Goal: Information Seeking & Learning: Learn about a topic

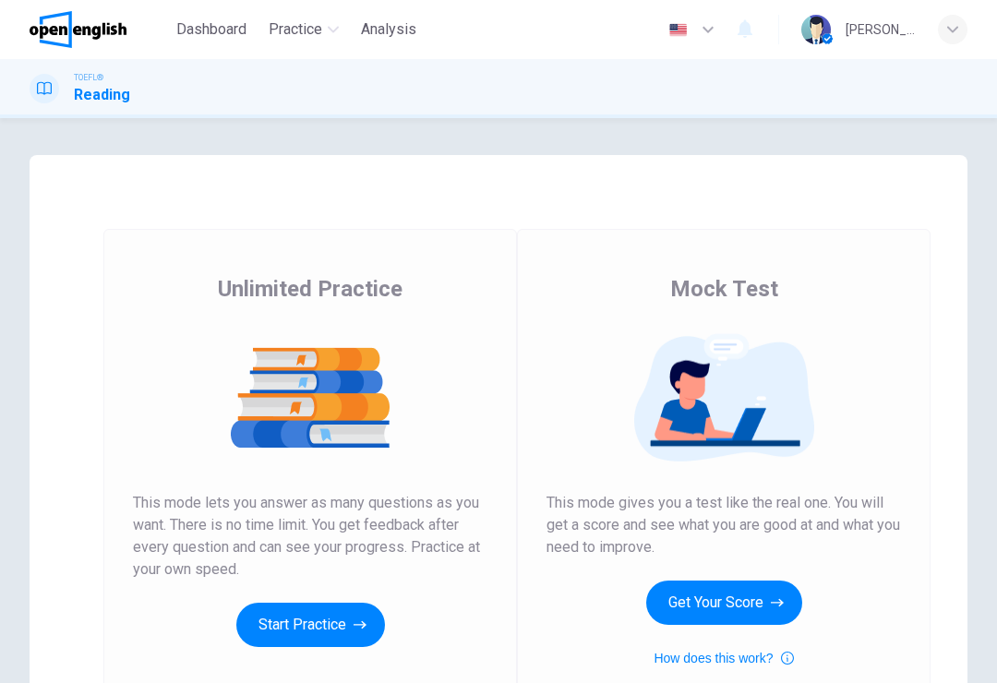
click at [319, 627] on button "Start Practice" at bounding box center [310, 625] width 149 height 44
click at [301, 627] on button "Start Practice" at bounding box center [310, 625] width 149 height 44
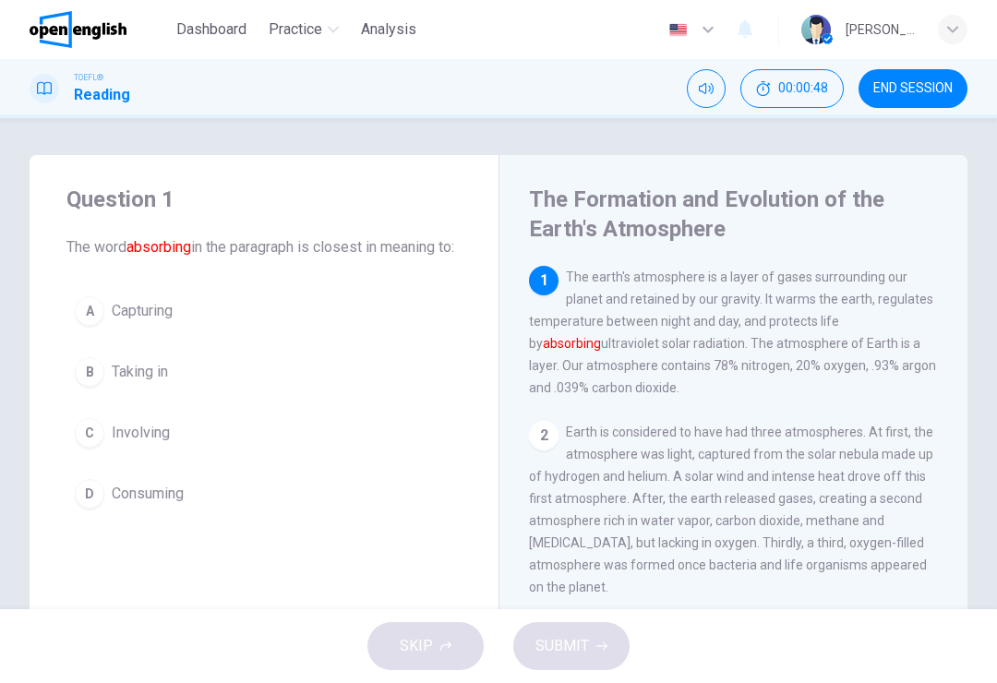
click at [183, 505] on span "Consuming" at bounding box center [148, 494] width 72 height 22
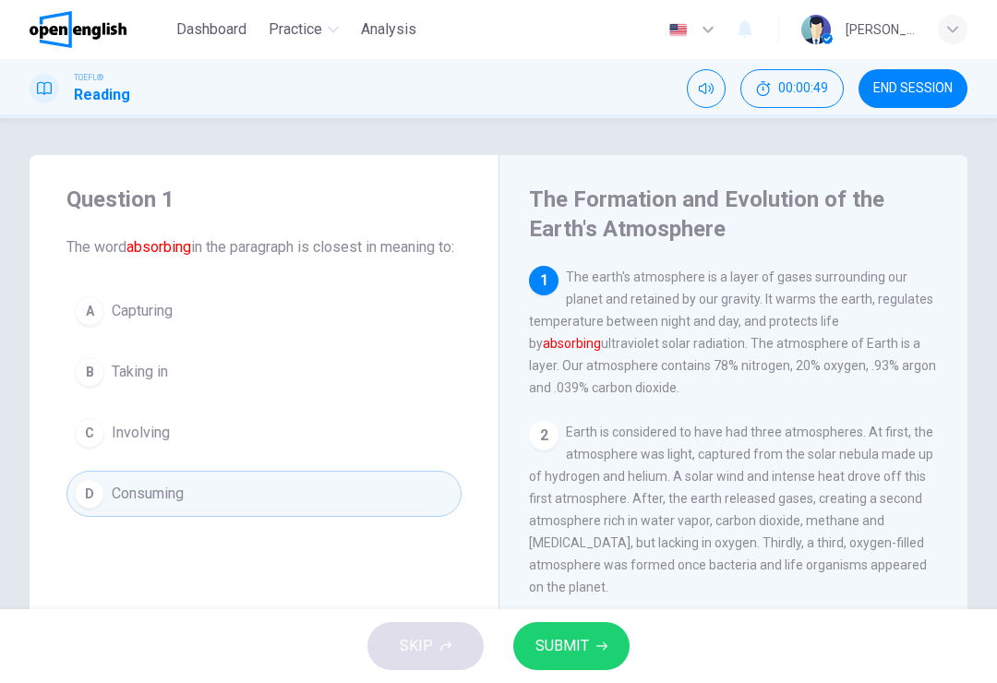
click at [587, 648] on span "SUBMIT" at bounding box center [562, 646] width 54 height 26
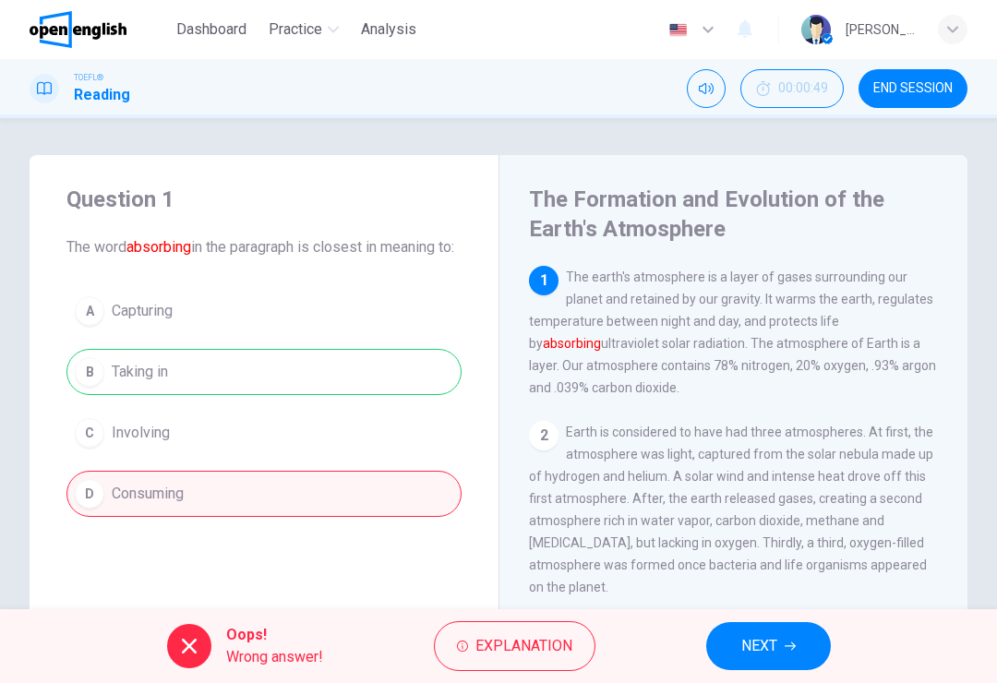
click at [527, 647] on span "Explanation" at bounding box center [523, 646] width 97 height 26
click at [273, 569] on div "Question 1 The word absorbing in the paragraph is closest in meaning to: A Capt…" at bounding box center [264, 490] width 469 height 671
click at [786, 634] on button "NEXT" at bounding box center [768, 646] width 125 height 48
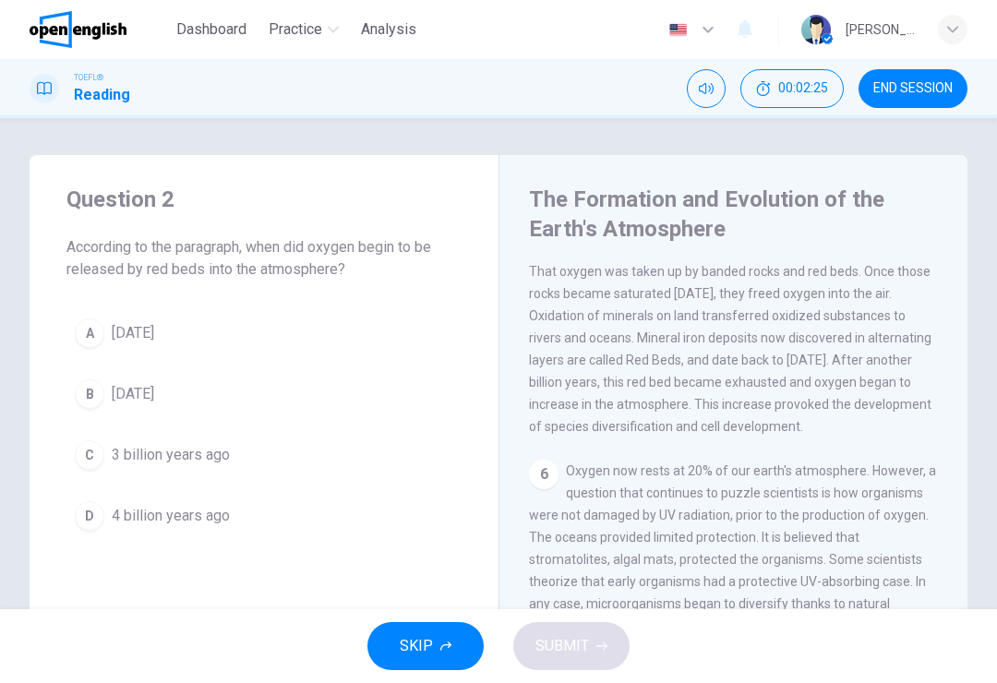
scroll to position [825, 0]
click at [185, 533] on button "D 4 billion years ago" at bounding box center [263, 516] width 395 height 46
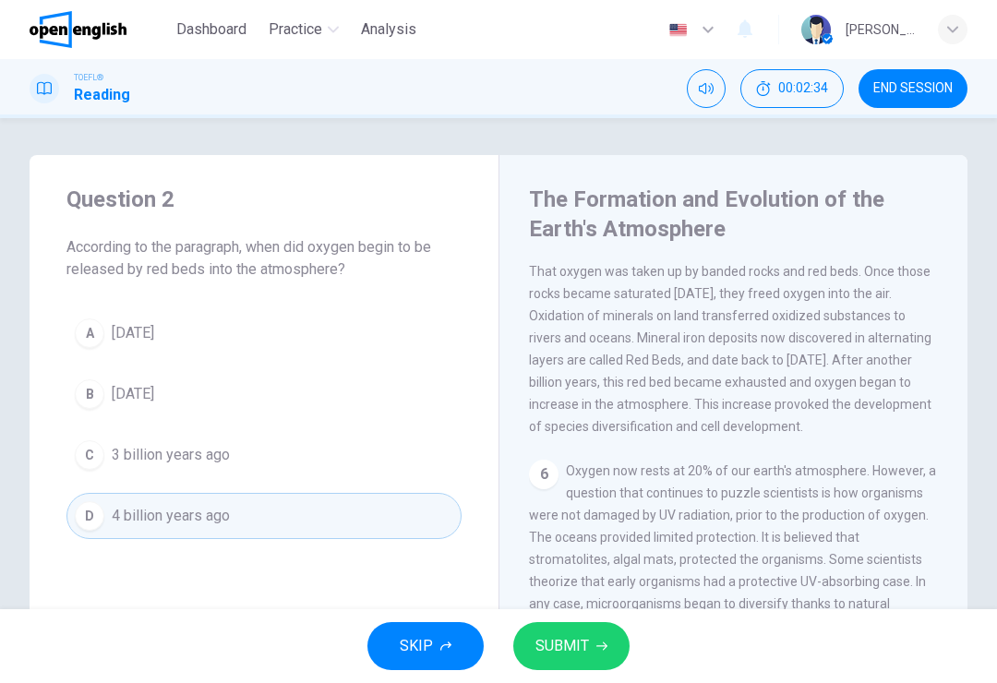
click at [560, 652] on span "SUBMIT" at bounding box center [562, 646] width 54 height 26
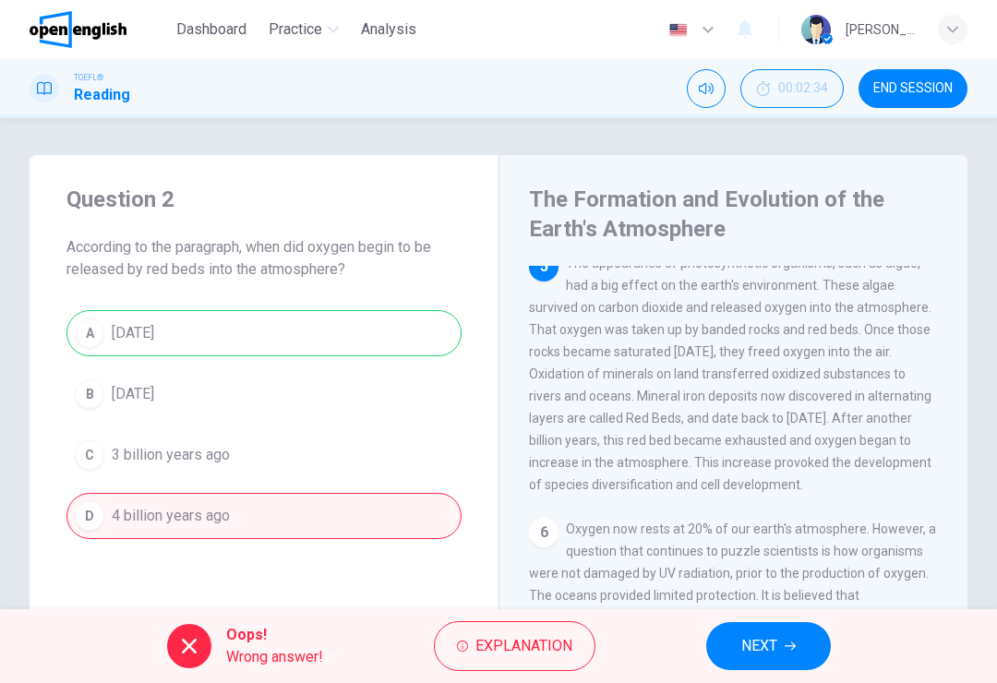
scroll to position [758, 0]
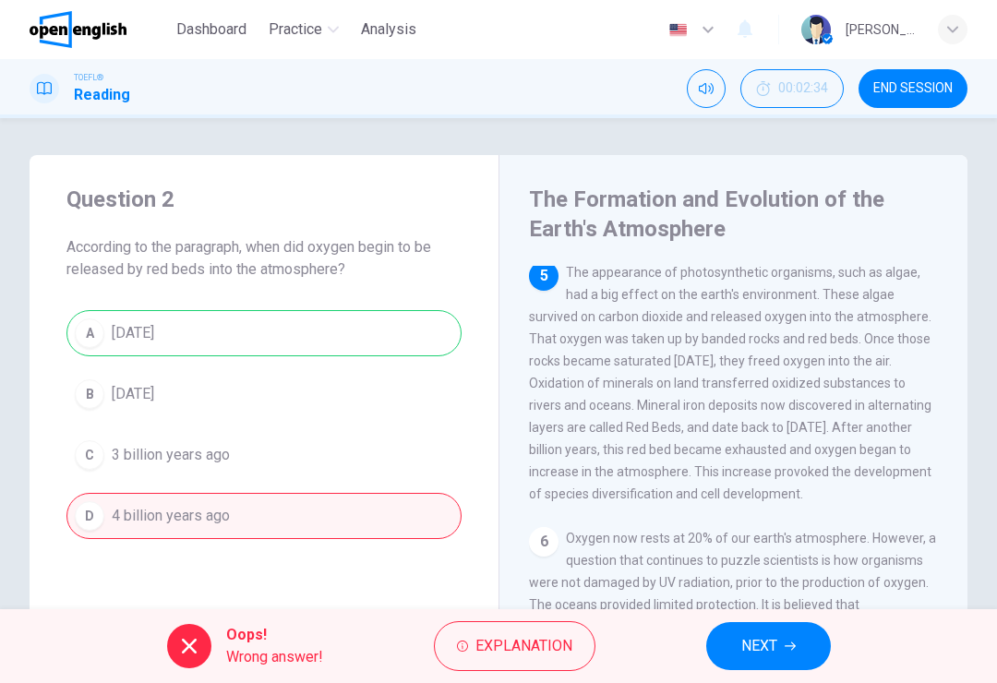
click at [754, 610] on div "Oops! Wrong answer! Explanation NEXT" at bounding box center [498, 646] width 997 height 74
click at [772, 660] on button "NEXT" at bounding box center [768, 646] width 125 height 48
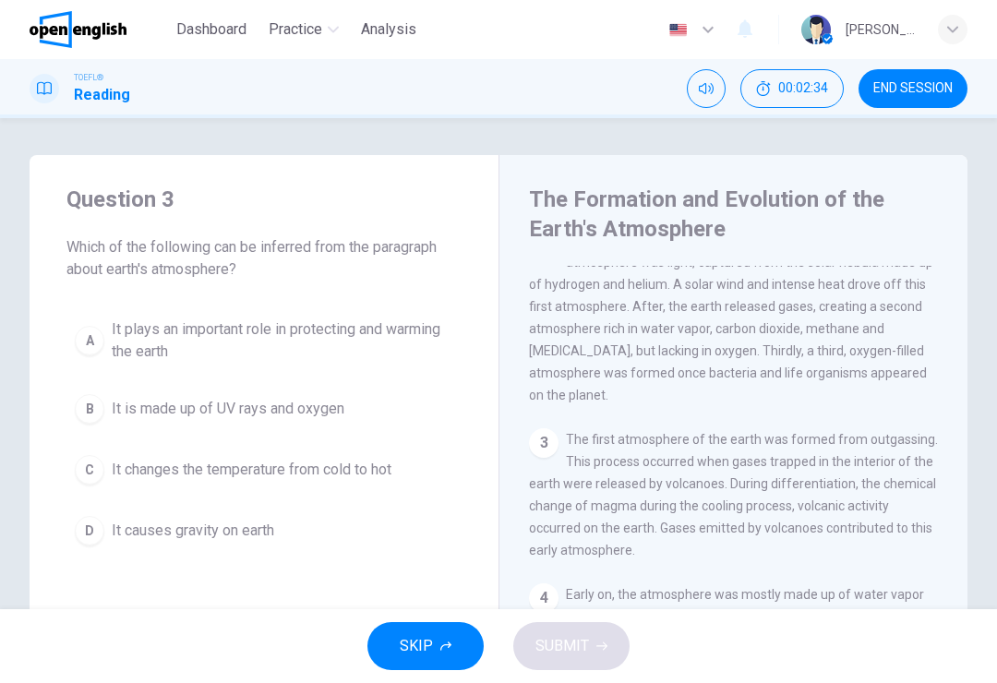
scroll to position [0, 0]
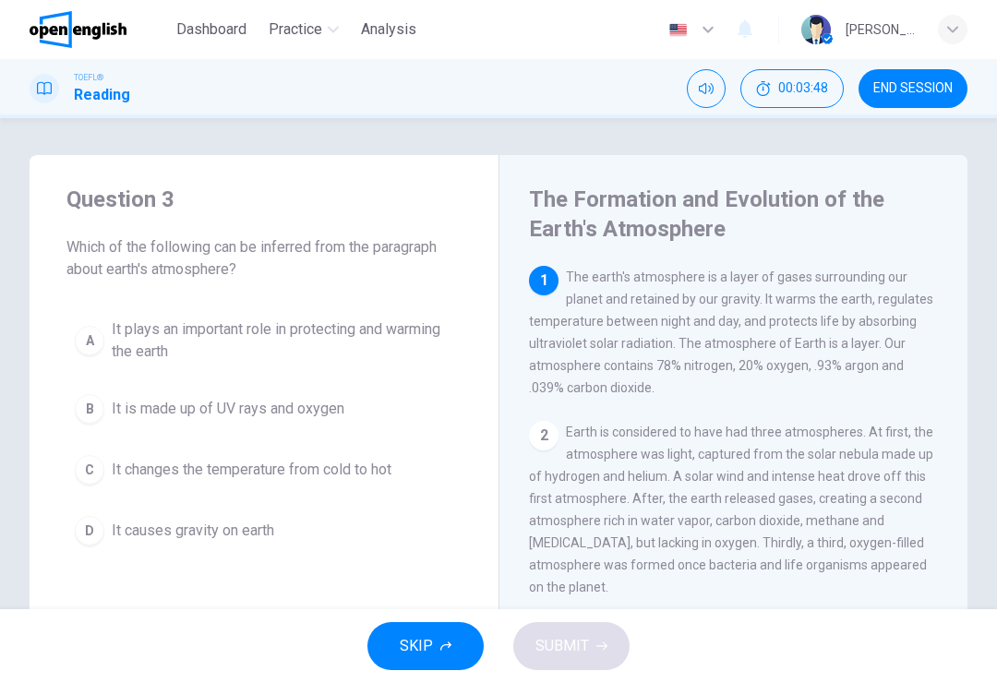
click at [300, 469] on span "It changes the temperature from cold to hot" at bounding box center [252, 470] width 280 height 22
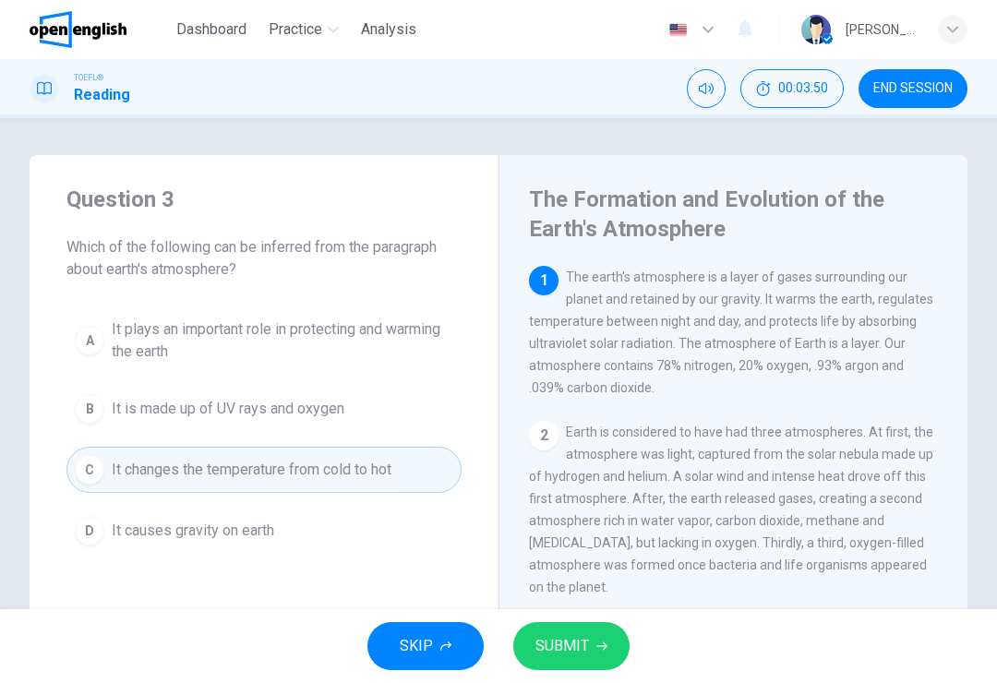
click at [576, 640] on span "SUBMIT" at bounding box center [562, 646] width 54 height 26
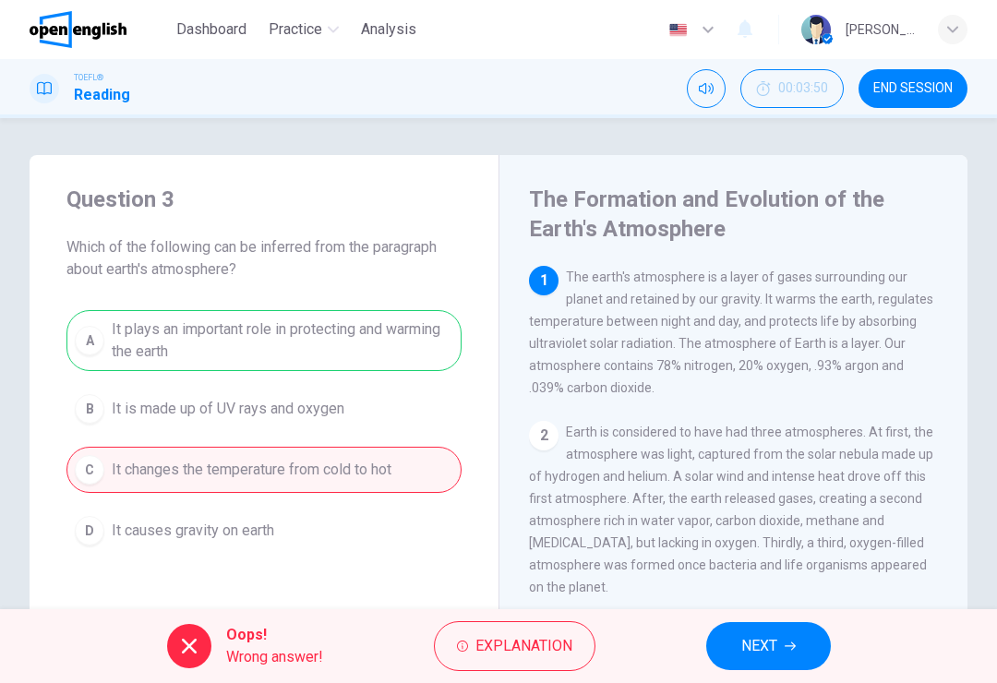
click at [764, 636] on span "NEXT" at bounding box center [759, 646] width 36 height 26
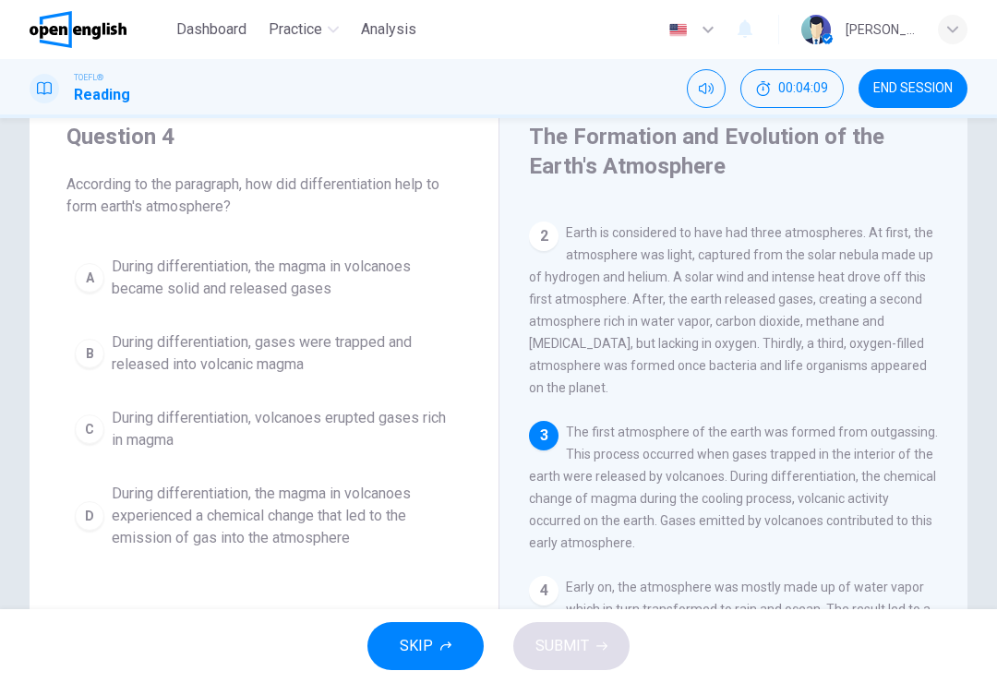
scroll to position [66, 0]
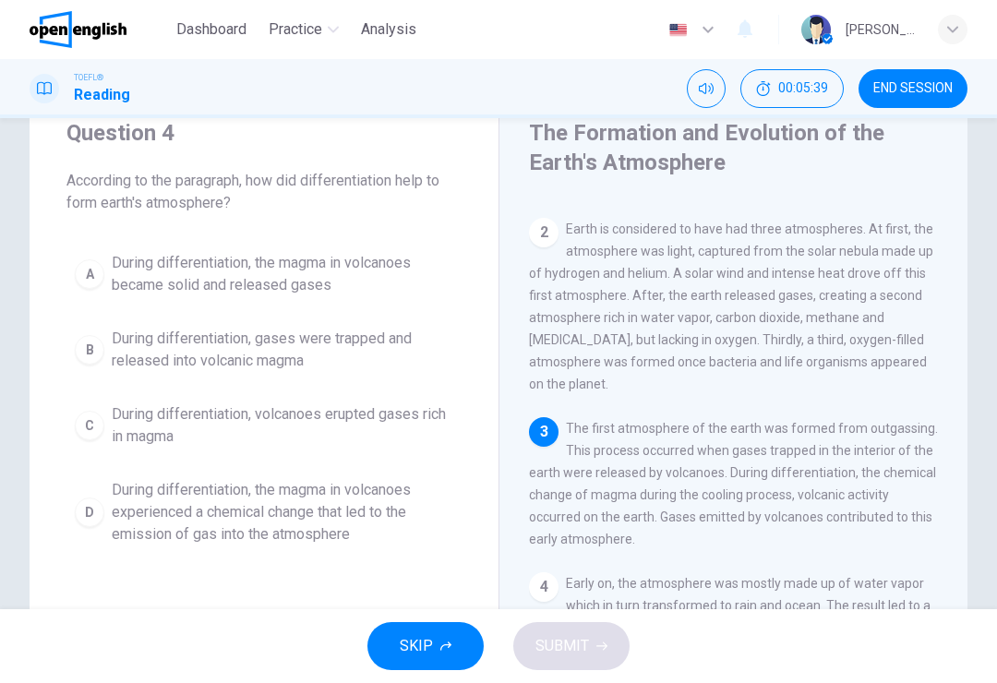
click at [201, 525] on span "During differentiation, the magma in volcanoes experienced a chemical change th…" at bounding box center [282, 512] width 341 height 66
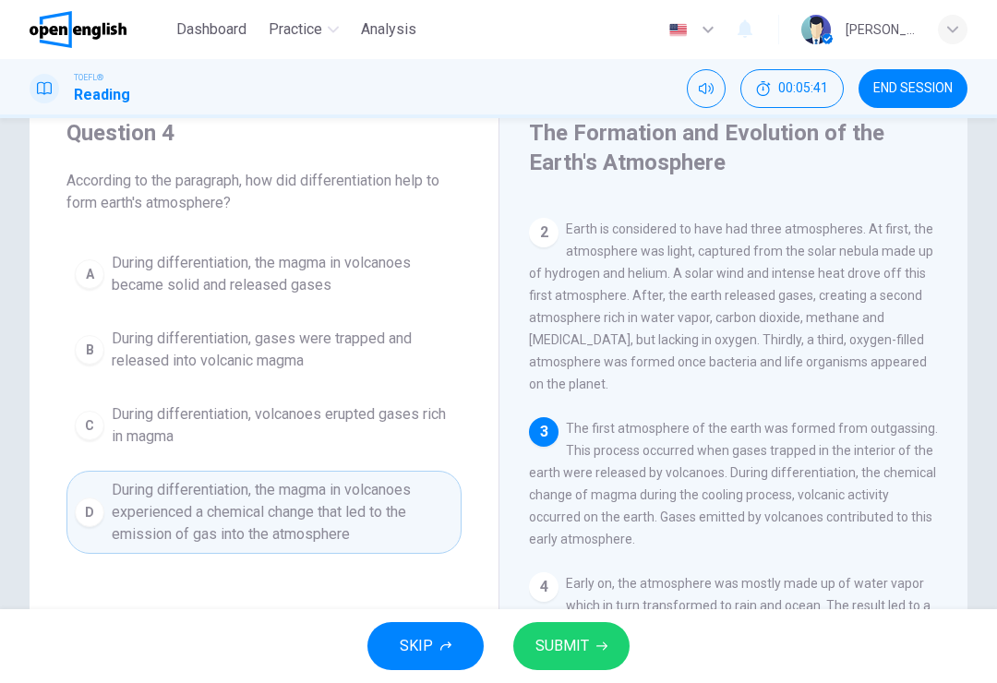
click at [586, 646] on span "SUBMIT" at bounding box center [562, 646] width 54 height 26
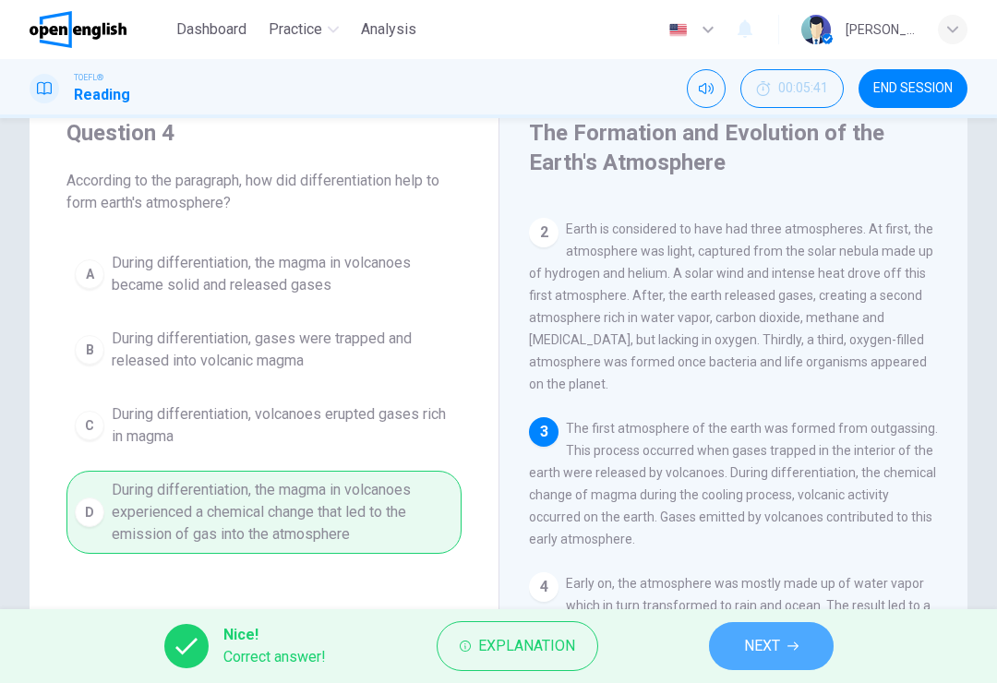
click at [759, 648] on span "NEXT" at bounding box center [762, 646] width 36 height 26
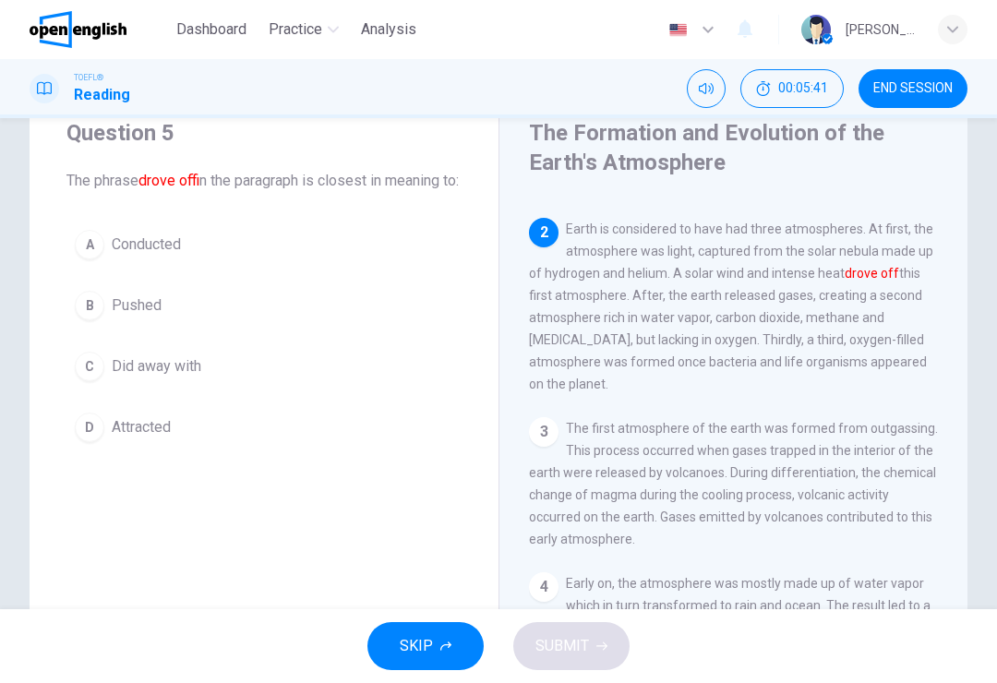
scroll to position [161, 0]
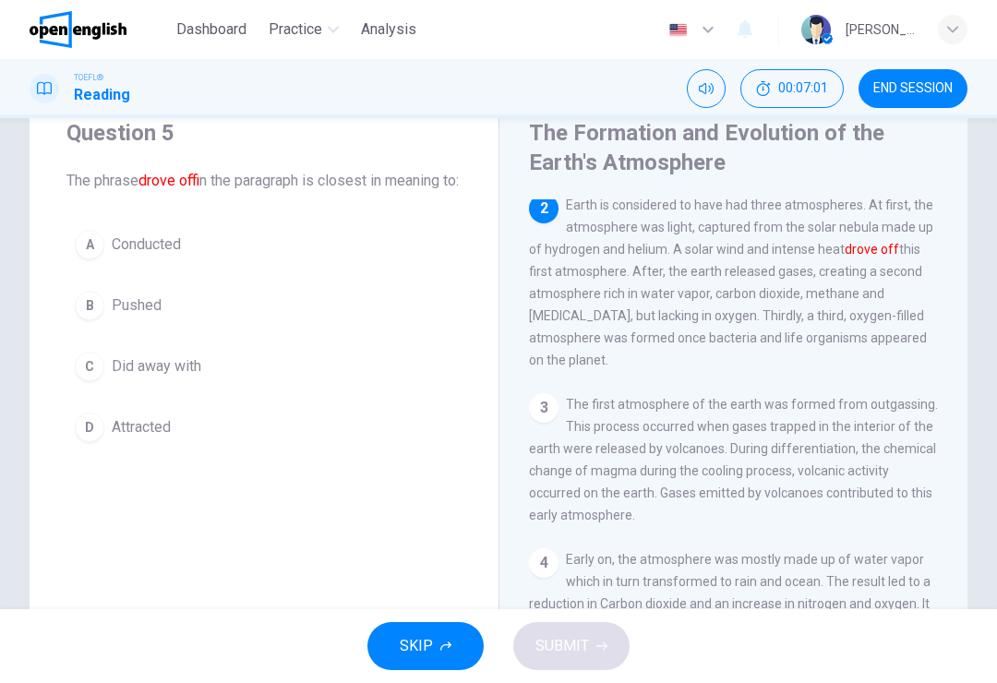
click at [203, 328] on button "B Pushed" at bounding box center [263, 305] width 395 height 46
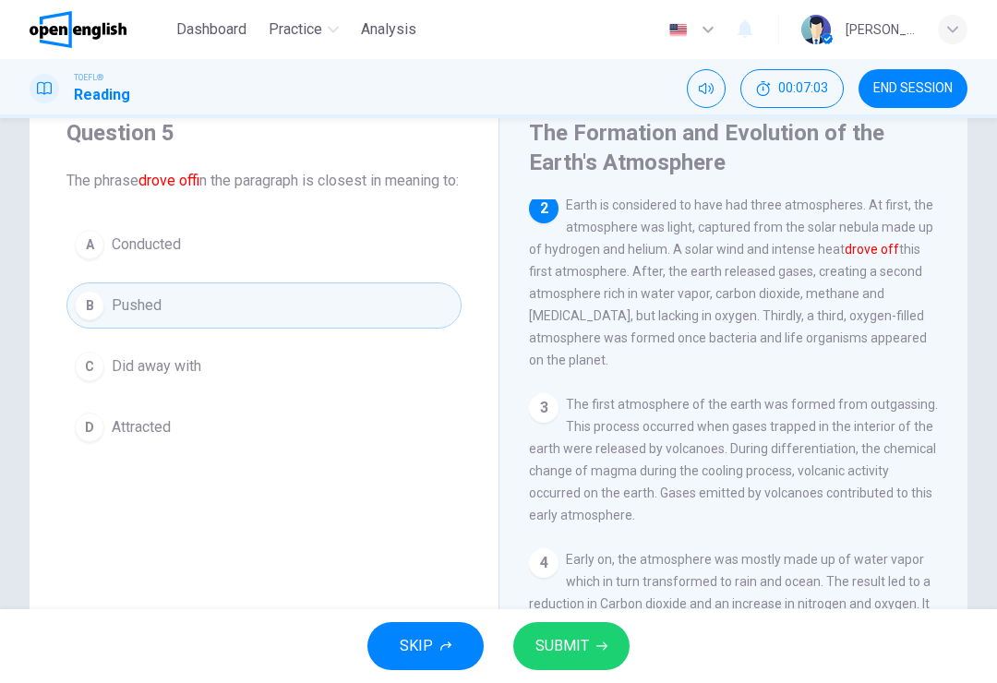
click at [315, 377] on button "C Did away with" at bounding box center [263, 366] width 395 height 46
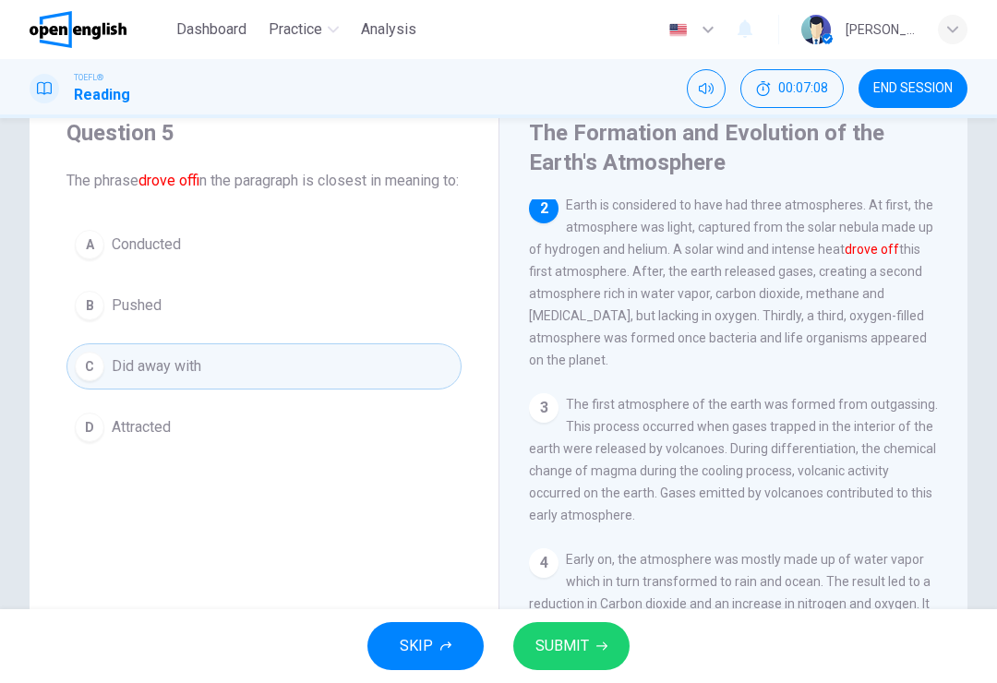
click at [319, 329] on button "B Pushed" at bounding box center [263, 305] width 395 height 46
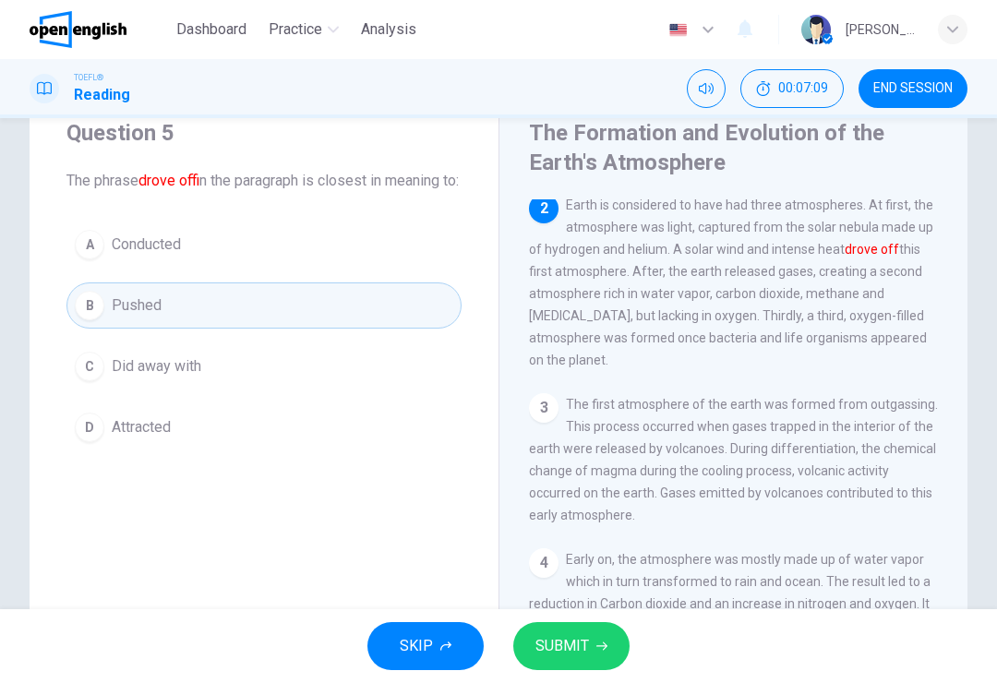
click at [578, 641] on span "SUBMIT" at bounding box center [562, 646] width 54 height 26
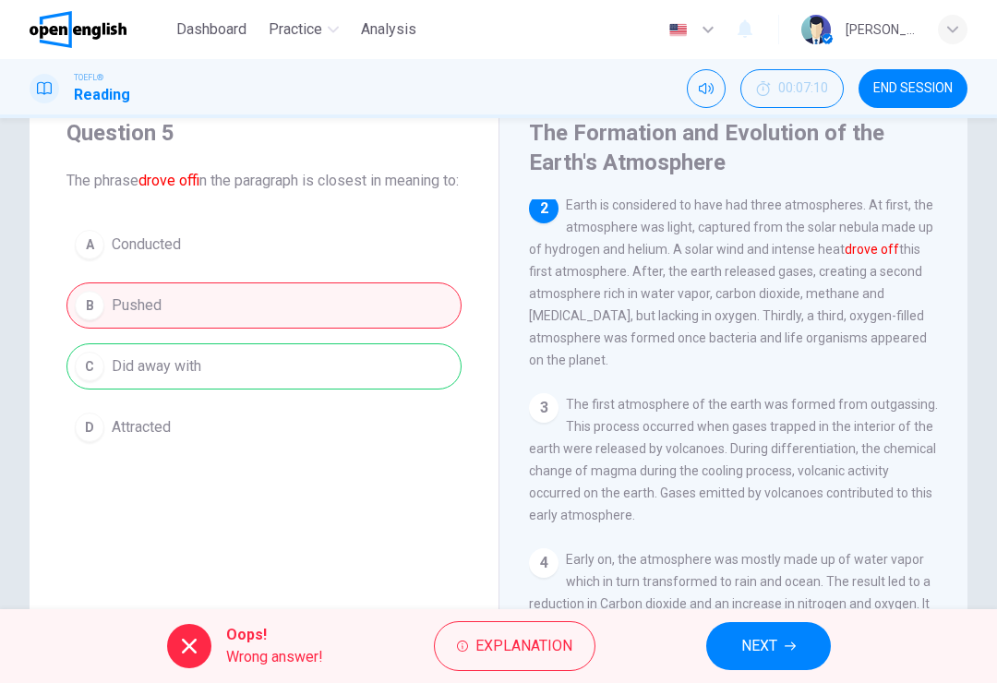
click at [271, 369] on div "A Conducted B Pushed C Did away with D Attracted" at bounding box center [263, 335] width 395 height 229
click at [773, 636] on span "NEXT" at bounding box center [759, 646] width 36 height 26
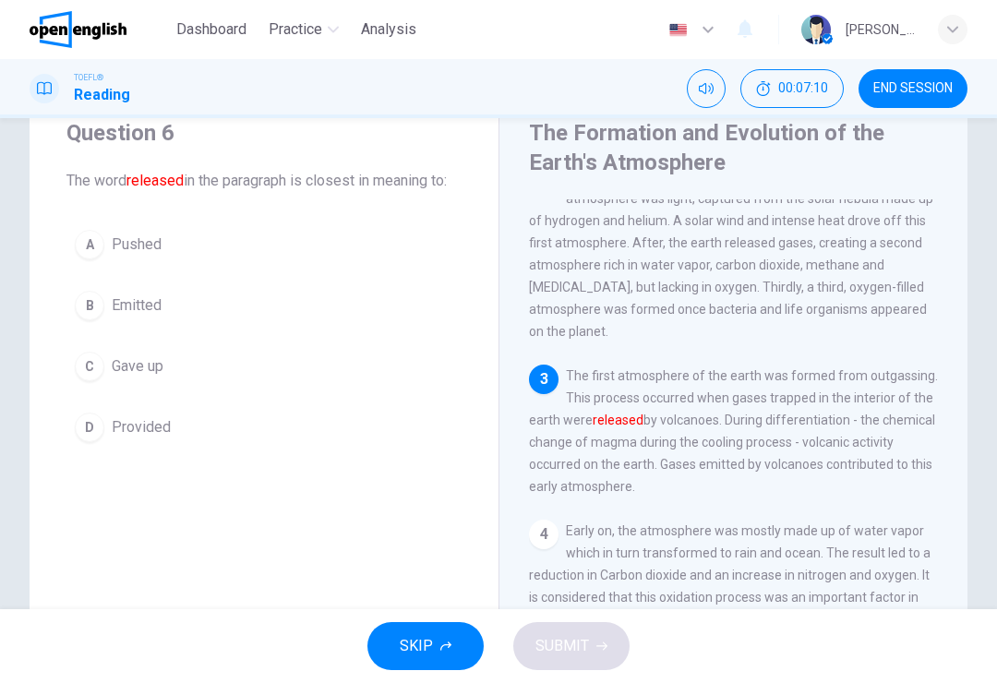
scroll to position [344, 0]
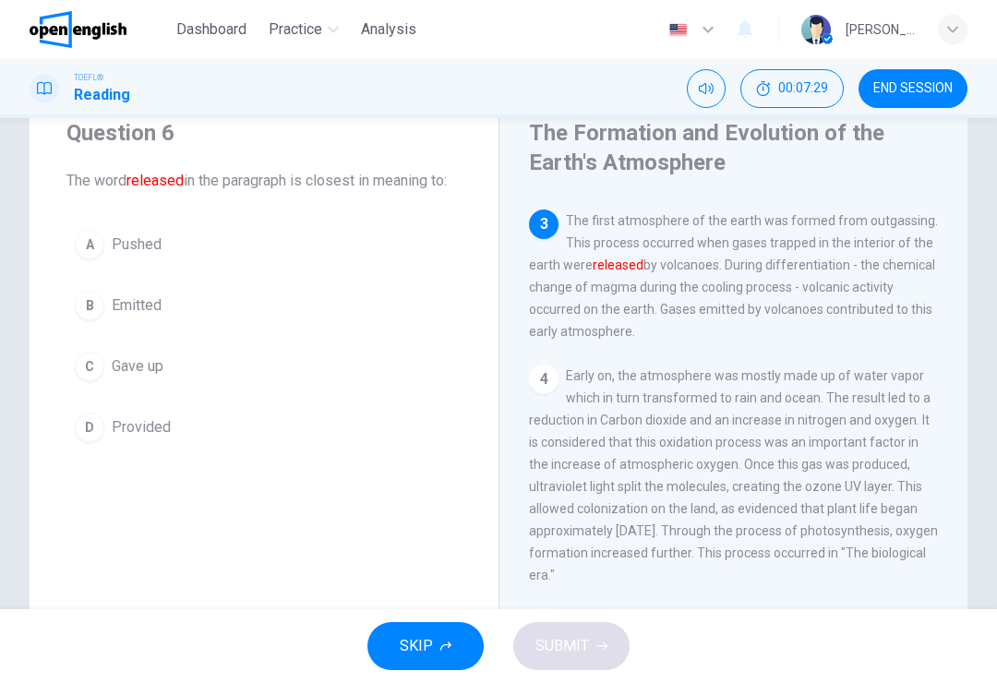
click at [228, 384] on button "C Gave up" at bounding box center [263, 366] width 395 height 46
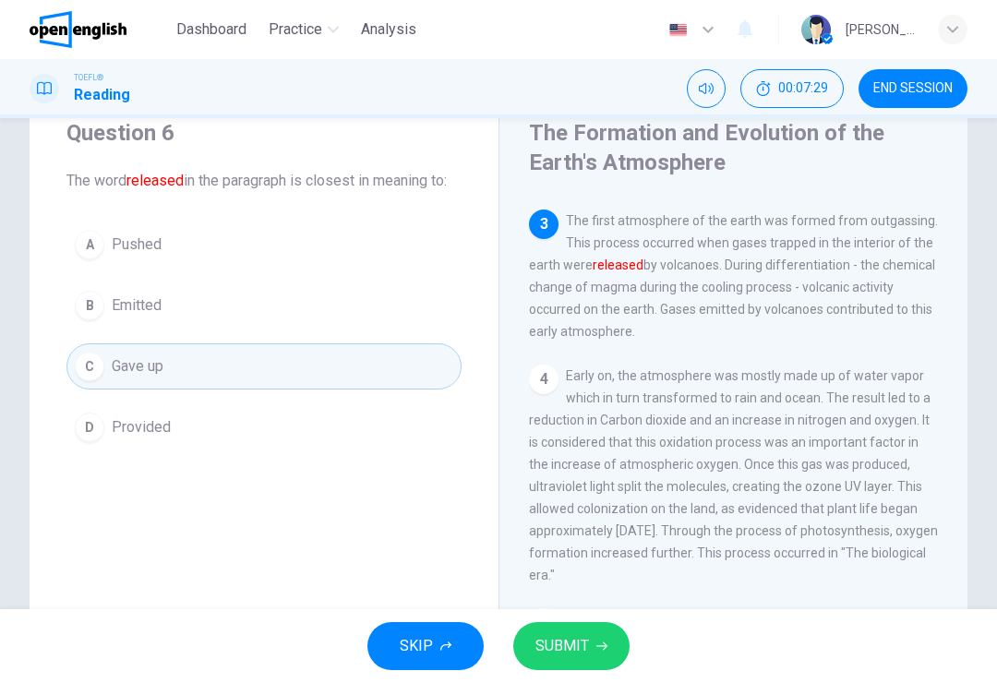
click at [580, 652] on span "SUBMIT" at bounding box center [562, 646] width 54 height 26
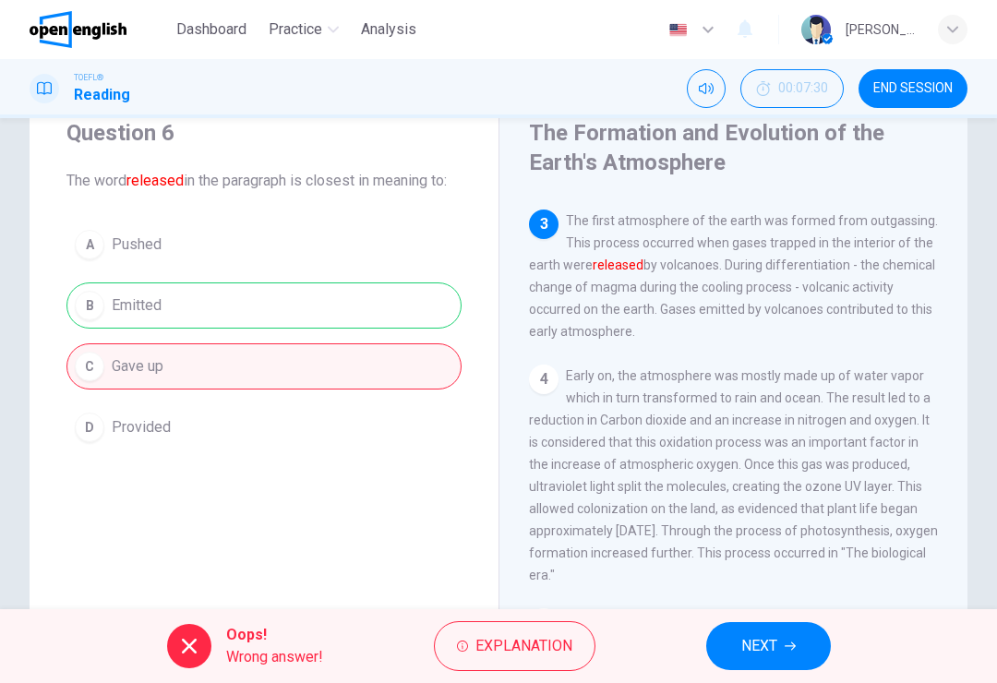
click at [734, 651] on button "NEXT" at bounding box center [768, 646] width 125 height 48
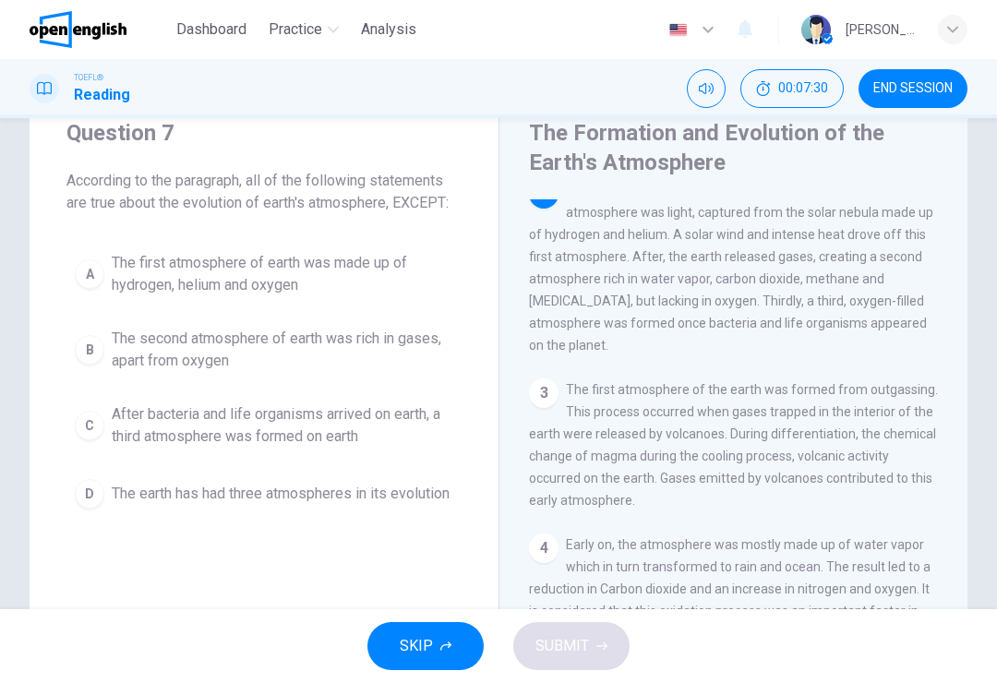
scroll to position [161, 0]
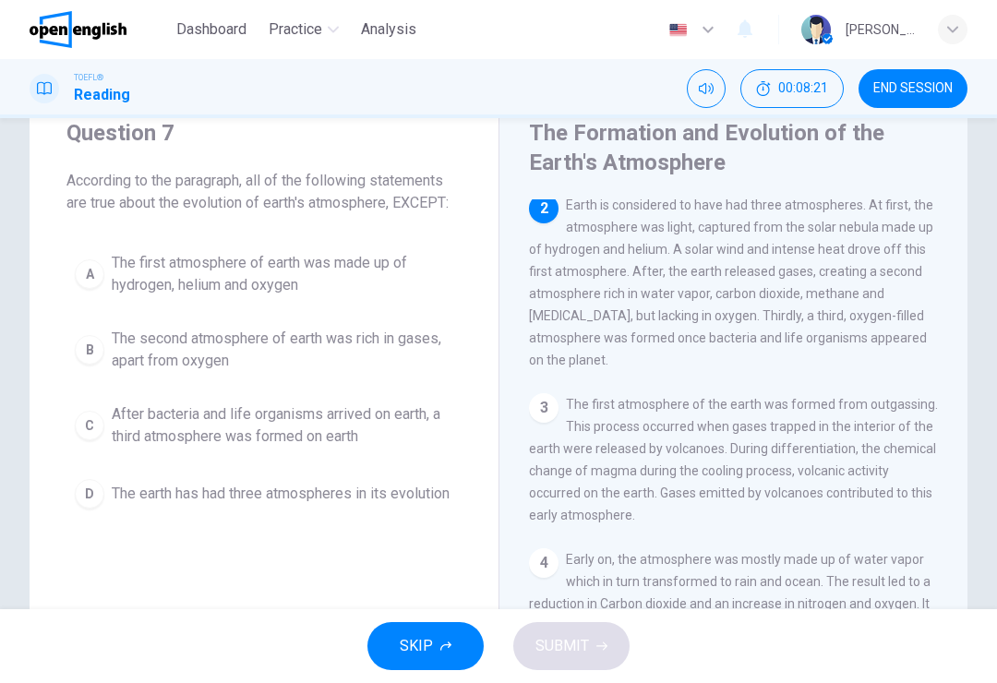
click at [289, 281] on span "The first atmosphere of earth was made up of hydrogen, helium and oxygen" at bounding box center [282, 274] width 341 height 44
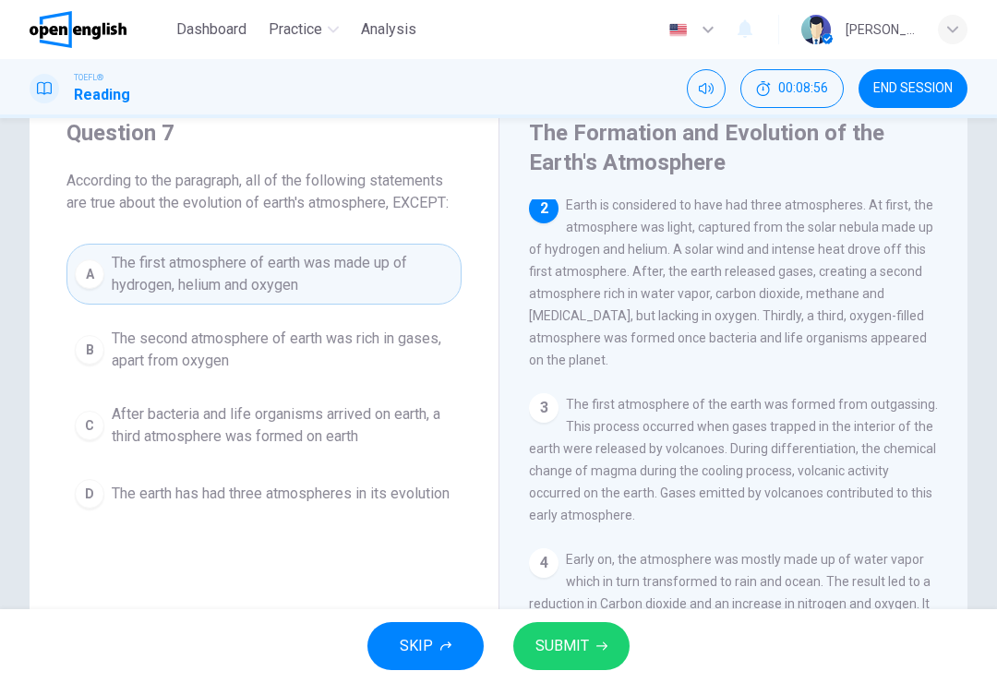
click at [592, 638] on button "SUBMIT" at bounding box center [571, 646] width 116 height 48
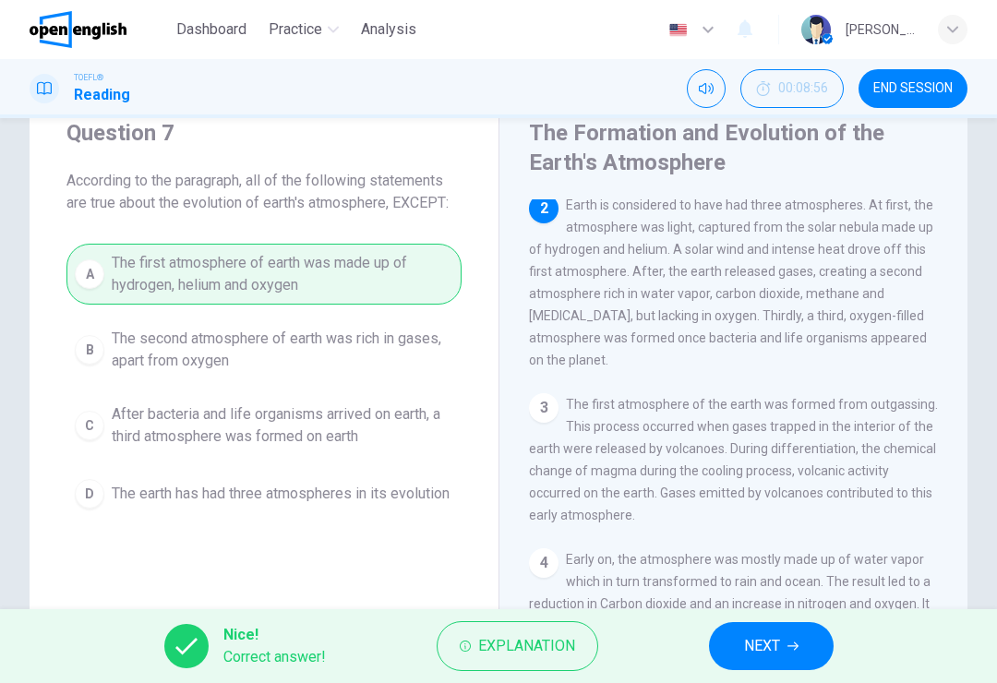
click at [794, 649] on icon "button" at bounding box center [792, 646] width 11 height 11
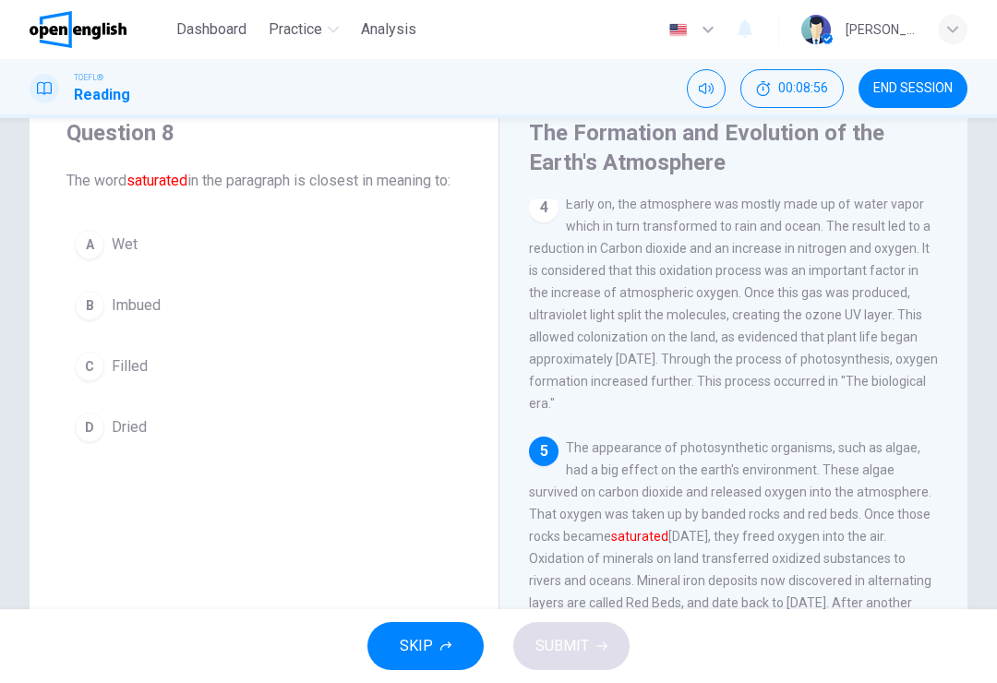
scroll to position [665, 0]
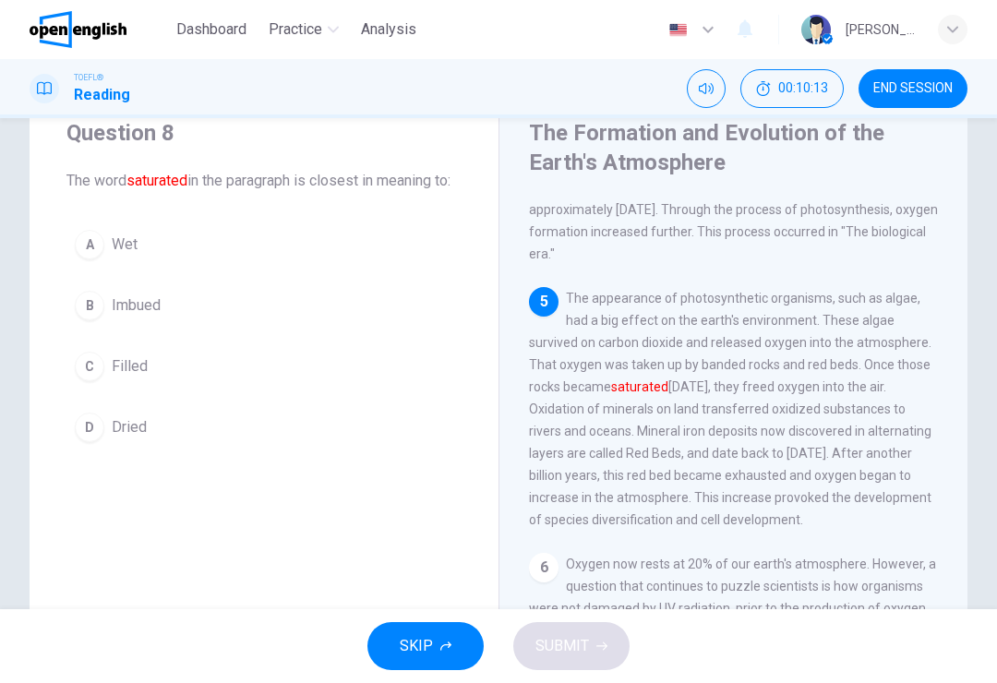
click at [230, 329] on button "B Imbued" at bounding box center [263, 305] width 395 height 46
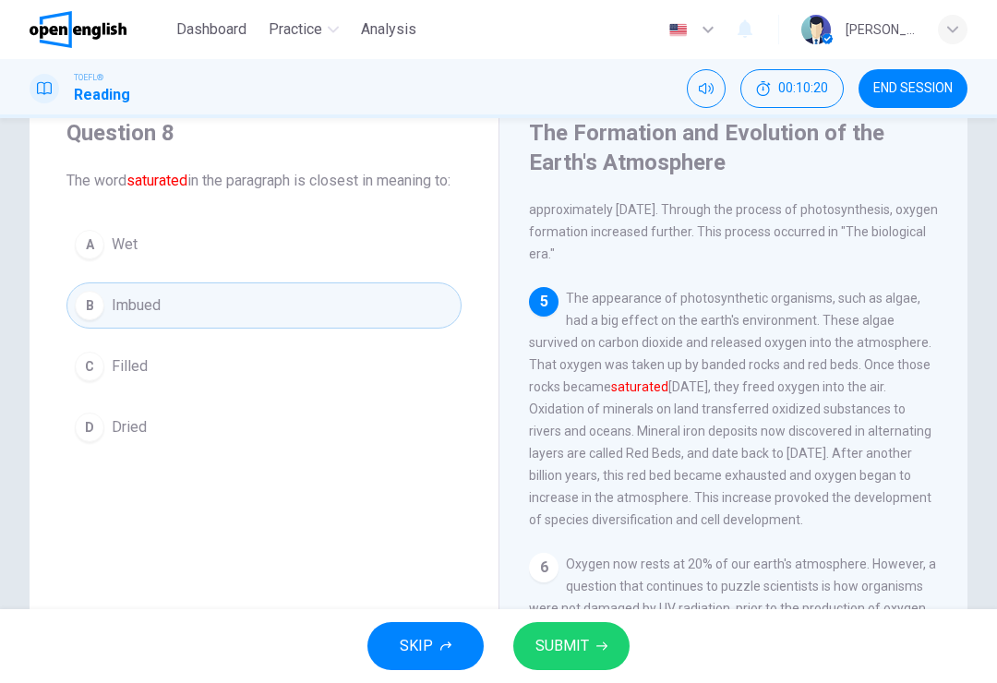
click at [595, 631] on button "SUBMIT" at bounding box center [571, 646] width 116 height 48
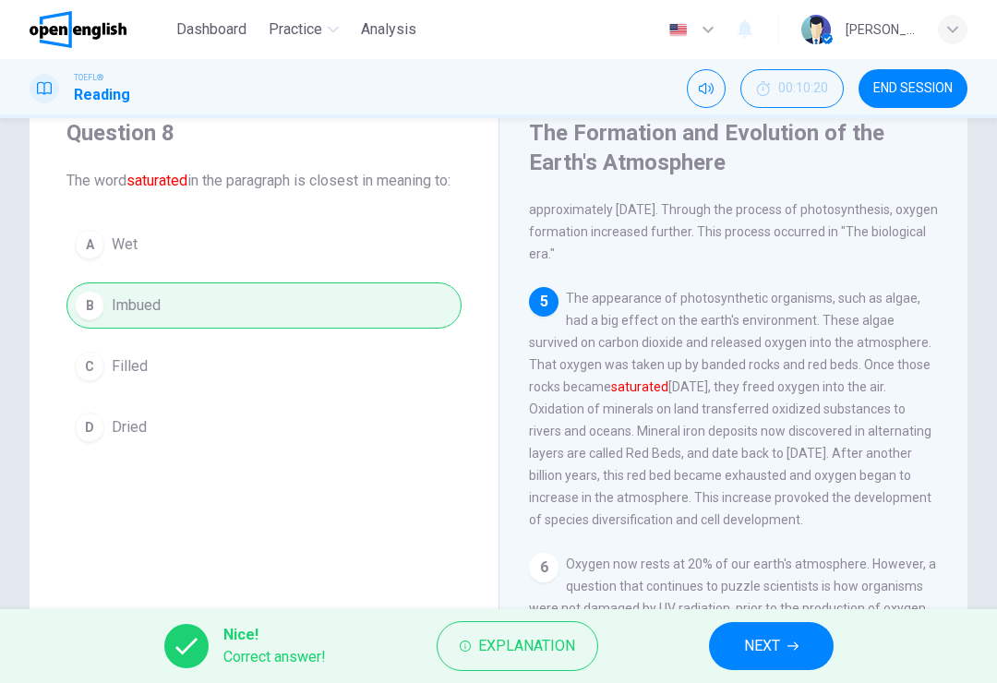
click at [758, 638] on span "NEXT" at bounding box center [762, 646] width 36 height 26
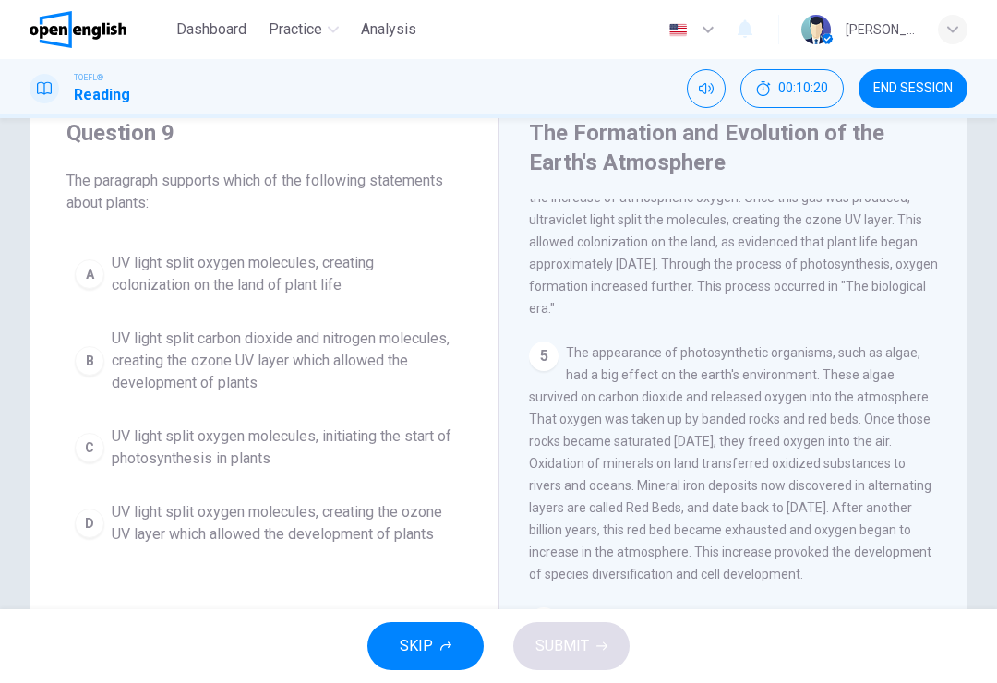
scroll to position [505, 0]
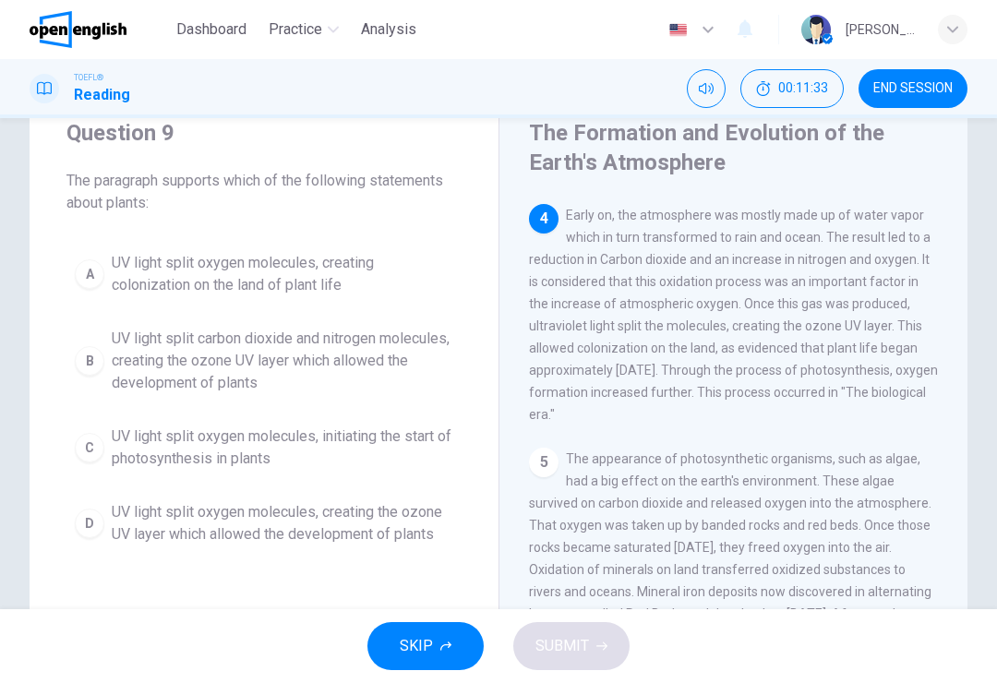
click at [265, 288] on span "UV light split oxygen molecules, creating colonization on the land of plant life" at bounding box center [282, 274] width 341 height 44
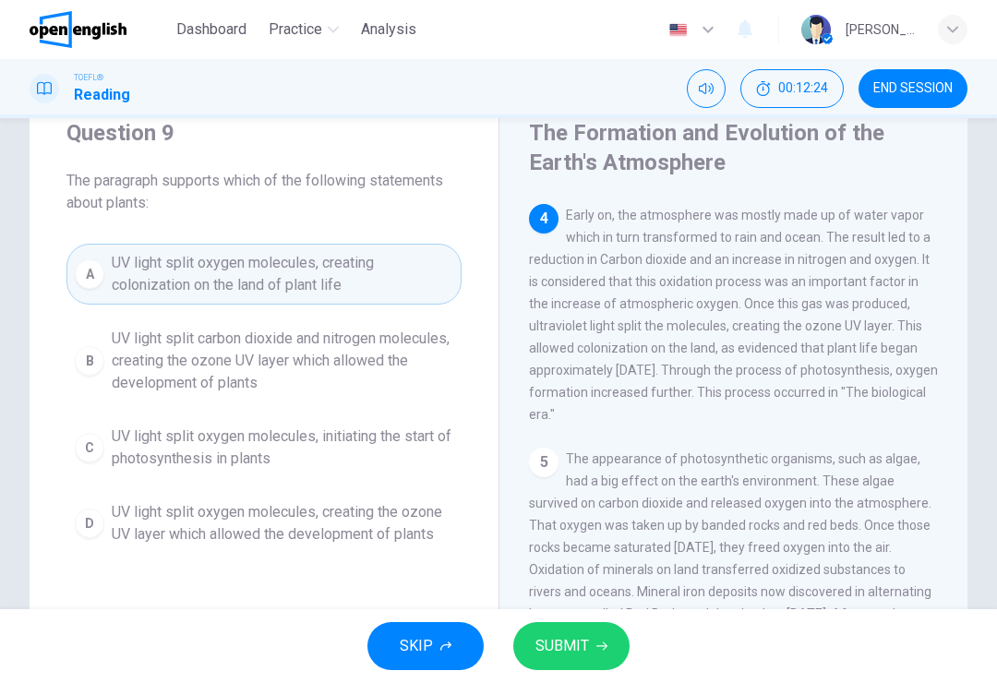
click at [360, 359] on span "UV light split carbon dioxide and nitrogen molecules, creating the ozone UV lay…" at bounding box center [282, 361] width 341 height 66
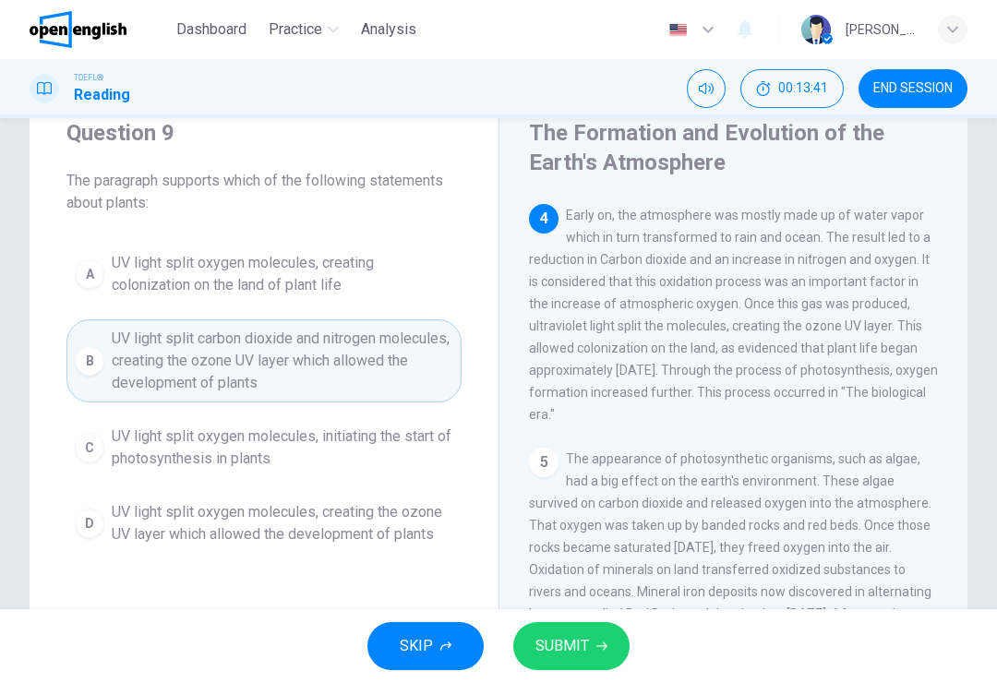
click at [592, 630] on button "SUBMIT" at bounding box center [571, 646] width 116 height 48
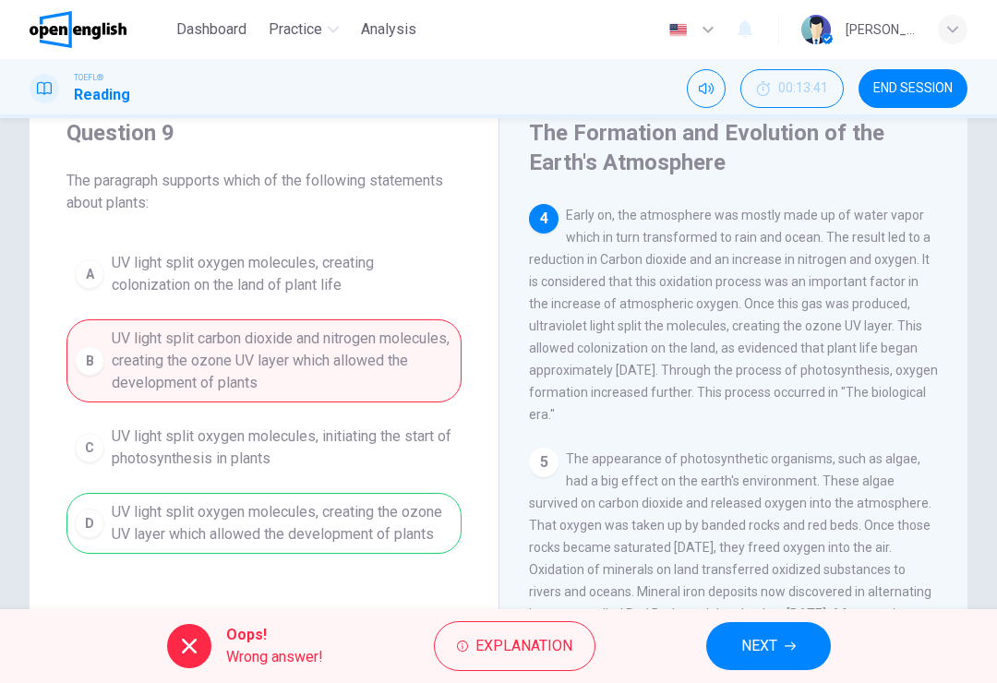
click at [749, 652] on span "NEXT" at bounding box center [759, 646] width 36 height 26
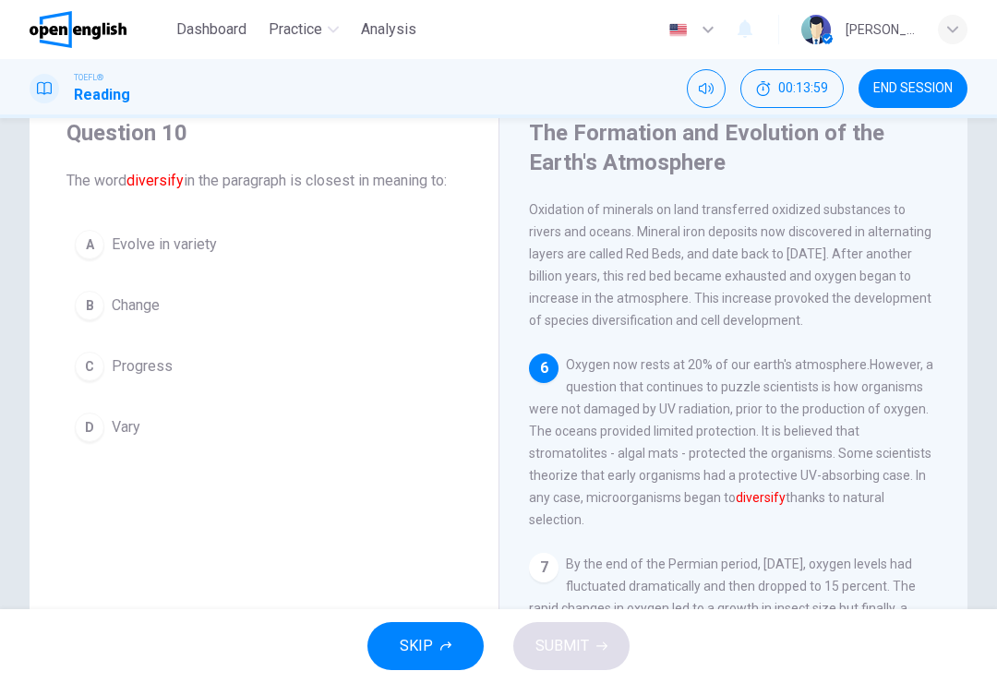
scroll to position [870, 0]
click at [326, 262] on button "A Evolve in variety" at bounding box center [263, 244] width 395 height 46
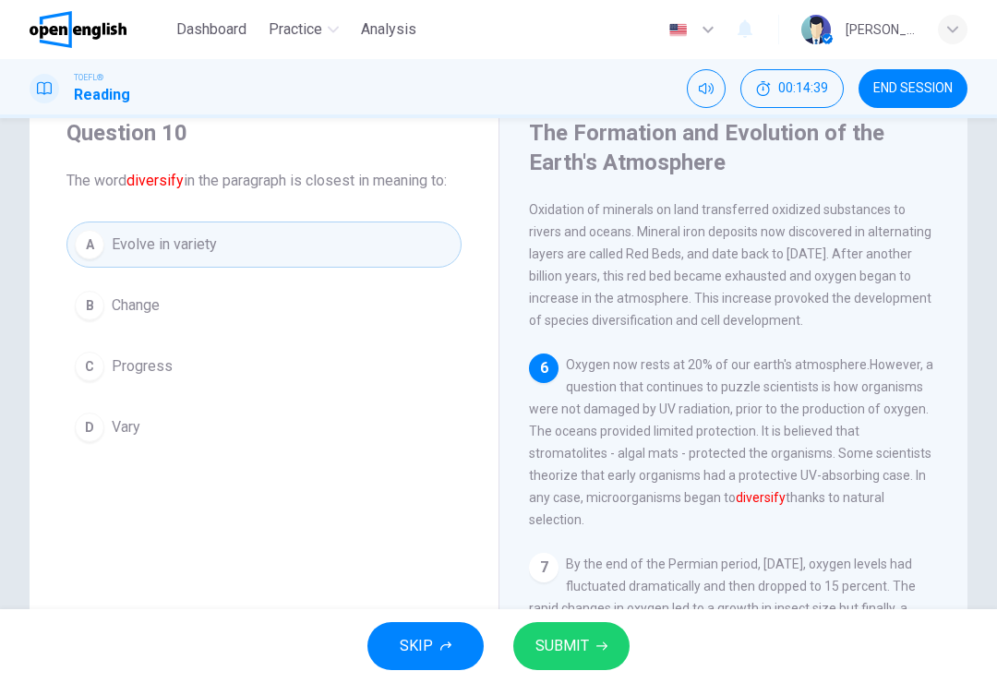
click at [589, 634] on button "SUBMIT" at bounding box center [571, 646] width 116 height 48
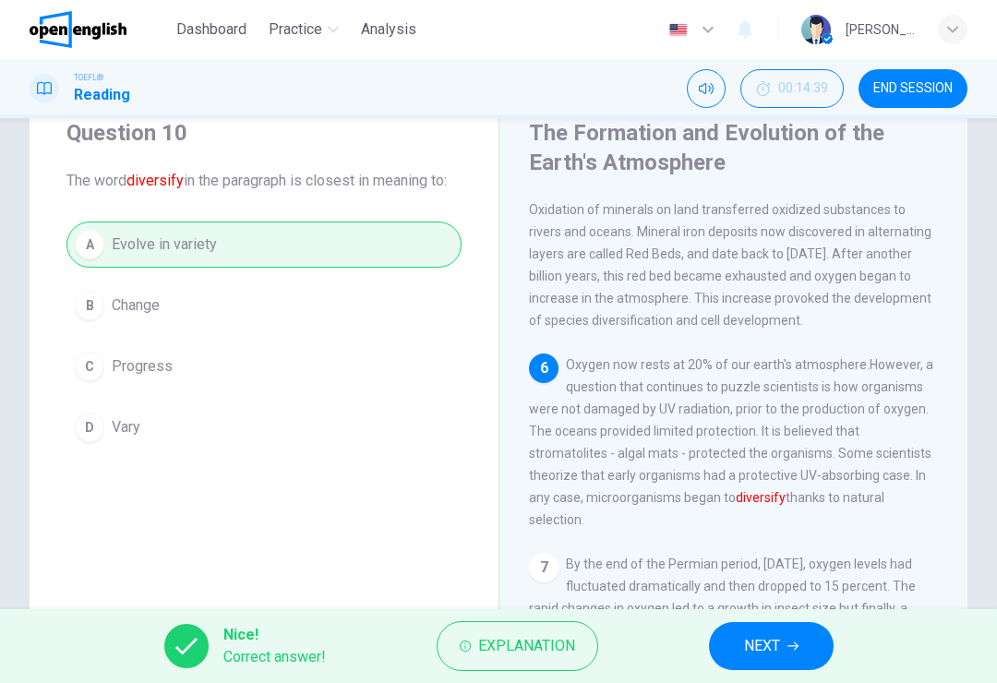
click at [780, 637] on span "NEXT" at bounding box center [762, 646] width 36 height 26
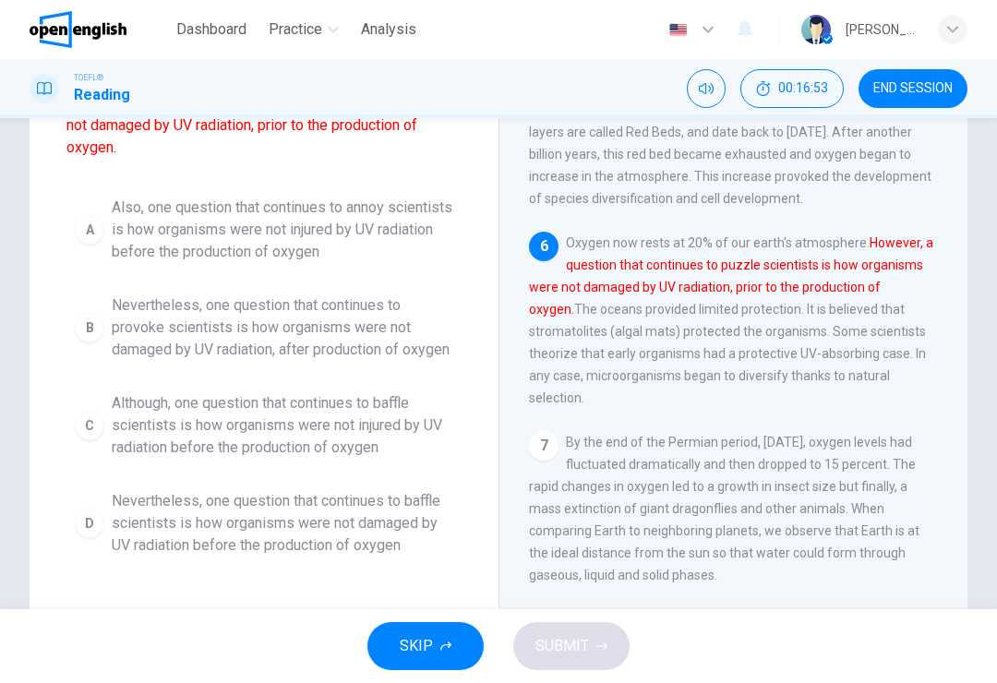
scroll to position [189, 0]
click at [357, 556] on span "Nevertheless, one question that continues to baffle scientists is how organisms…" at bounding box center [282, 522] width 341 height 66
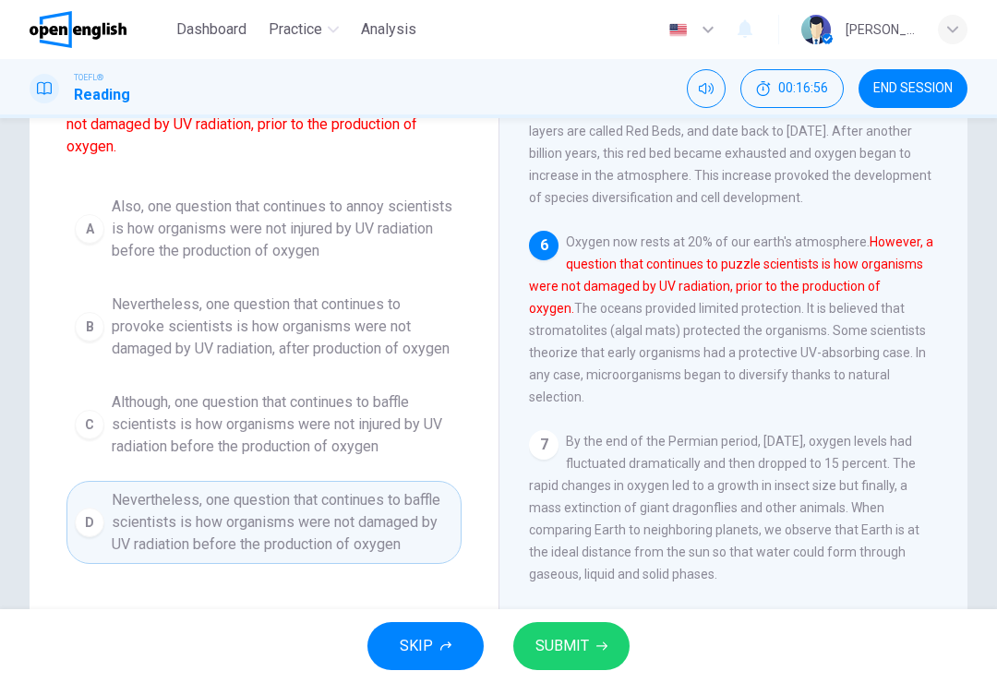
click at [609, 624] on button "SUBMIT" at bounding box center [571, 646] width 116 height 48
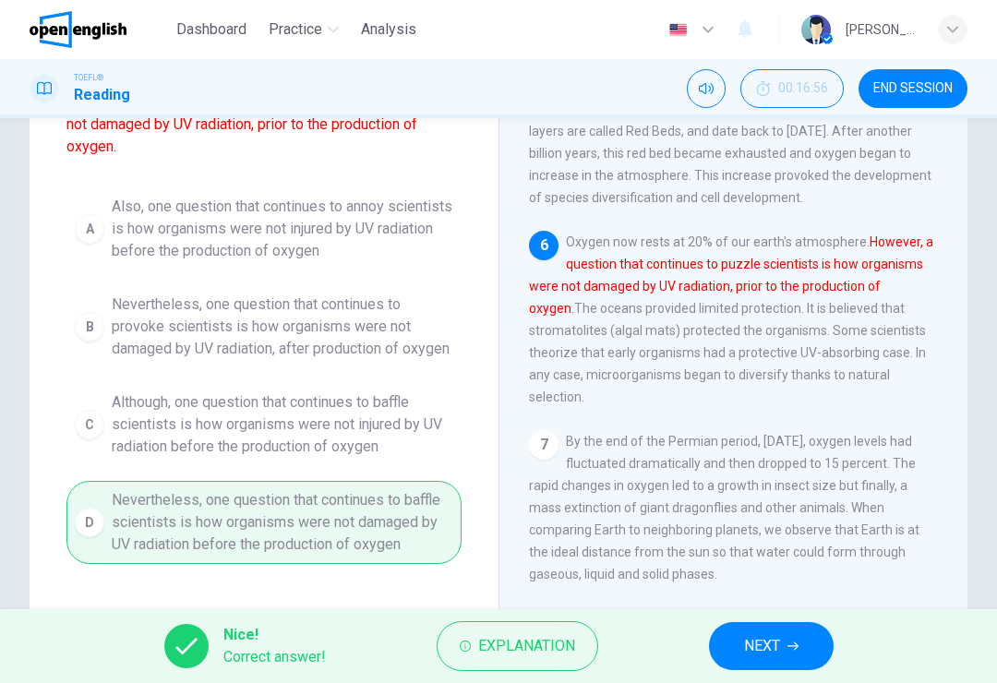
click at [761, 623] on button "NEXT" at bounding box center [771, 646] width 125 height 48
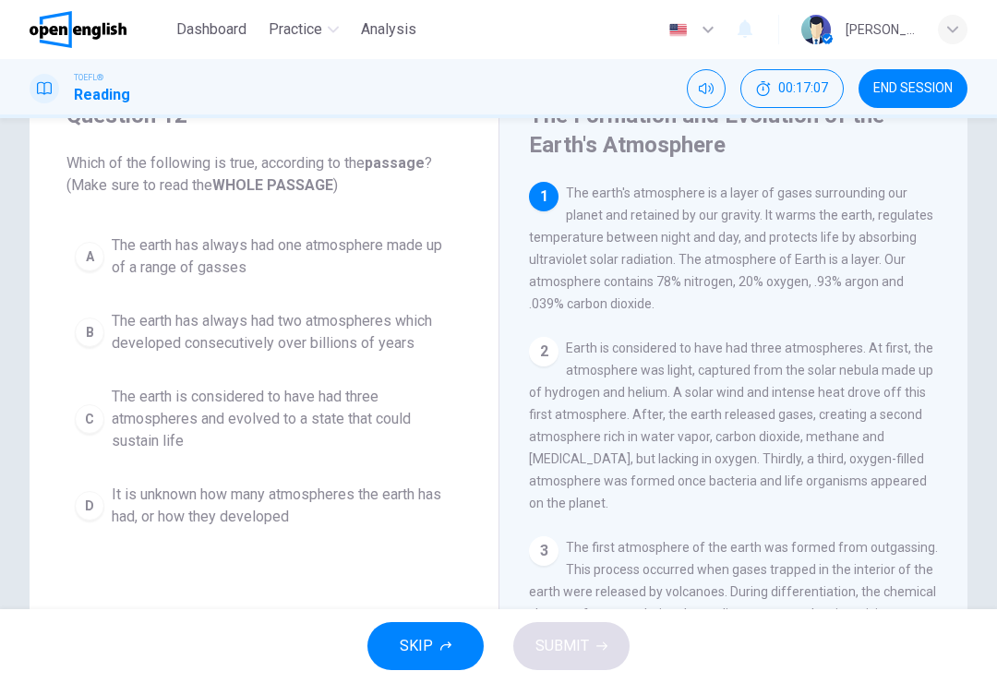
scroll to position [77, 0]
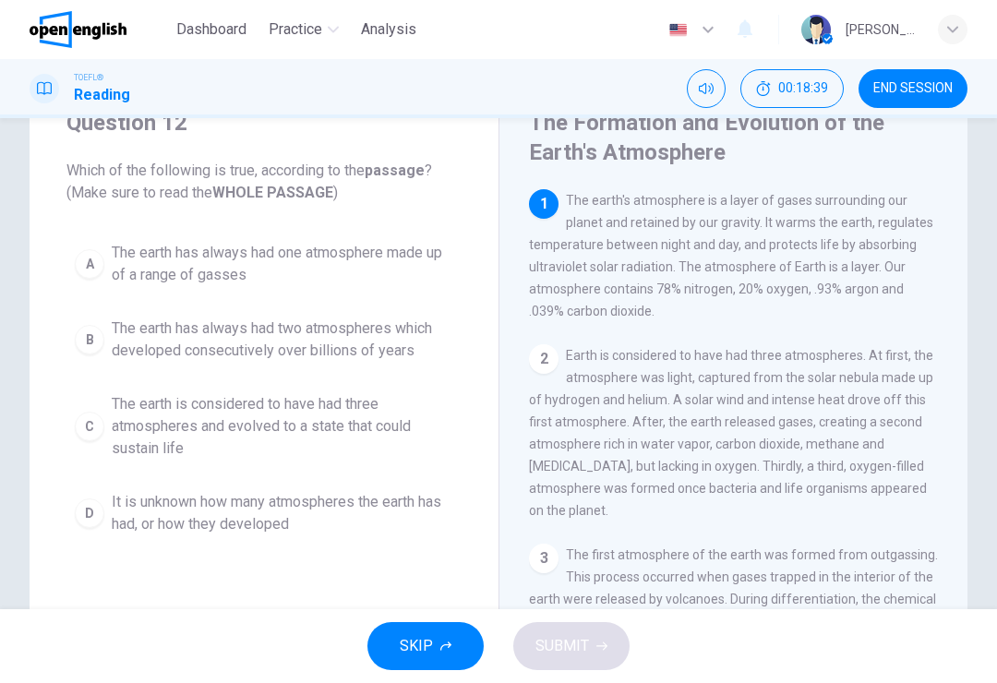
click at [342, 425] on span "The earth is considered to have had three atmospheres and evolved to a state th…" at bounding box center [282, 426] width 341 height 66
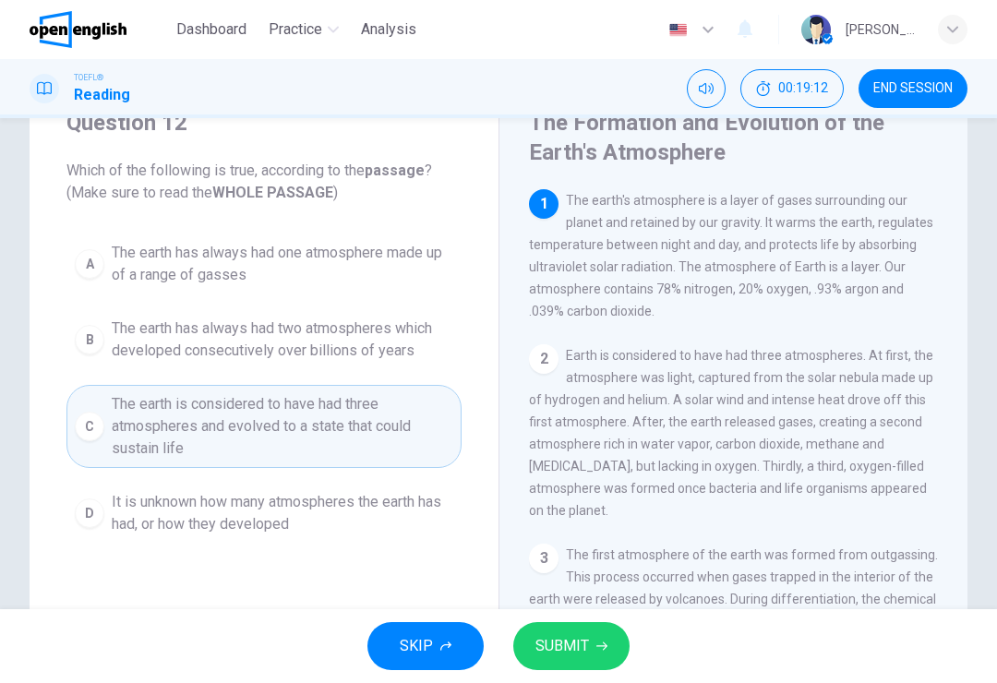
click at [353, 517] on span "It is unknown how many atmospheres the earth has had, or how they developed" at bounding box center [282, 513] width 341 height 44
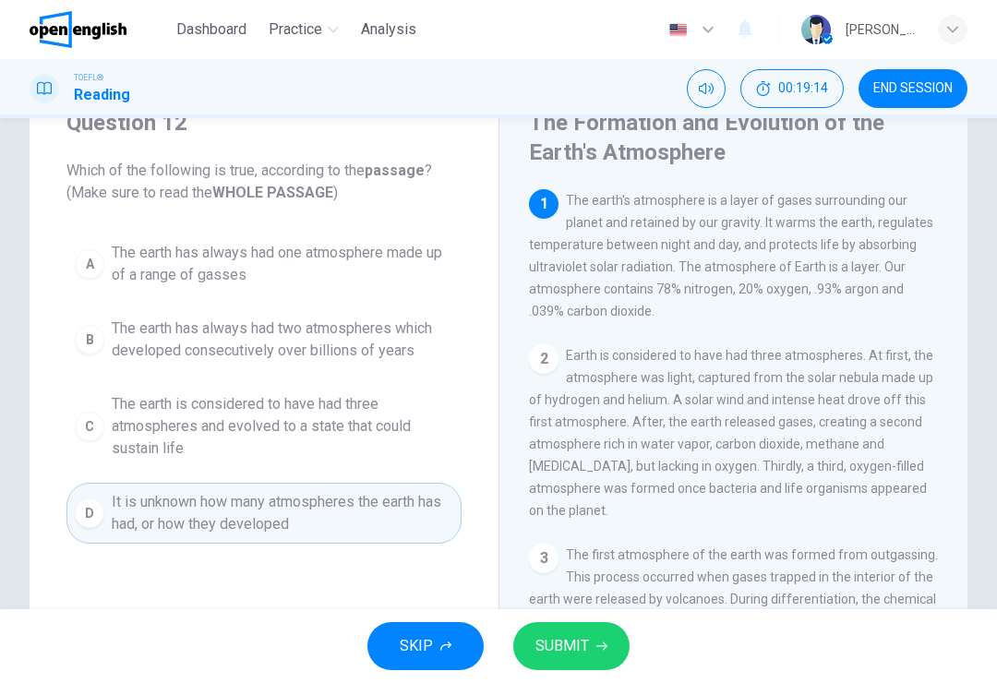
click at [569, 665] on button "SUBMIT" at bounding box center [571, 646] width 116 height 48
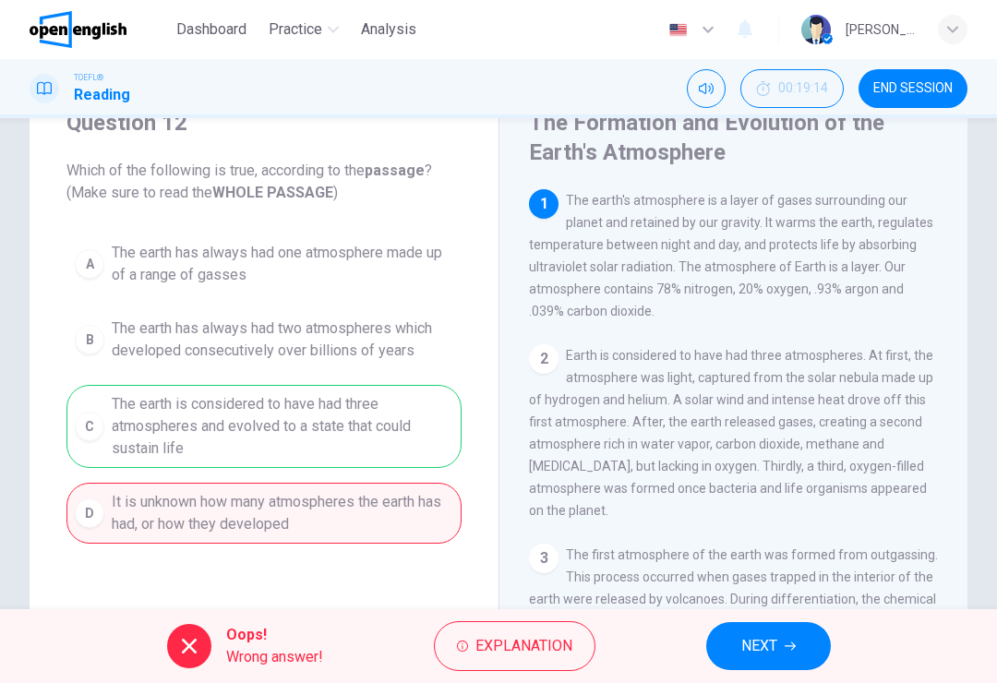
click at [389, 412] on div "A The earth has always had one atmosphere made up of a range of gasses B The ea…" at bounding box center [263, 388] width 395 height 310
click at [802, 647] on button "NEXT" at bounding box center [768, 646] width 125 height 48
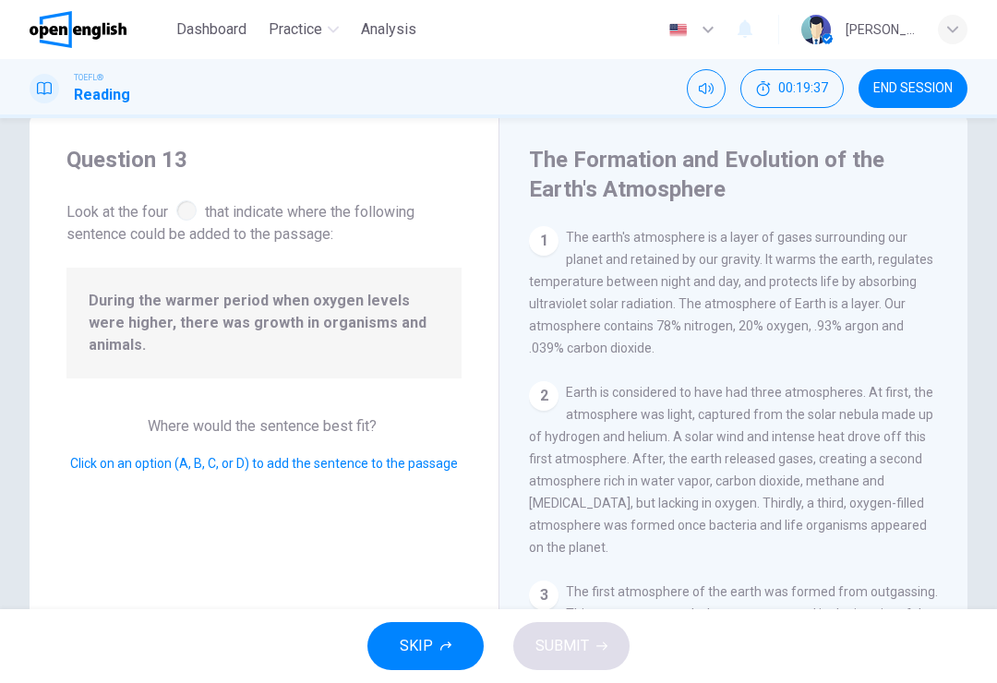
scroll to position [31, 0]
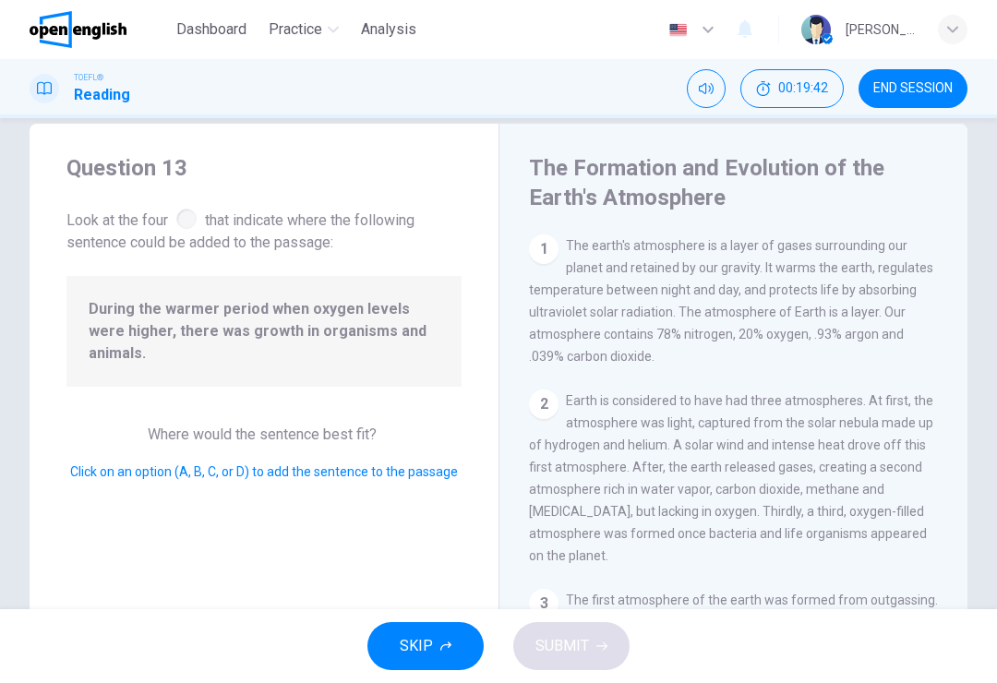
click at [186, 198] on div "Question 13 Look at the four that indicate where the following sentence could b…" at bounding box center [263, 203] width 395 height 101
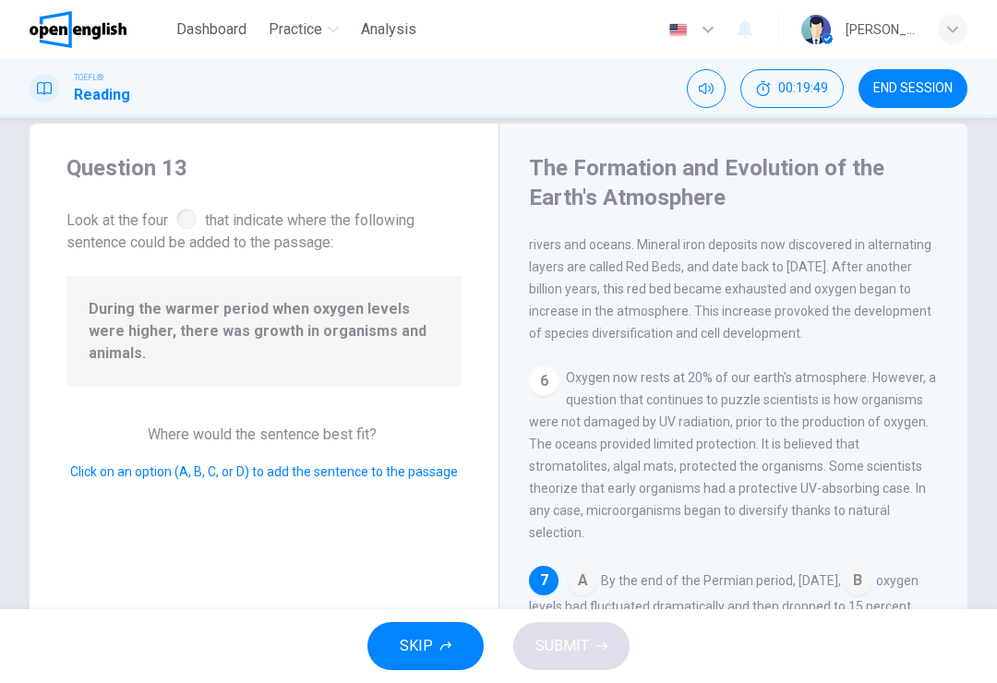
scroll to position [893, 0]
click at [202, 214] on span "Look at the four that indicate where the following sentence could be added to t…" at bounding box center [263, 229] width 395 height 49
click at [185, 235] on span "Look at the four that indicate where the following sentence could be added to t…" at bounding box center [263, 229] width 395 height 49
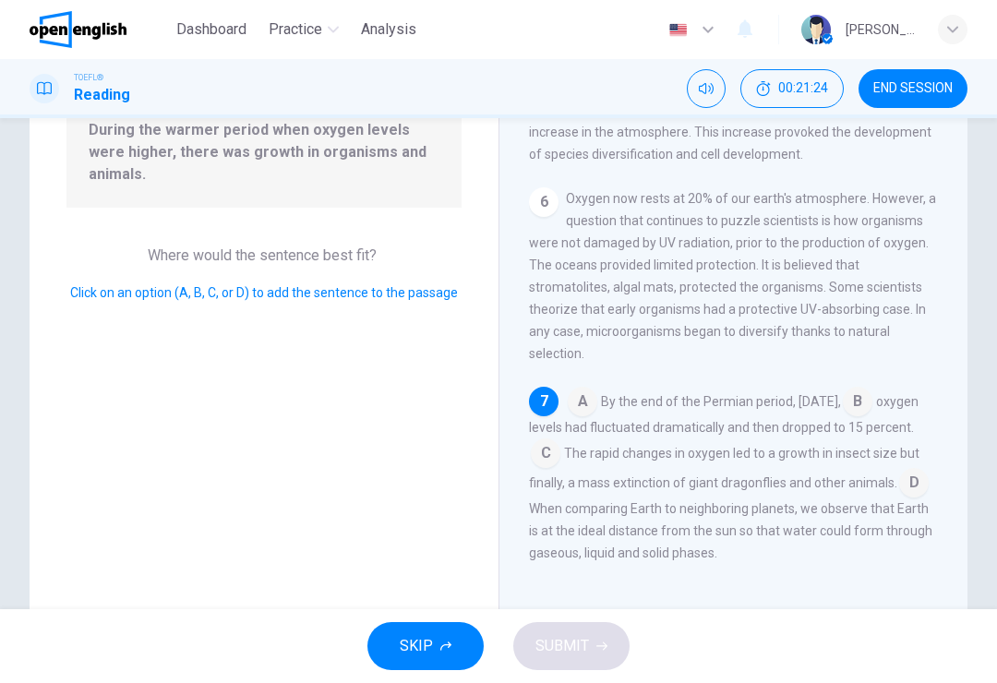
scroll to position [196, 0]
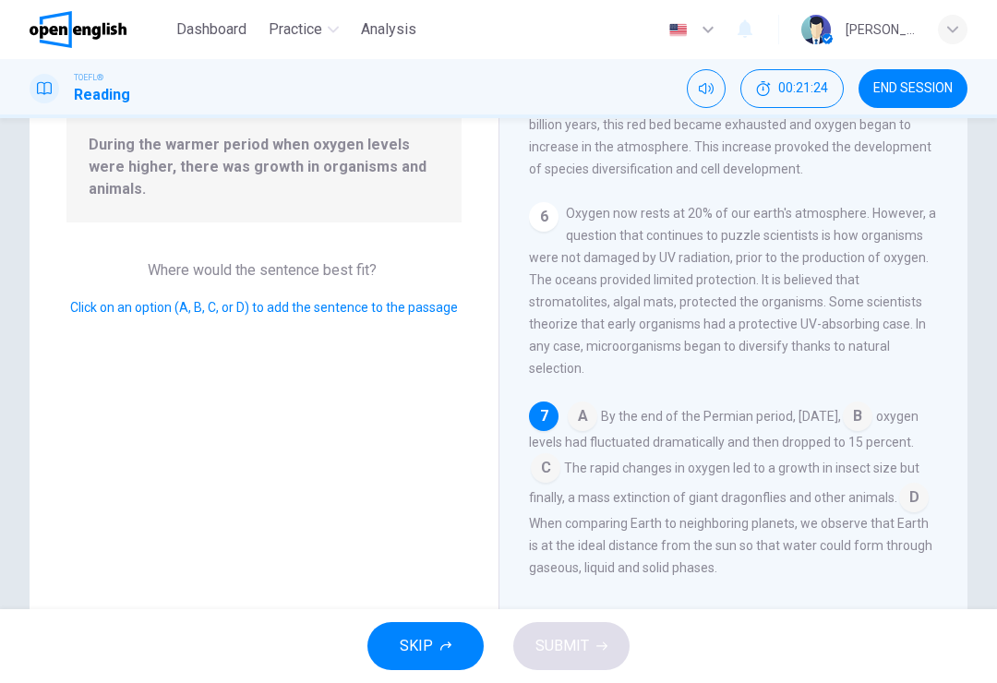
click at [589, 420] on input at bounding box center [583, 418] width 30 height 30
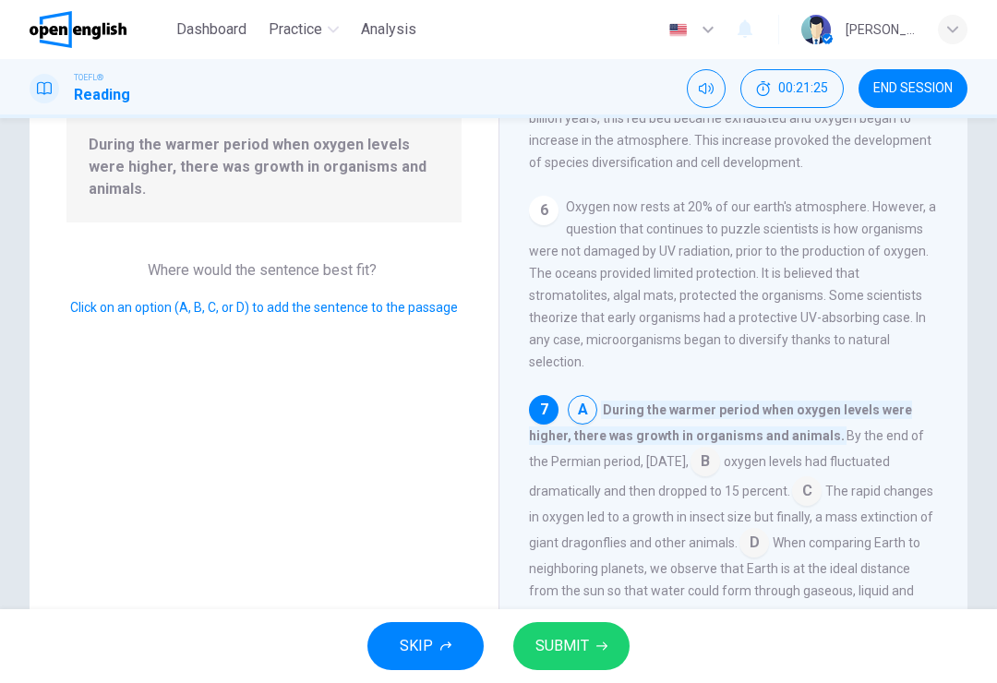
click at [580, 412] on input at bounding box center [583, 412] width 30 height 30
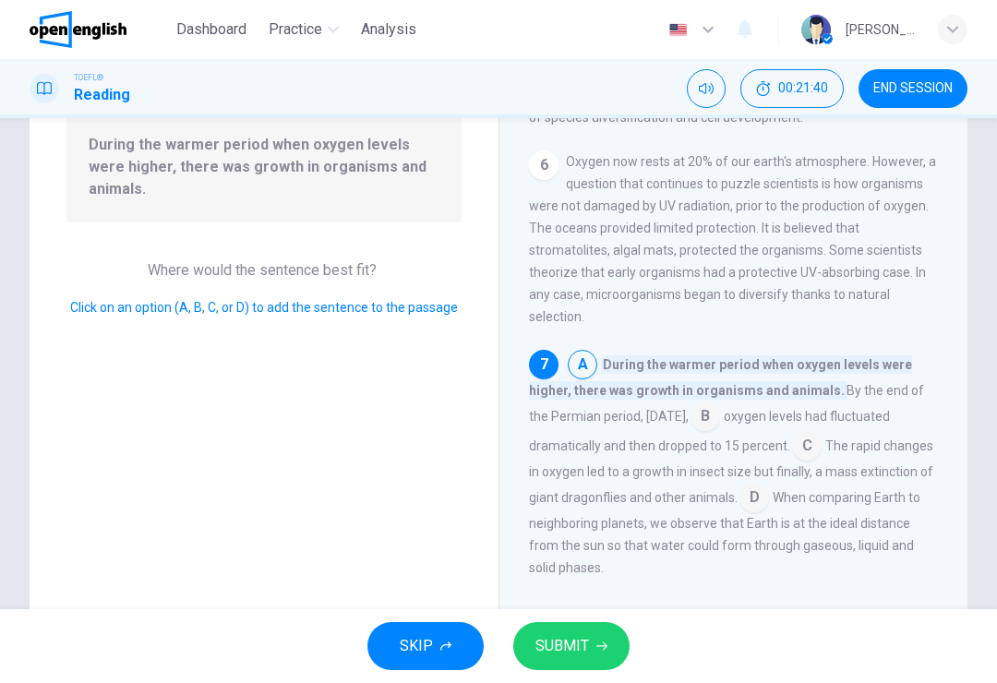
scroll to position [938, 0]
click at [720, 416] on input at bounding box center [705, 419] width 30 height 30
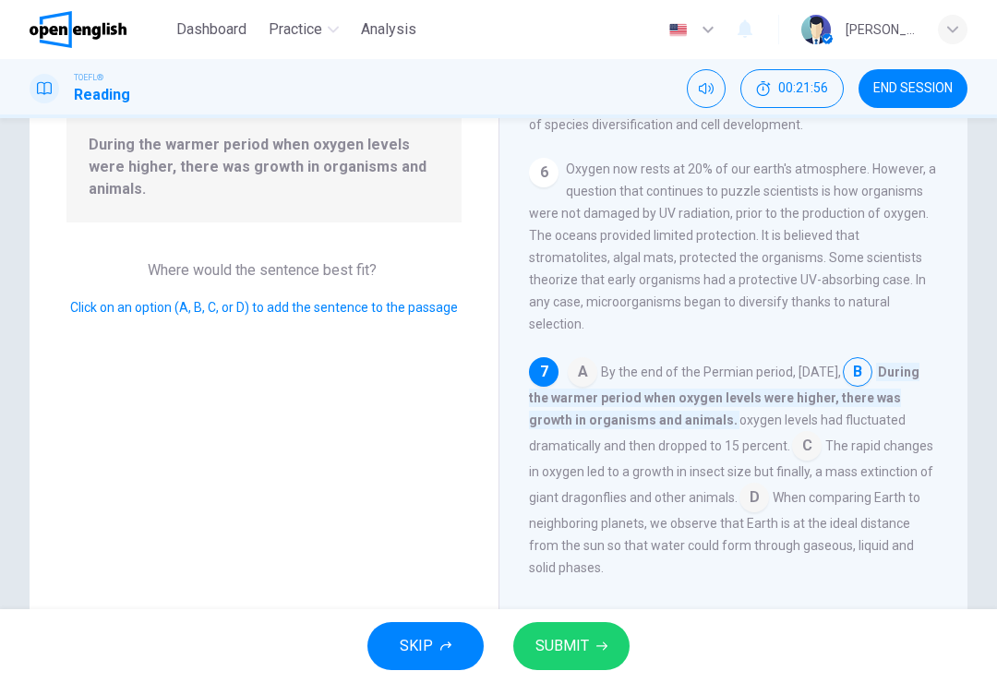
click at [800, 452] on span "C" at bounding box center [807, 446] width 30 height 30
click at [800, 451] on span "C" at bounding box center [807, 446] width 30 height 30
click at [804, 449] on span "C" at bounding box center [807, 446] width 30 height 30
click at [808, 448] on span "C" at bounding box center [807, 446] width 30 height 30
click at [809, 456] on span "C" at bounding box center [807, 446] width 30 height 30
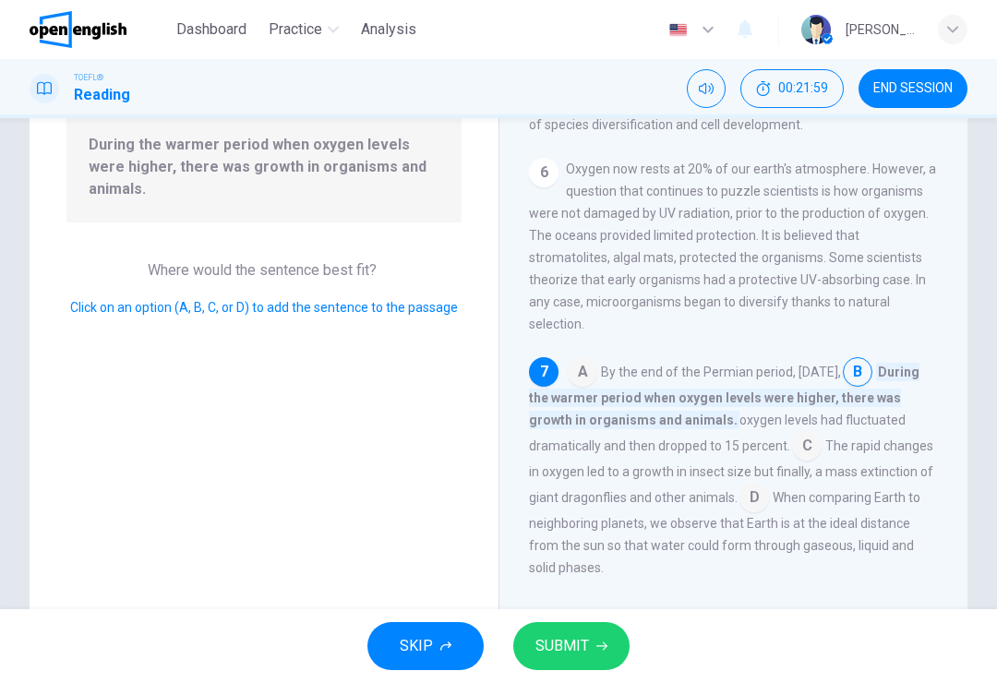
click at [811, 449] on span "C" at bounding box center [807, 446] width 30 height 30
click at [810, 449] on span "C" at bounding box center [807, 446] width 30 height 30
click at [828, 450] on span "The rapid changes in oxygen led to a growth in insect size but finally, a mass …" at bounding box center [731, 471] width 404 height 66
click at [590, 378] on input at bounding box center [583, 374] width 30 height 30
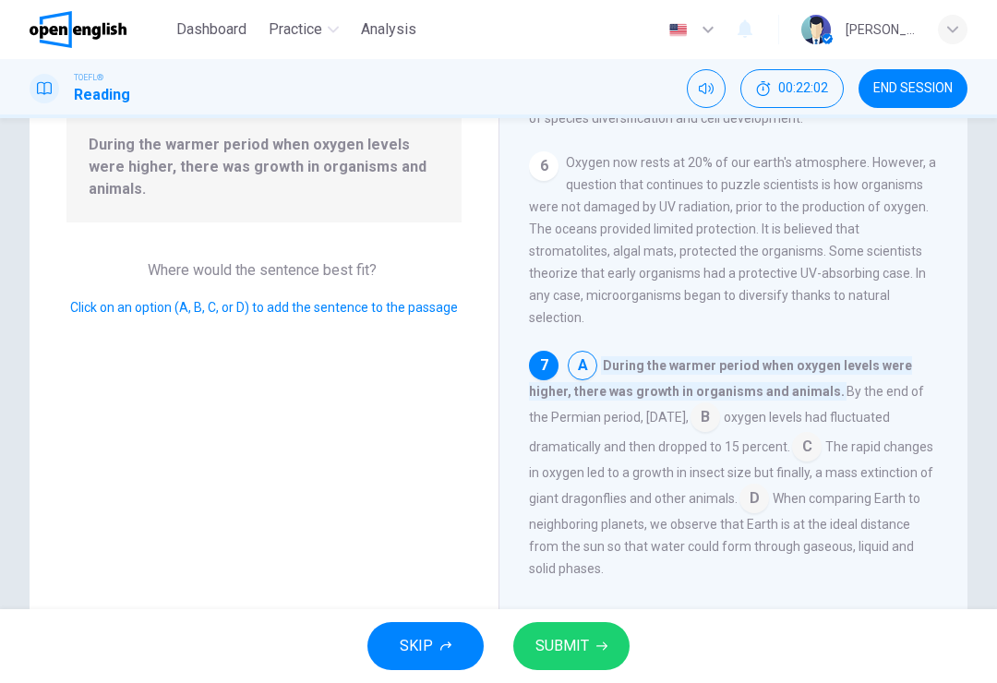
click at [821, 451] on input at bounding box center [807, 449] width 30 height 30
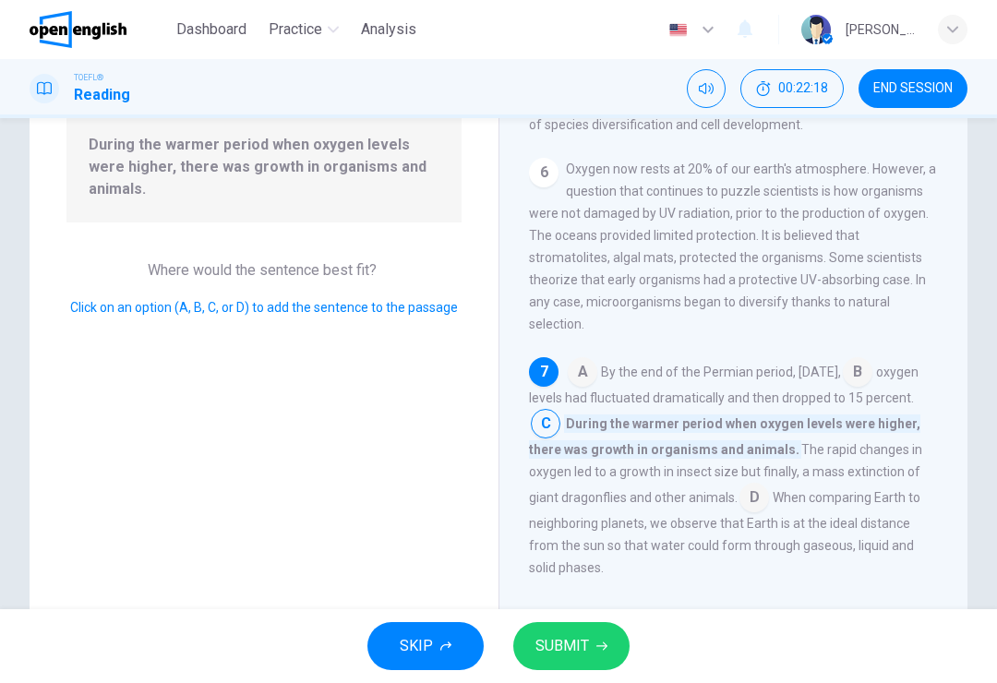
click at [561, 640] on span "SUBMIT" at bounding box center [562, 646] width 54 height 26
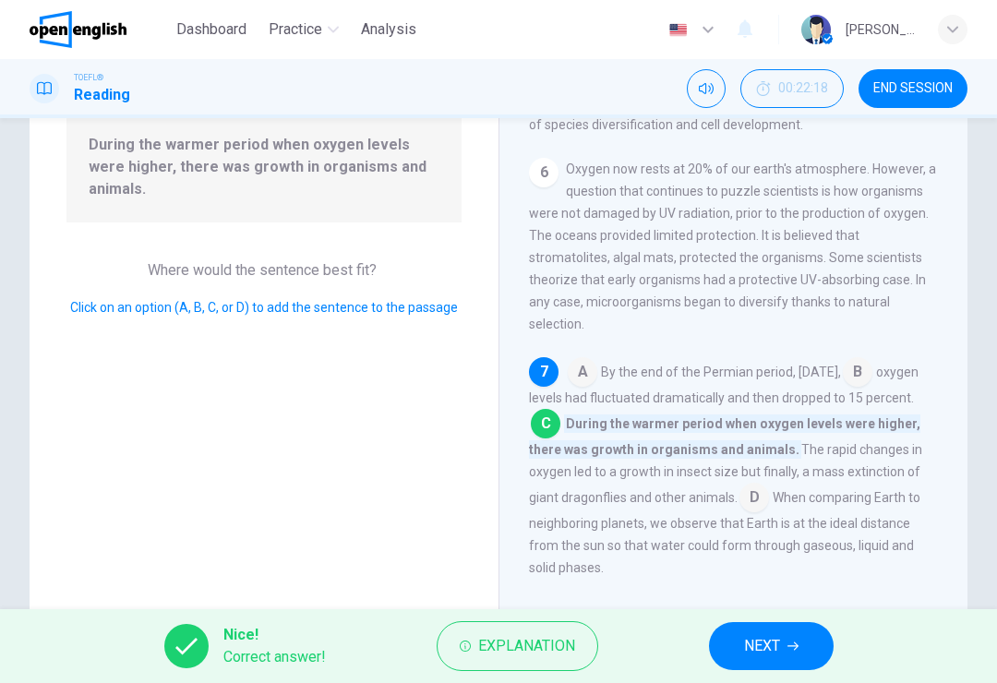
click at [770, 625] on button "NEXT" at bounding box center [771, 646] width 125 height 48
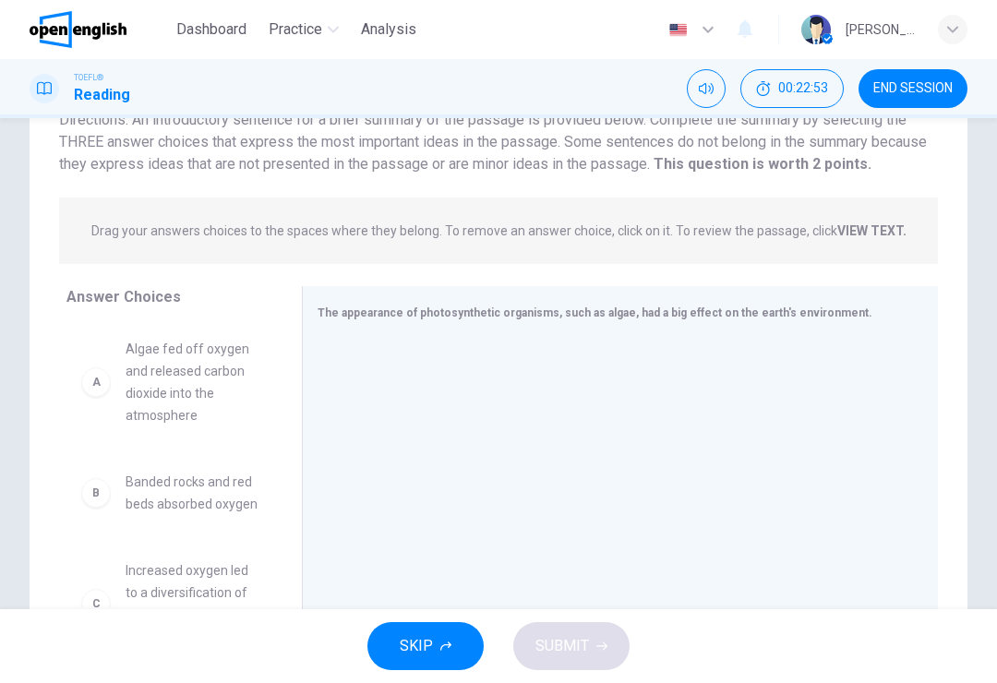
scroll to position [192, 0]
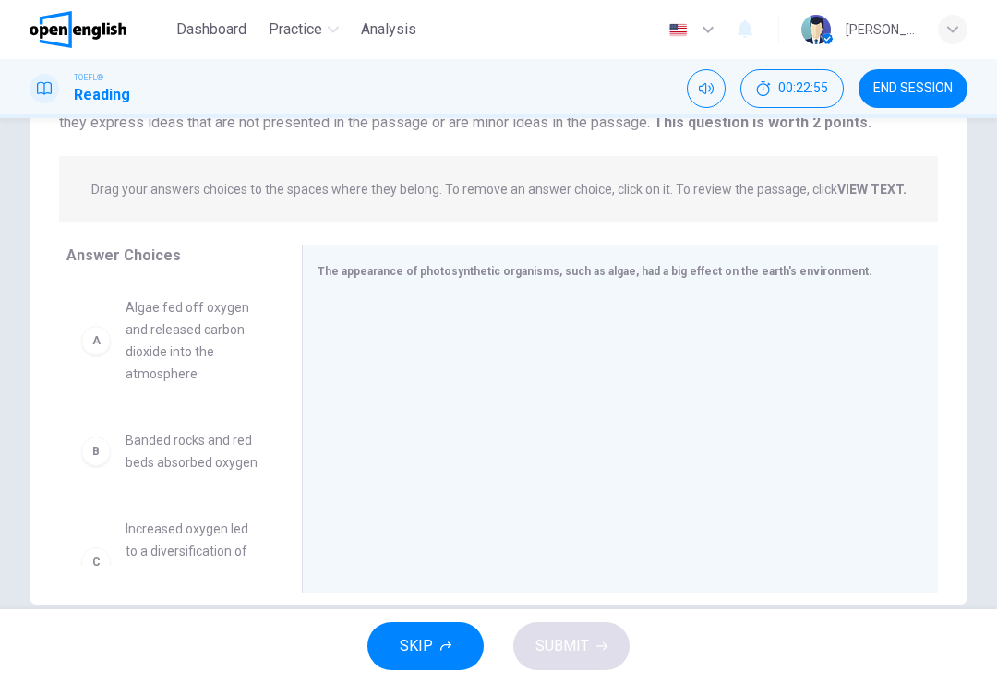
click at [285, 421] on div "A Algae fed off oxygen and released carbon dioxide into the atmosphere B Banded…" at bounding box center [176, 423] width 221 height 284
click at [314, 431] on div at bounding box center [613, 420] width 620 height 247
click at [314, 419] on div at bounding box center [613, 420] width 620 height 247
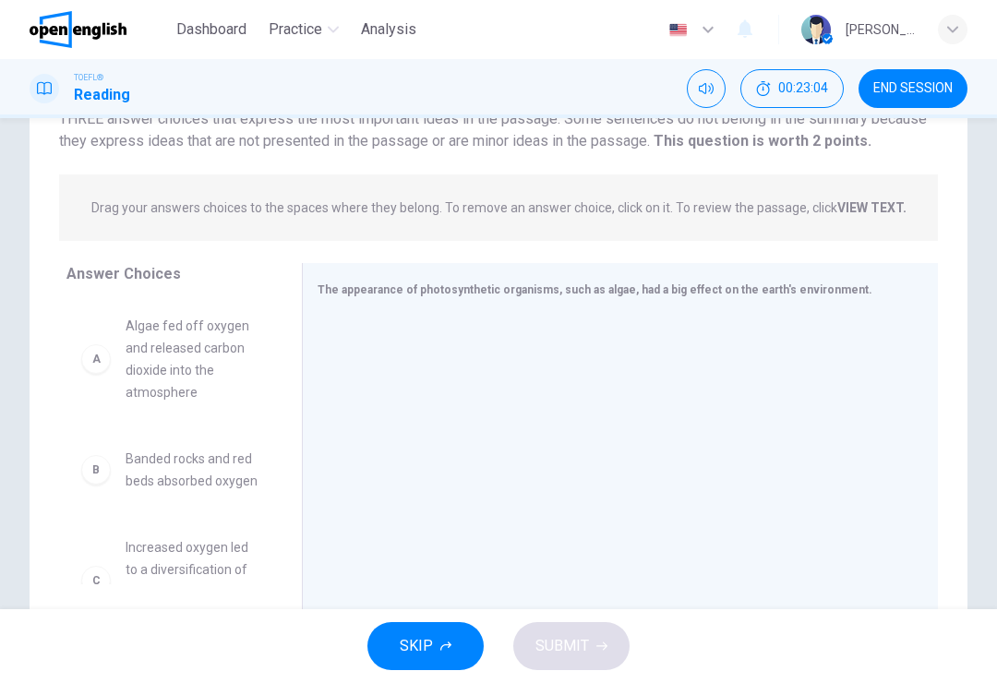
scroll to position [0, 0]
click at [152, 365] on span "Algae fed off oxygen and released carbon dioxide into the atmosphere" at bounding box center [192, 359] width 132 height 89
click at [100, 369] on div "A" at bounding box center [96, 359] width 30 height 30
click at [89, 355] on div "A" at bounding box center [96, 359] width 30 height 30
click at [89, 354] on div "A" at bounding box center [96, 359] width 30 height 30
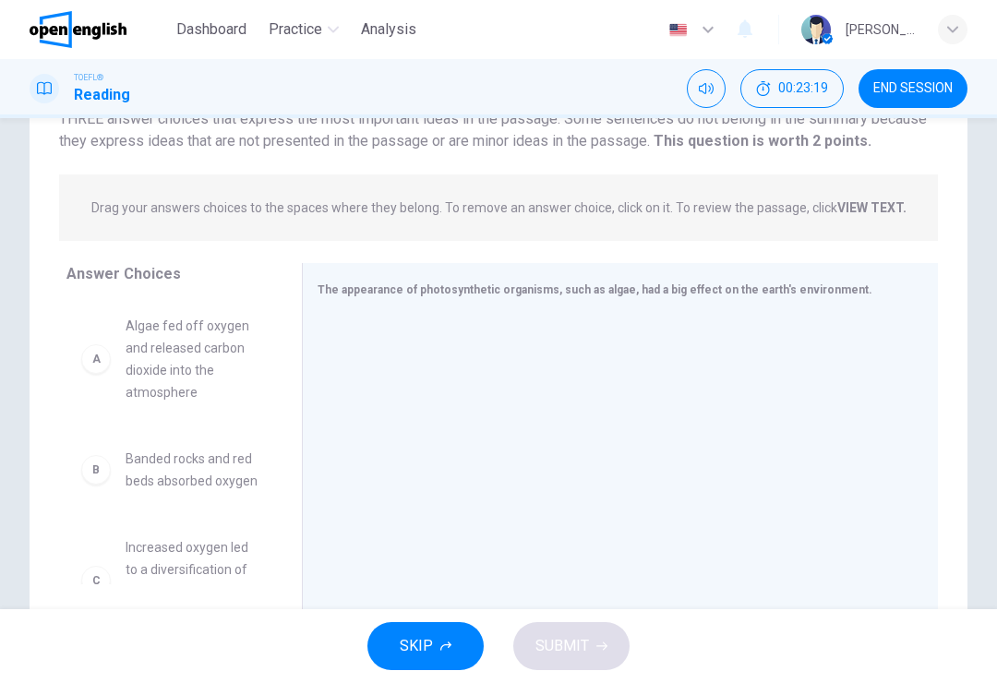
click at [100, 355] on div "A" at bounding box center [96, 359] width 30 height 30
click at [95, 476] on div "B" at bounding box center [96, 470] width 30 height 30
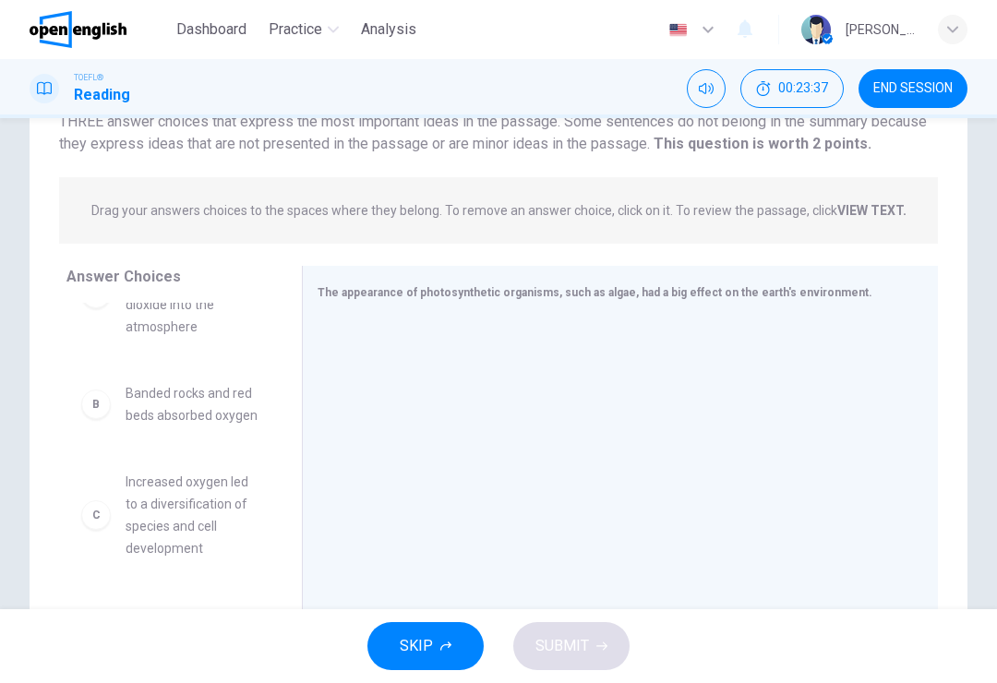
scroll to position [45, 0]
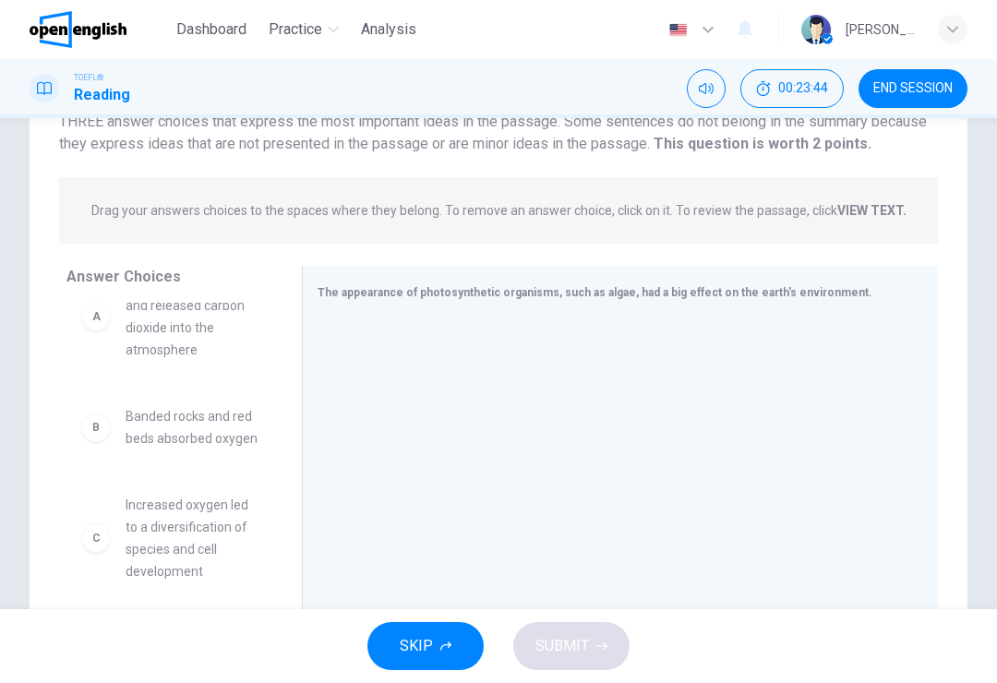
click at [423, 645] on span "SKIP" at bounding box center [416, 646] width 33 height 26
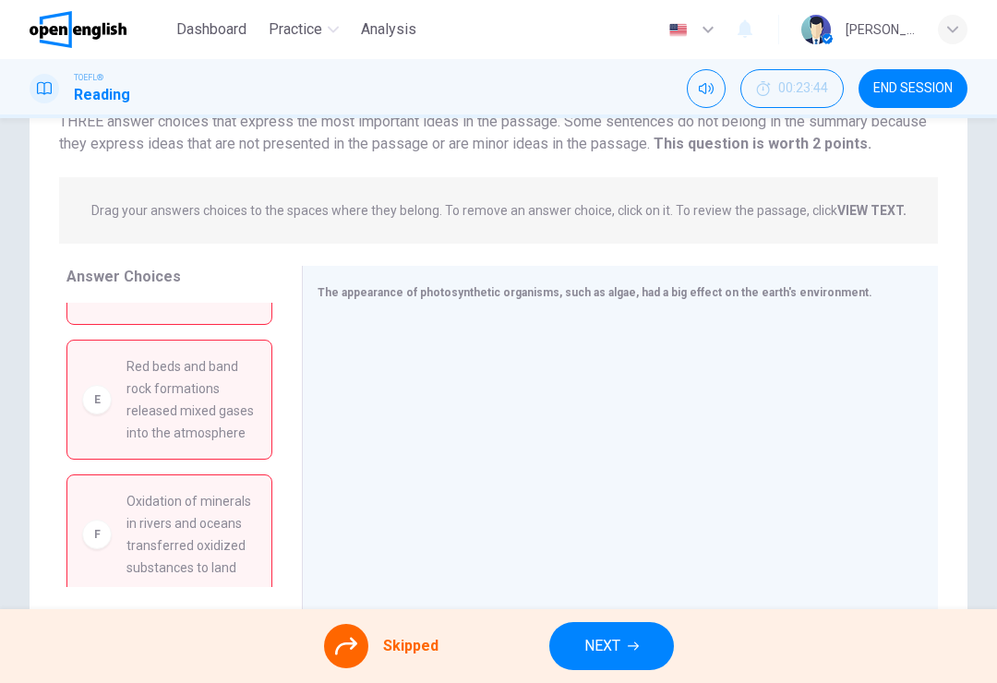
scroll to position [465, 0]
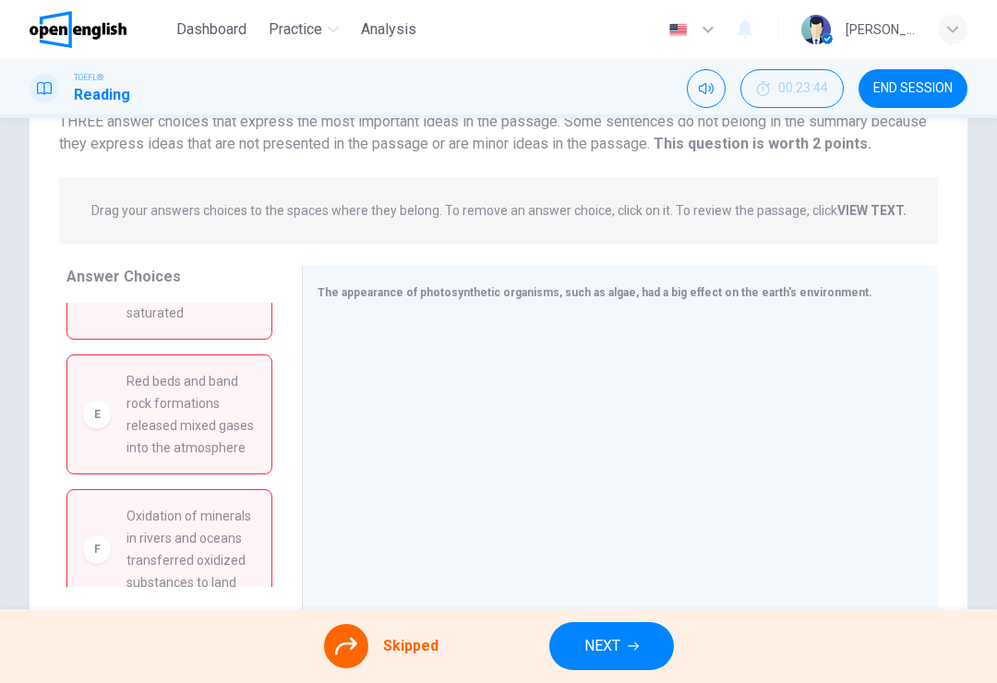
click at [600, 624] on button "NEXT" at bounding box center [611, 646] width 125 height 48
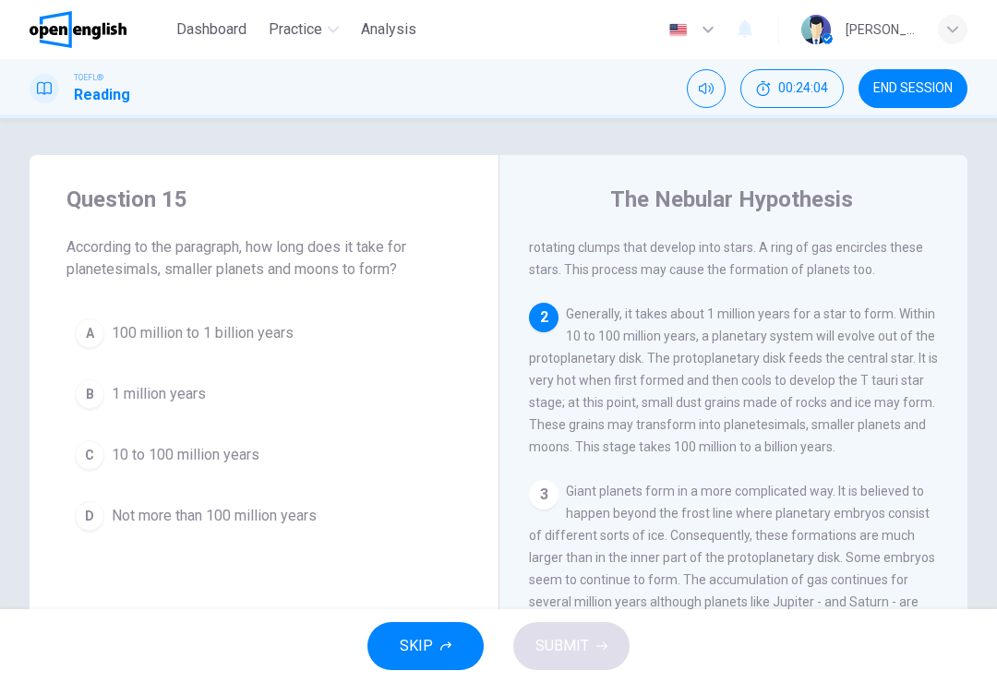
scroll to position [207, 0]
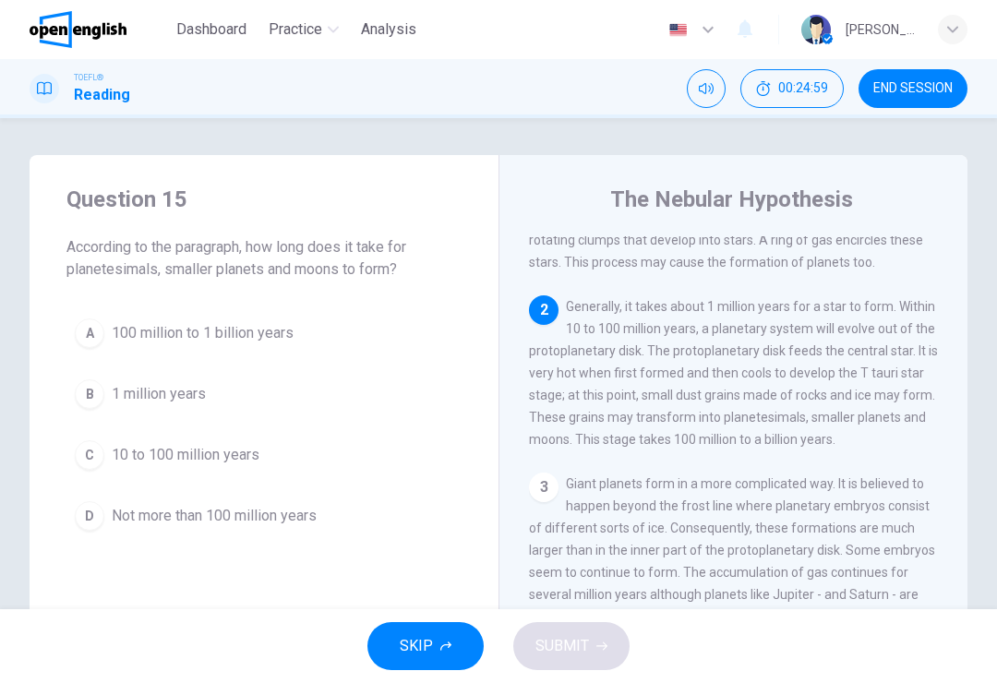
click at [261, 341] on span "100 million to 1 billion years" at bounding box center [203, 333] width 182 height 22
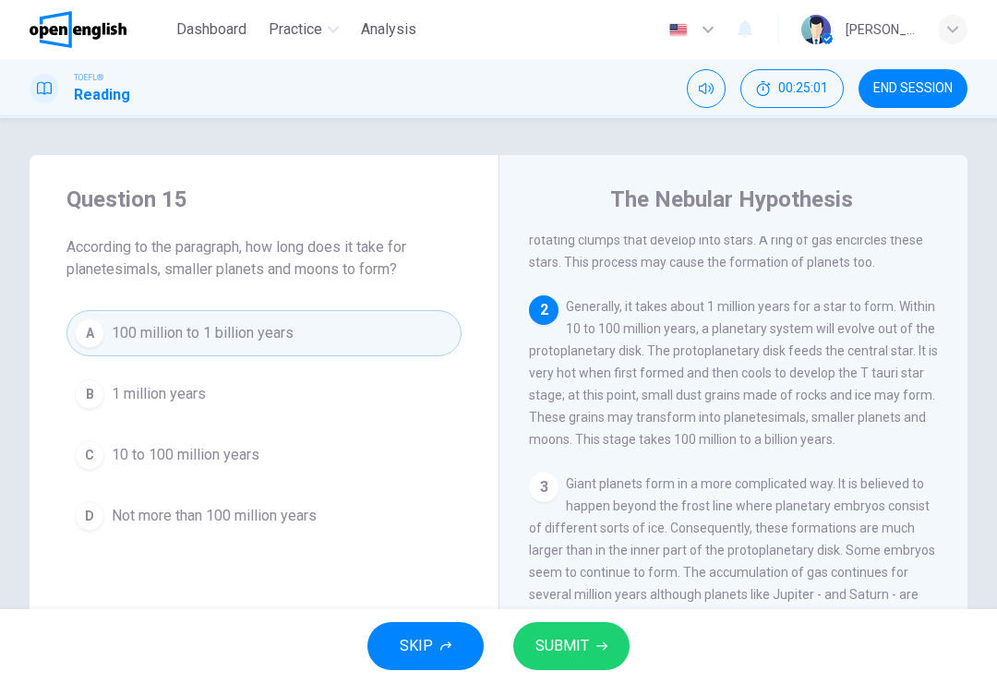
click at [580, 649] on span "SUBMIT" at bounding box center [562, 646] width 54 height 26
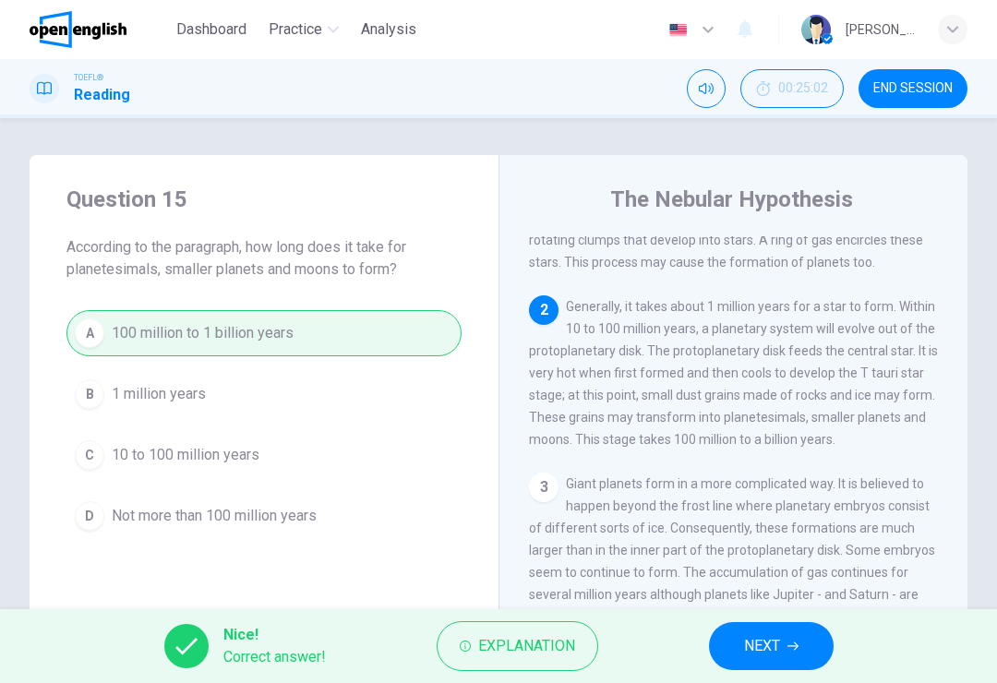
click at [744, 666] on button "NEXT" at bounding box center [771, 646] width 125 height 48
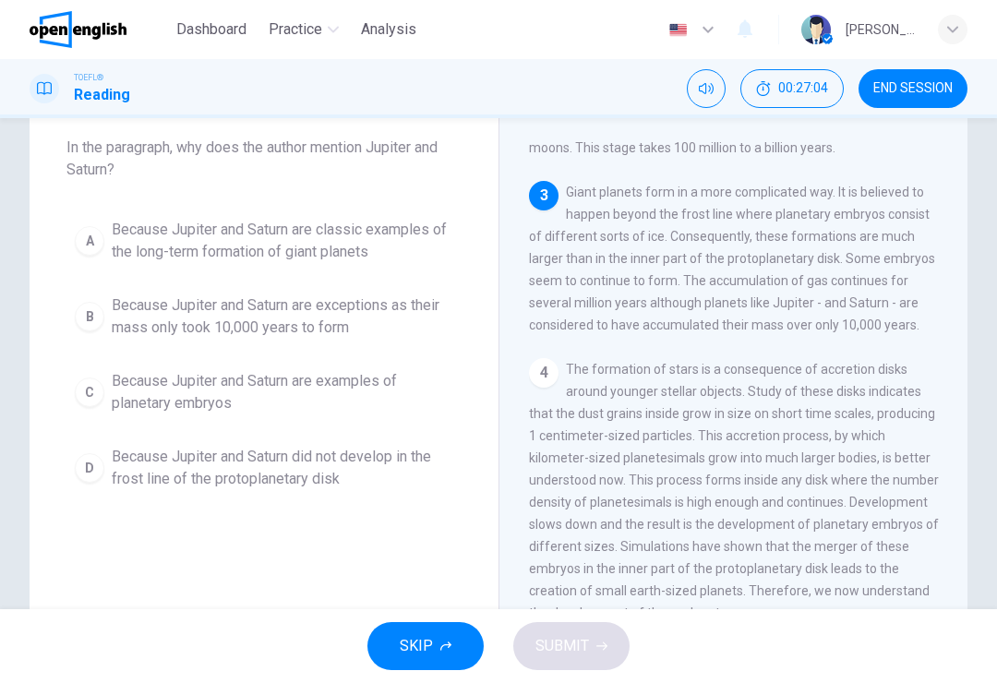
scroll to position [100, 0]
click at [412, 242] on span "Because Jupiter and Saturn are classic examples of the long-term formation of g…" at bounding box center [282, 241] width 341 height 44
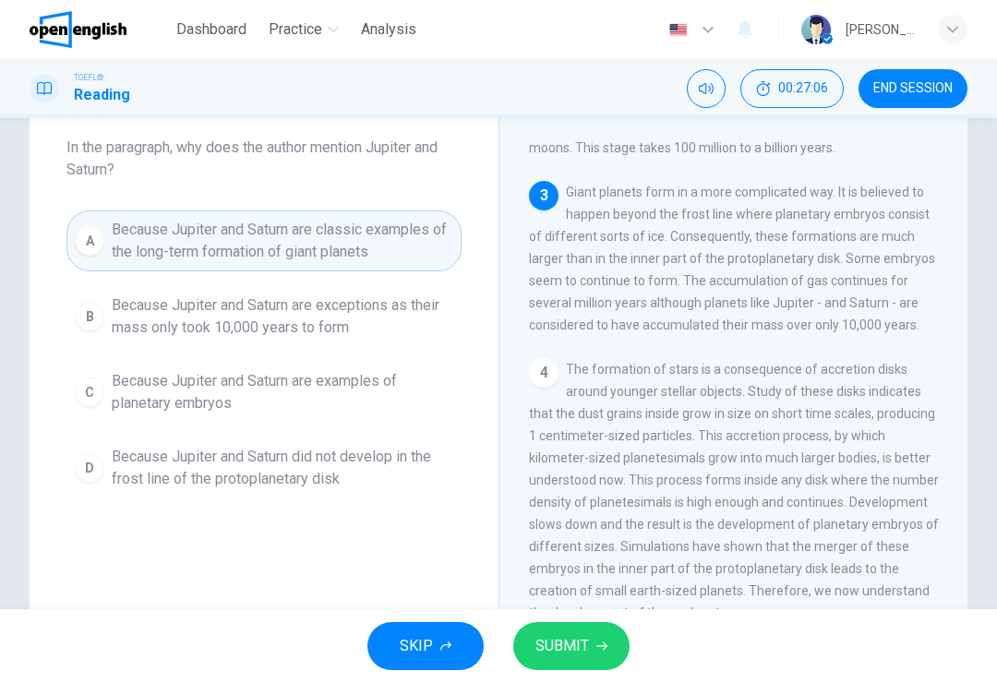
click at [604, 634] on button "SUBMIT" at bounding box center [571, 646] width 116 height 48
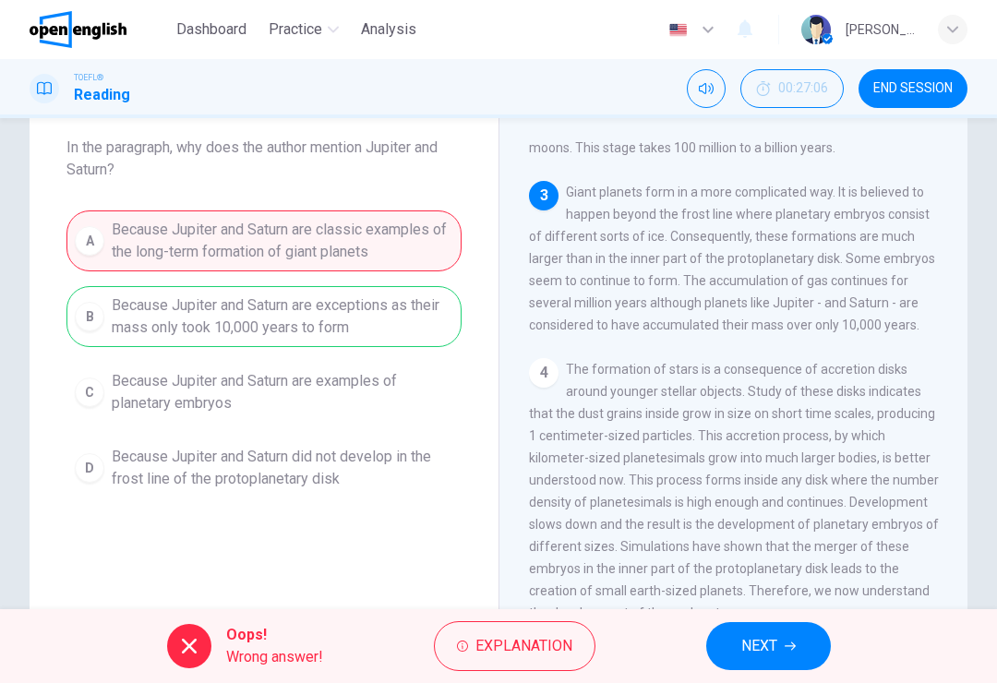
click at [754, 645] on span "NEXT" at bounding box center [759, 646] width 36 height 26
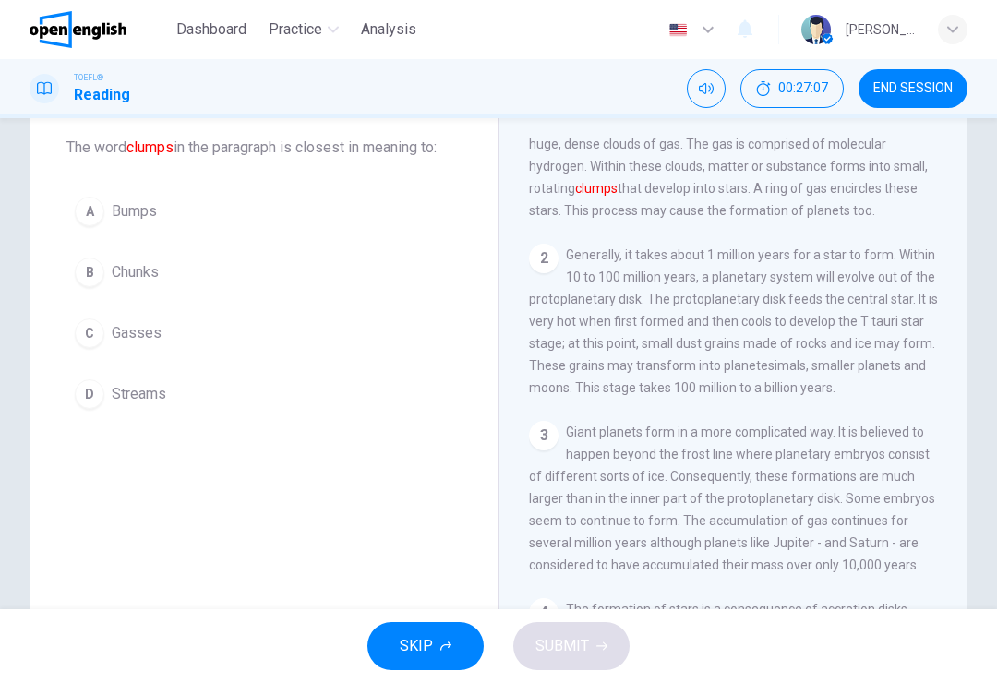
scroll to position [0, 0]
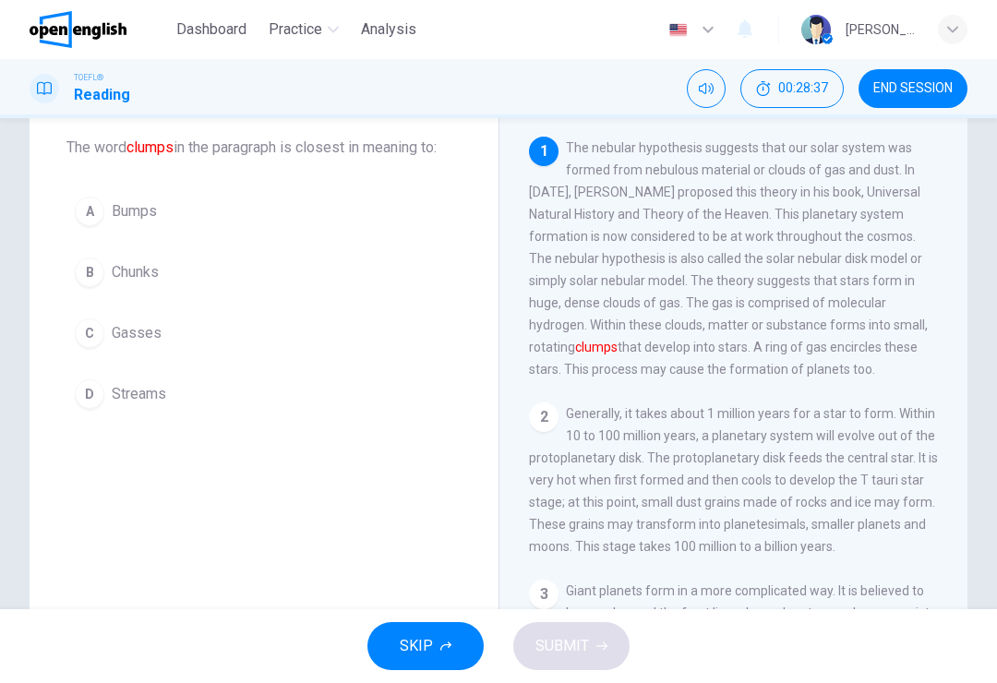
click at [291, 291] on button "B Chunks" at bounding box center [263, 272] width 395 height 46
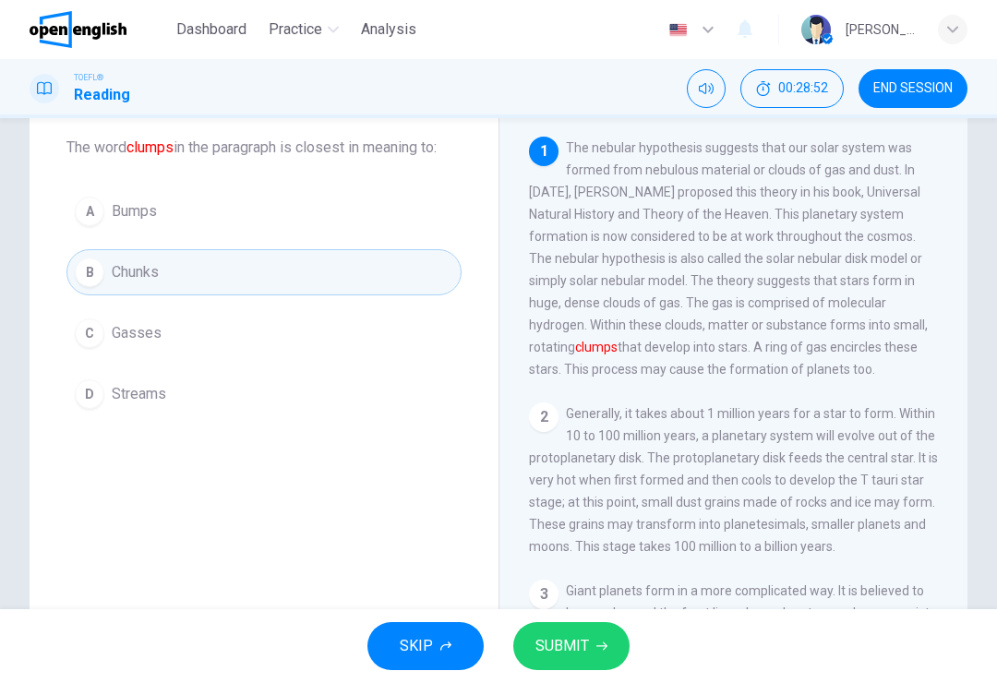
click at [572, 641] on span "SUBMIT" at bounding box center [562, 646] width 54 height 26
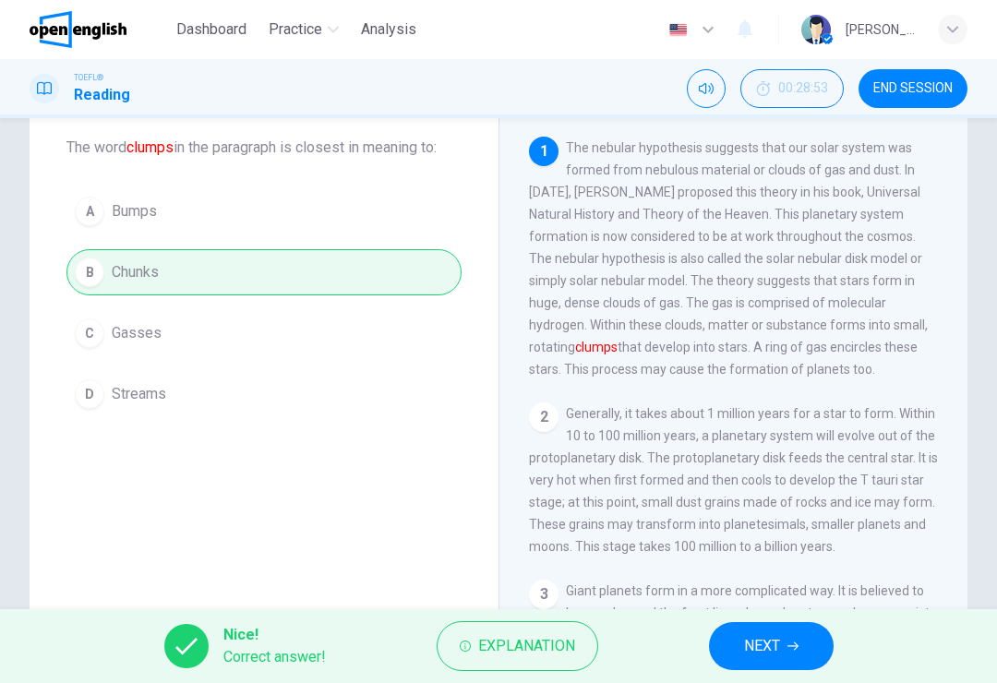
click at [778, 632] on button "NEXT" at bounding box center [771, 646] width 125 height 48
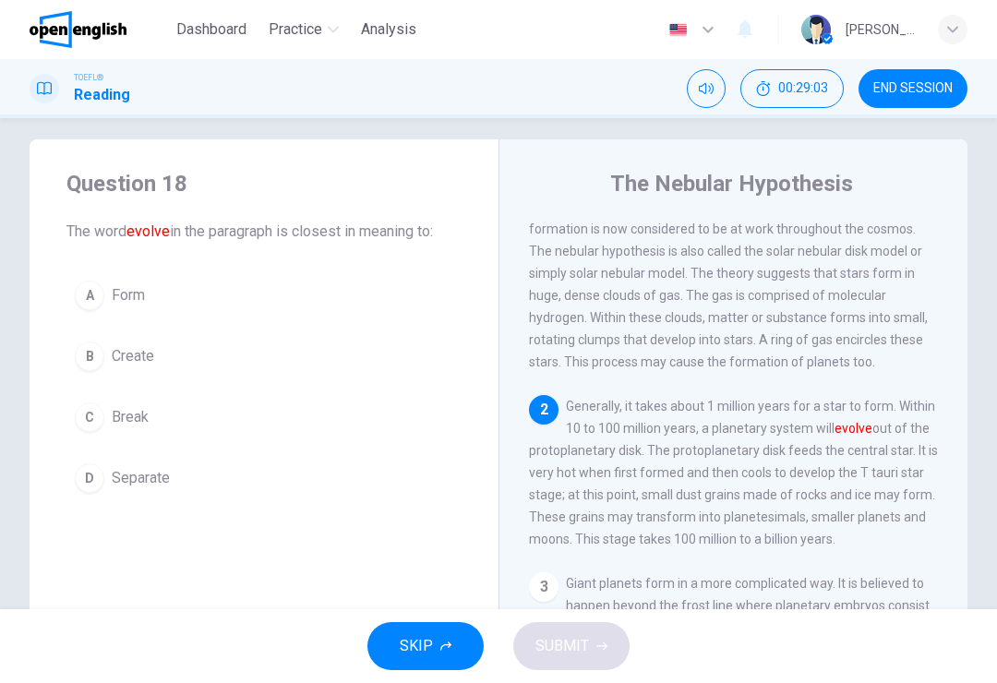
scroll to position [72, 0]
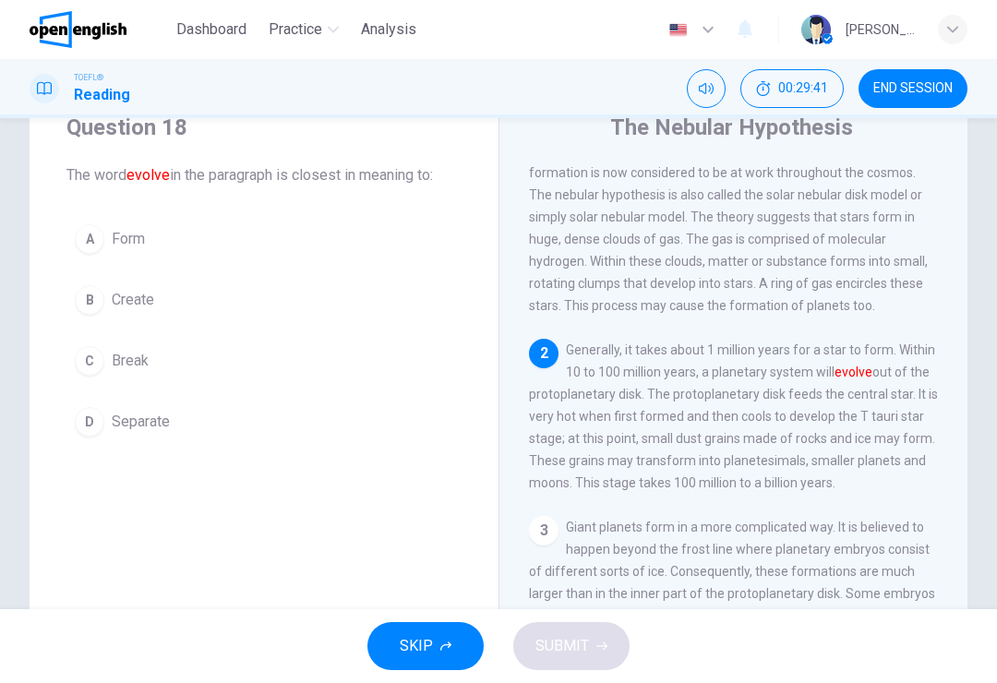
click at [322, 250] on button "A Form" at bounding box center [263, 239] width 395 height 46
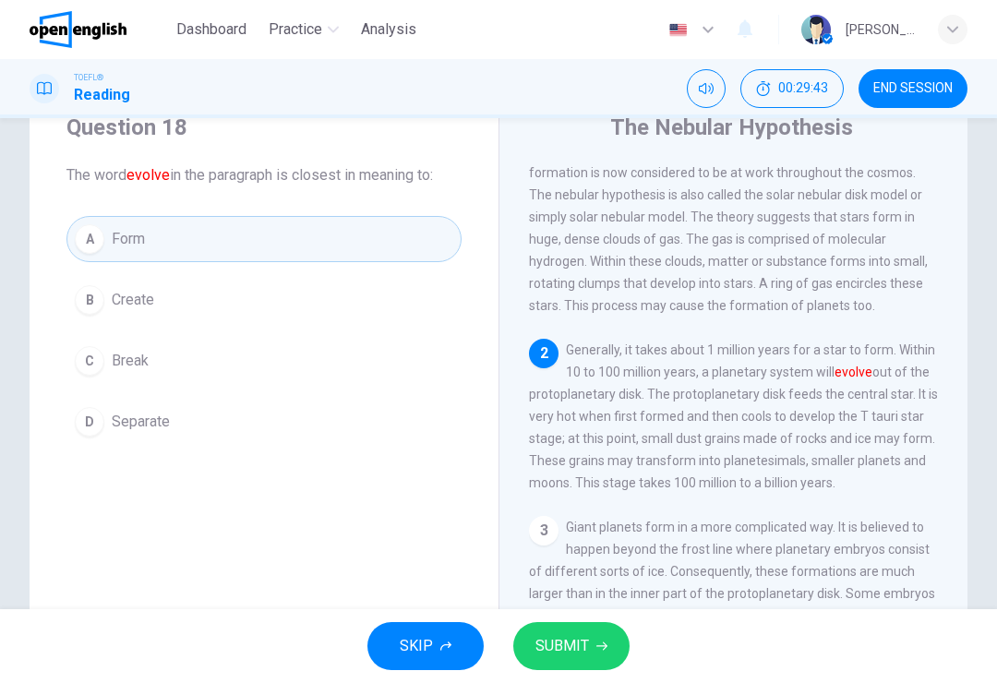
click at [583, 632] on button "SUBMIT" at bounding box center [571, 646] width 116 height 48
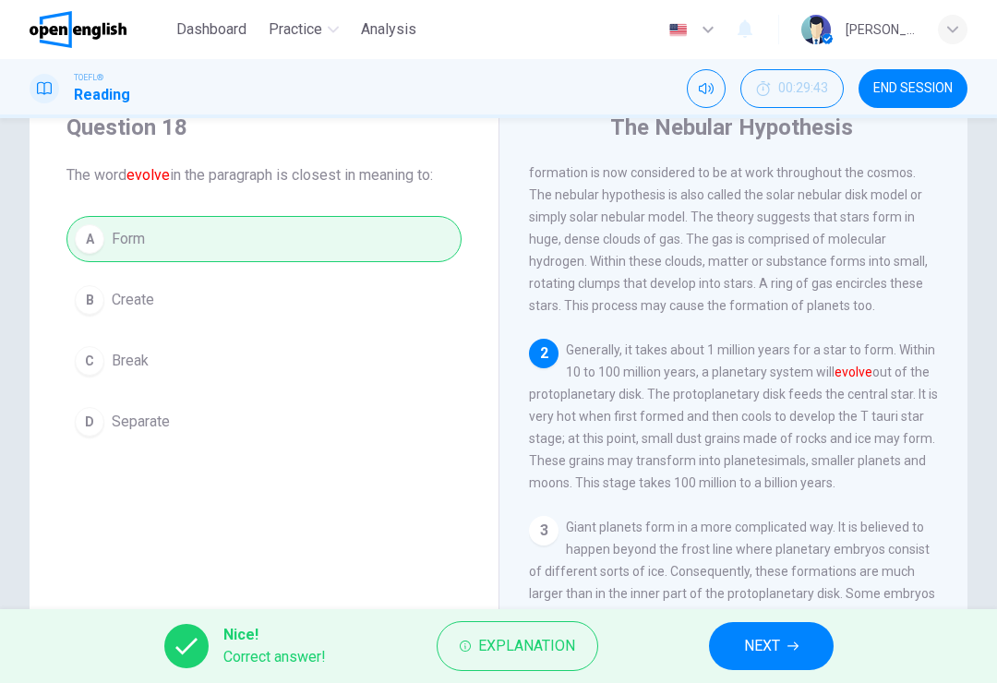
click at [738, 650] on button "NEXT" at bounding box center [771, 646] width 125 height 48
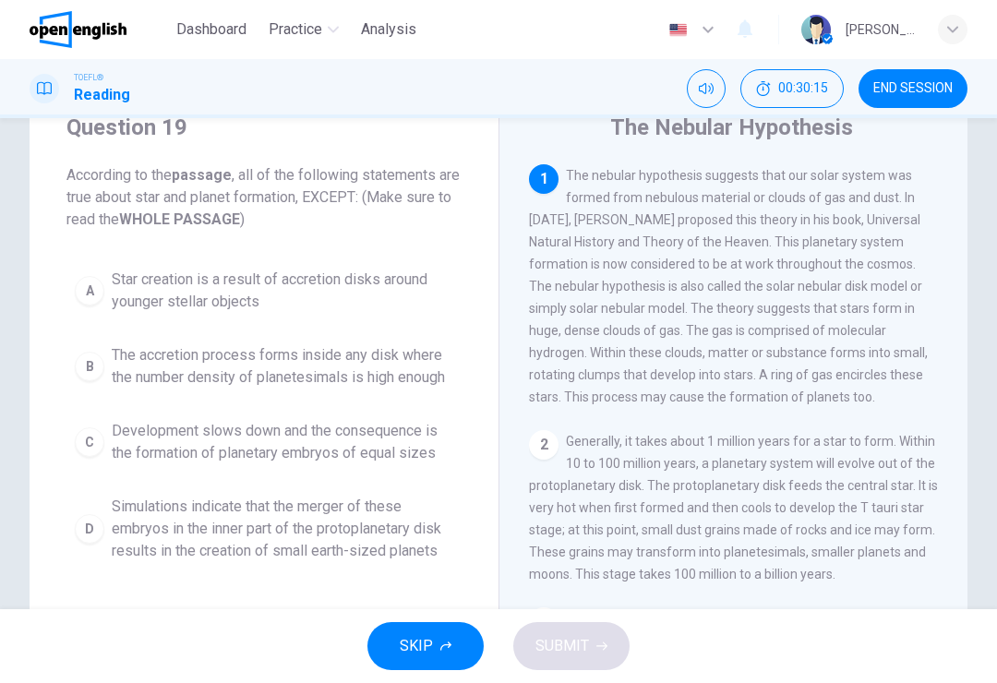
scroll to position [0, 0]
click at [393, 286] on span "Star creation is a result of accretion disks around younger stellar objects" at bounding box center [282, 291] width 341 height 44
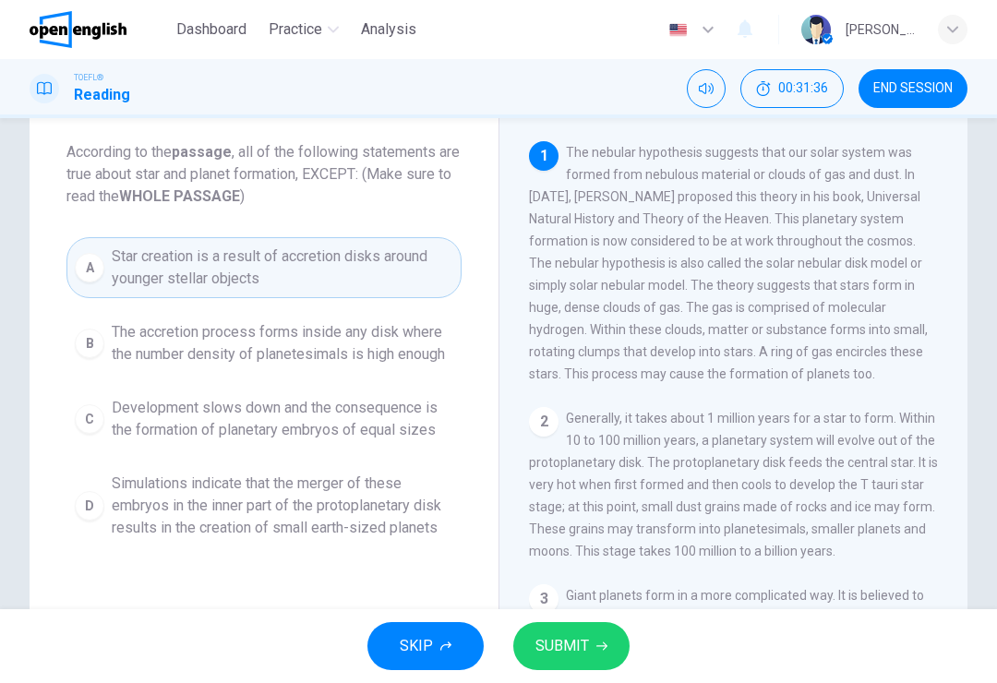
scroll to position [97, 0]
click at [385, 330] on span "The accretion process forms inside any disk where the number density of planete…" at bounding box center [282, 341] width 341 height 44
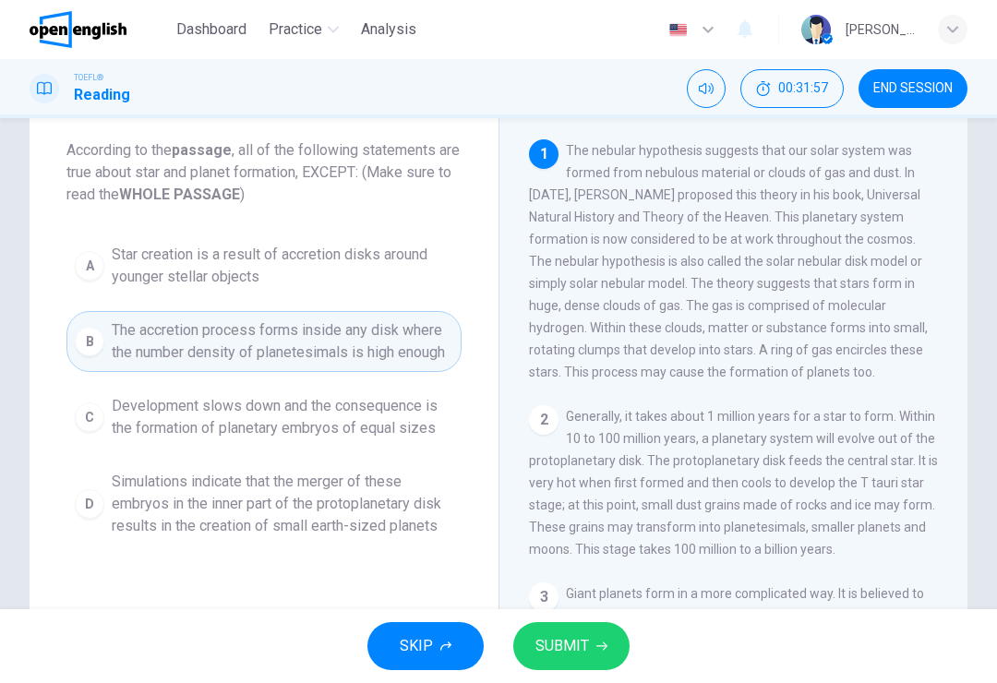
click at [581, 651] on span "SUBMIT" at bounding box center [562, 646] width 54 height 26
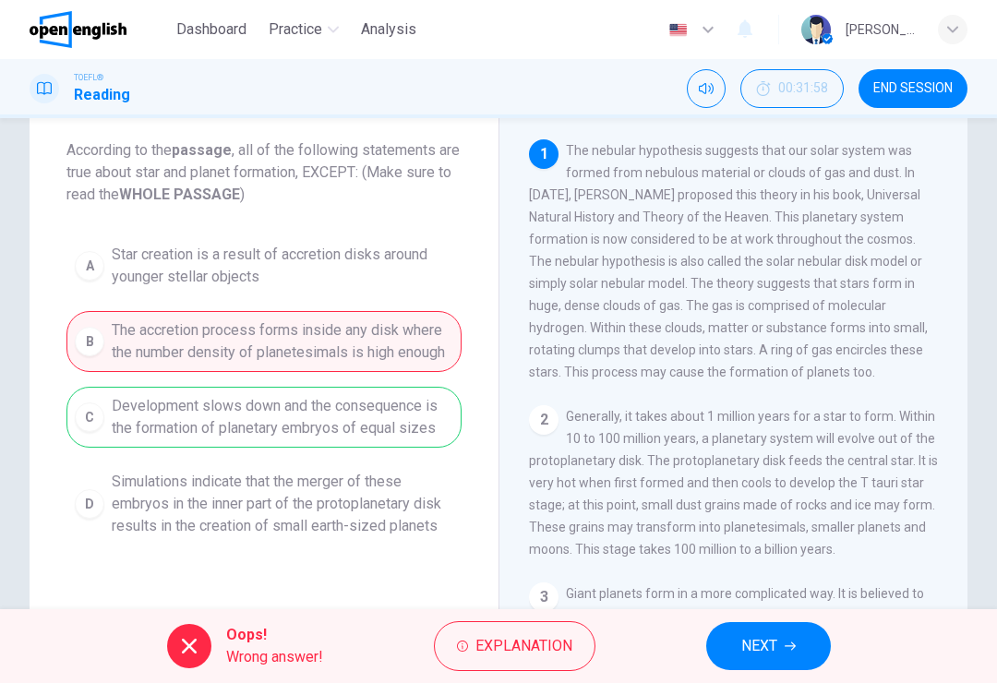
click at [751, 649] on span "NEXT" at bounding box center [759, 646] width 36 height 26
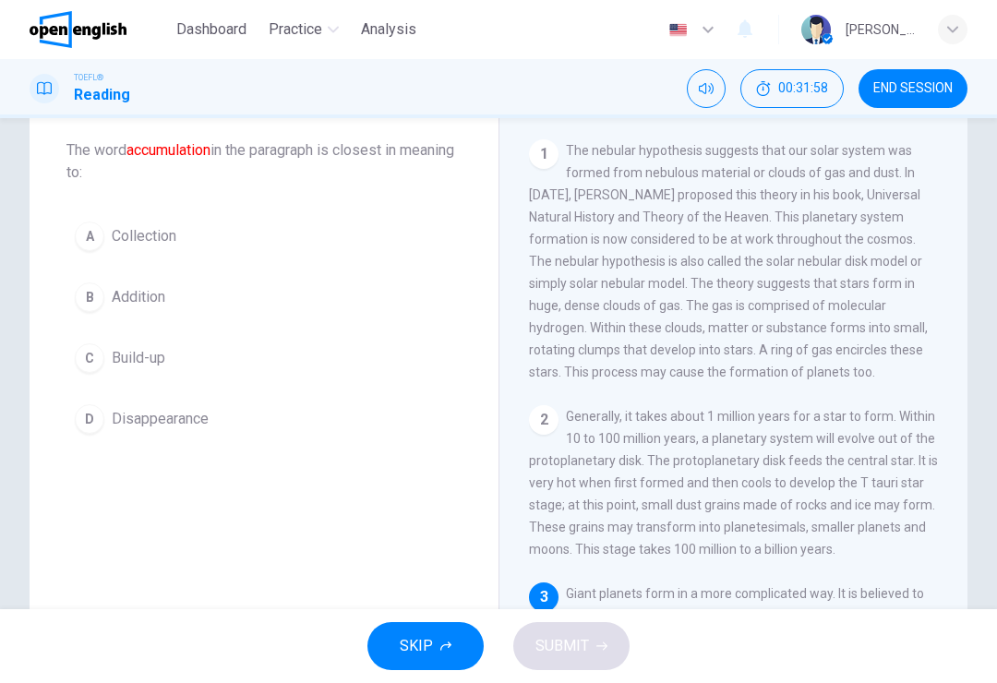
scroll to position [275, 0]
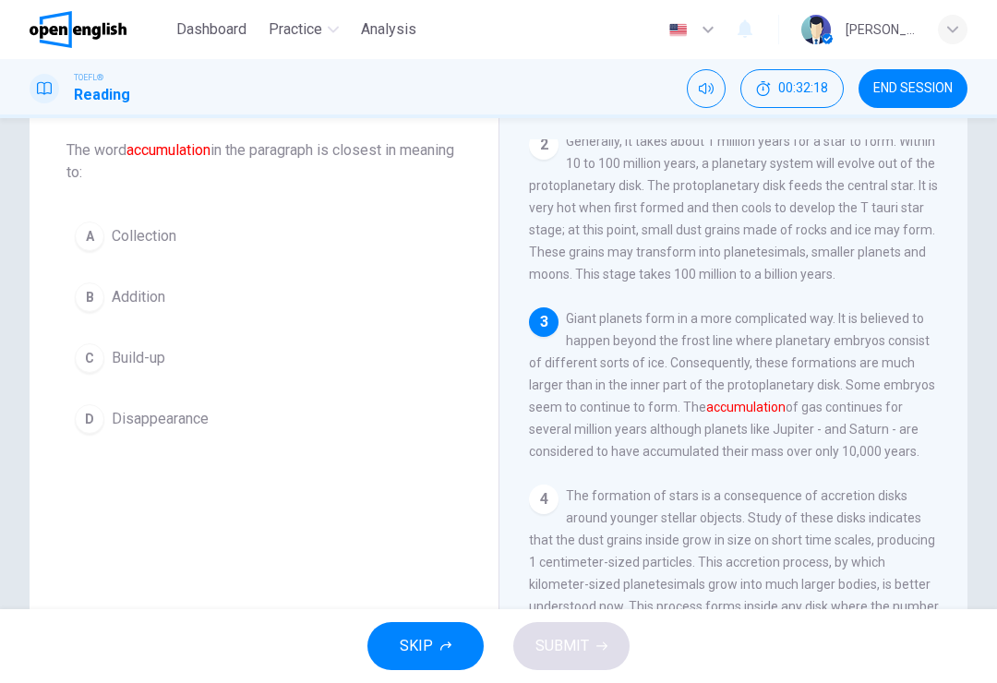
click at [229, 317] on button "B Addition" at bounding box center [263, 297] width 395 height 46
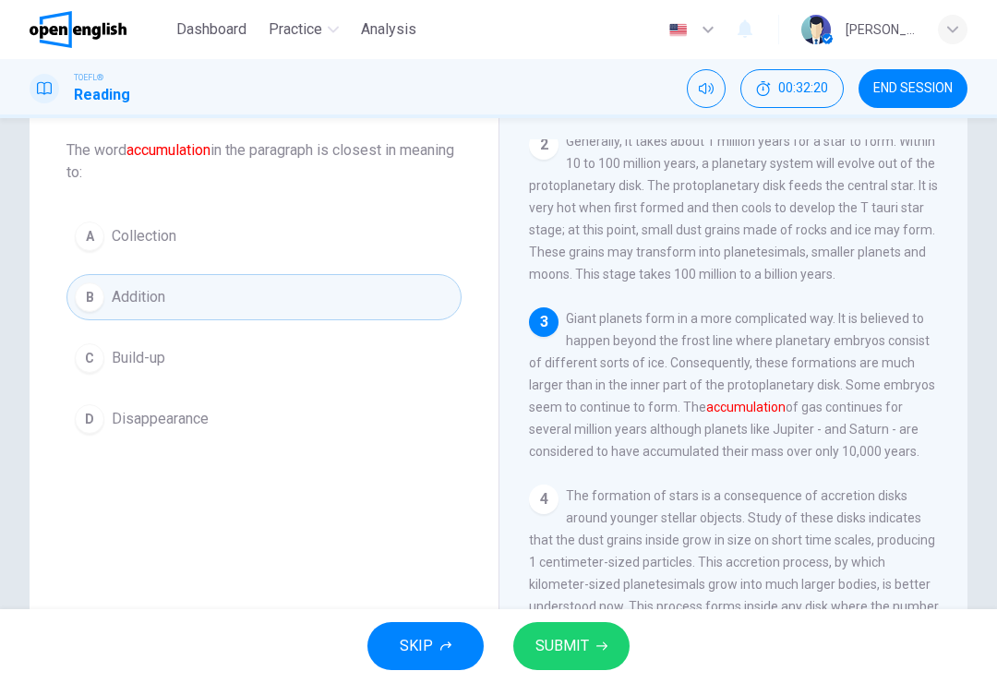
click at [260, 380] on button "C Build-up" at bounding box center [263, 358] width 395 height 46
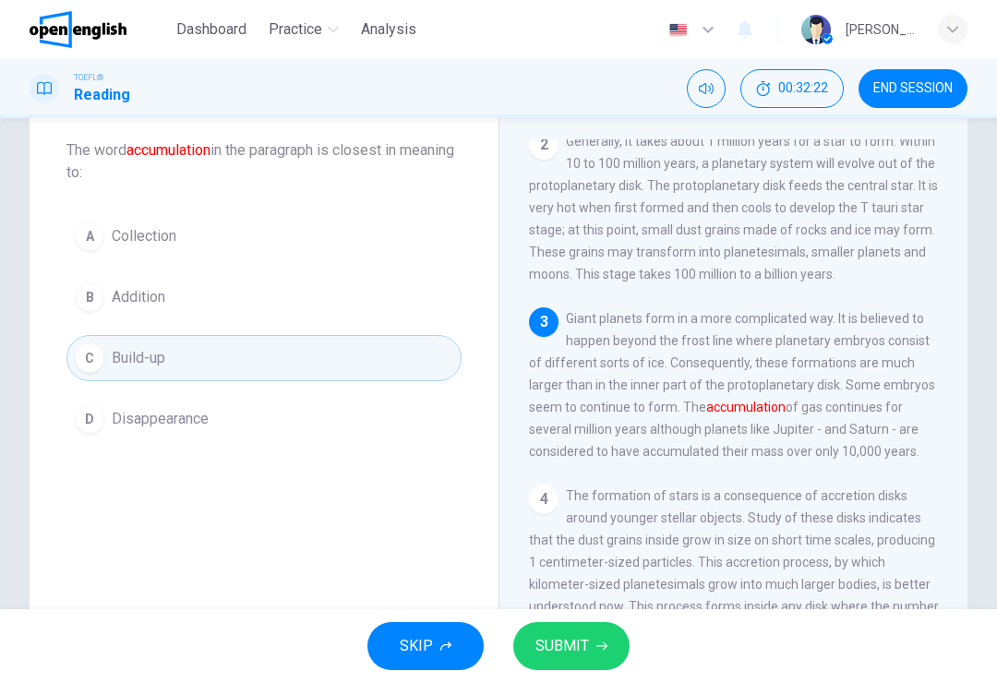
click at [565, 629] on button "SUBMIT" at bounding box center [571, 646] width 116 height 48
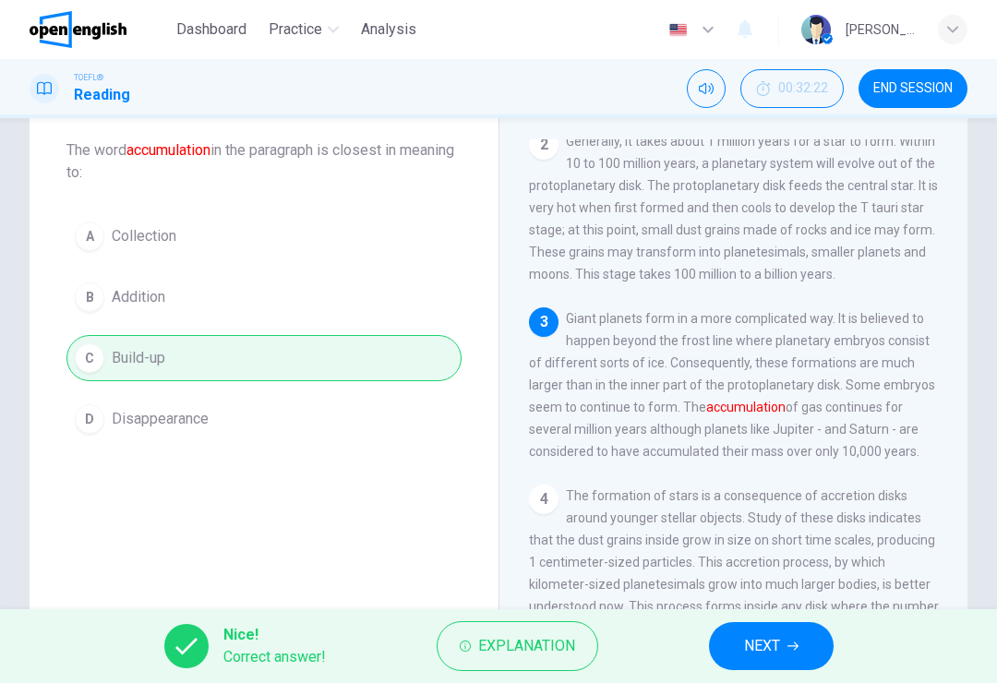
click at [787, 636] on button "NEXT" at bounding box center [771, 646] width 125 height 48
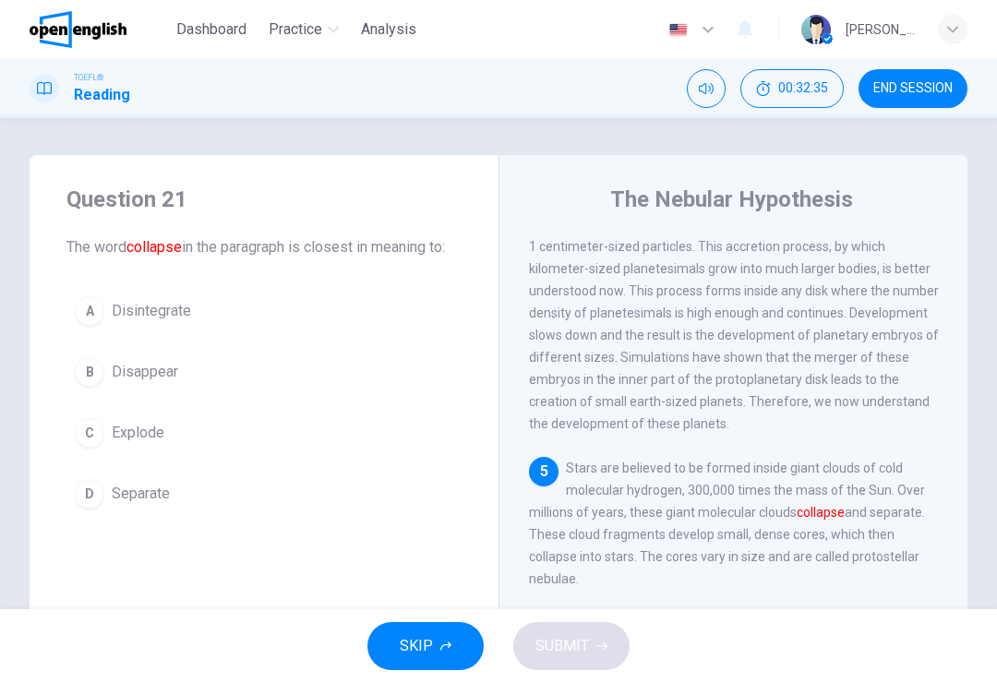
scroll to position [733, 0]
click at [163, 439] on span "Explode" at bounding box center [138, 433] width 53 height 22
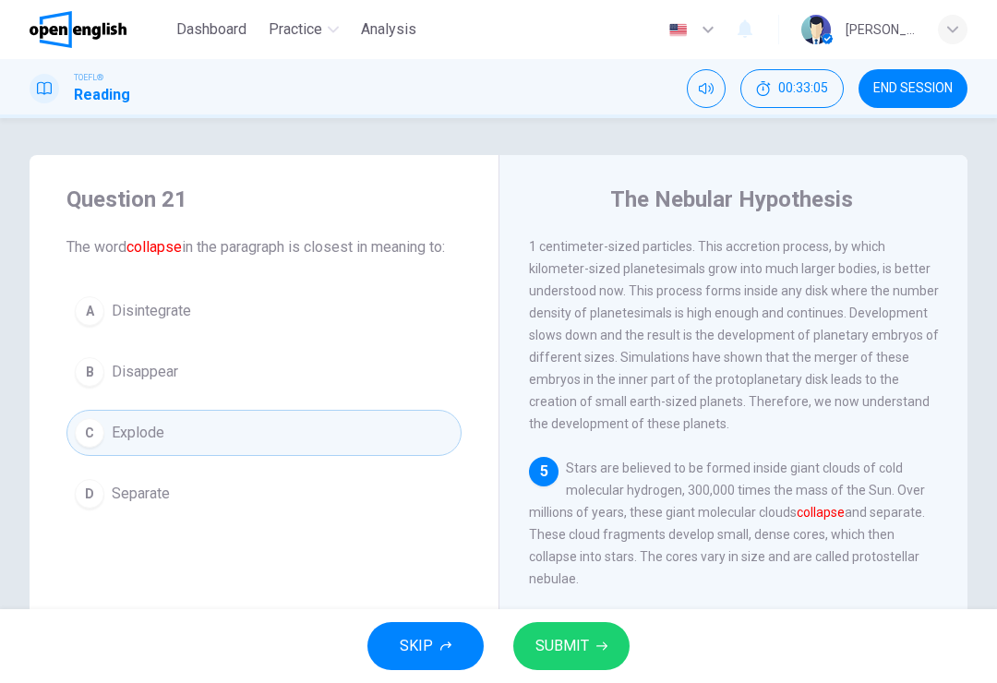
click at [162, 506] on button "D Separate" at bounding box center [263, 494] width 395 height 46
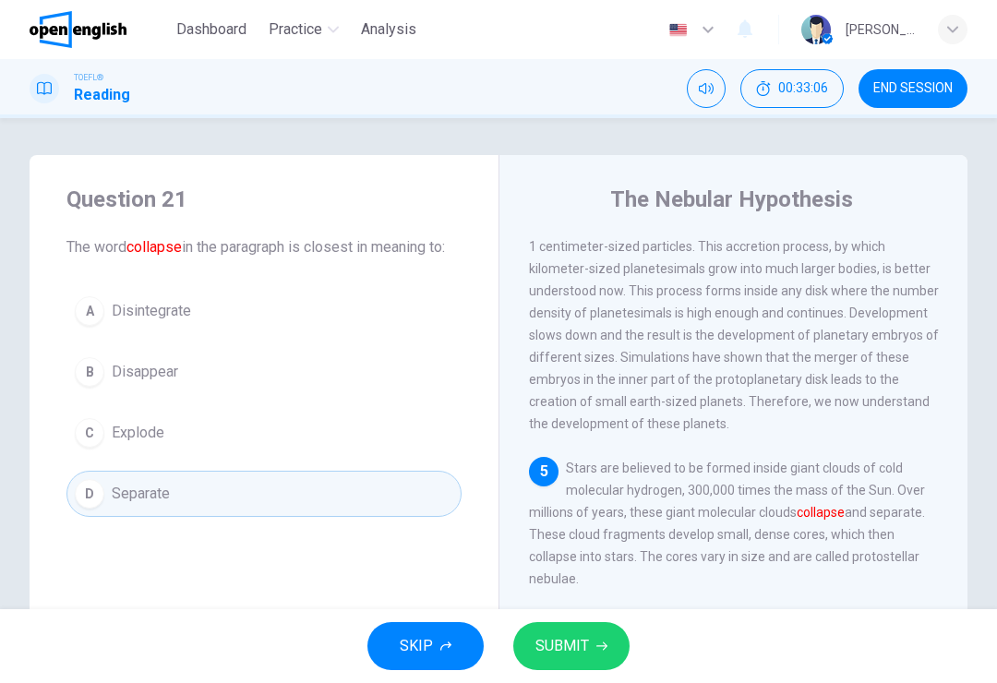
click at [575, 641] on span "SUBMIT" at bounding box center [562, 646] width 54 height 26
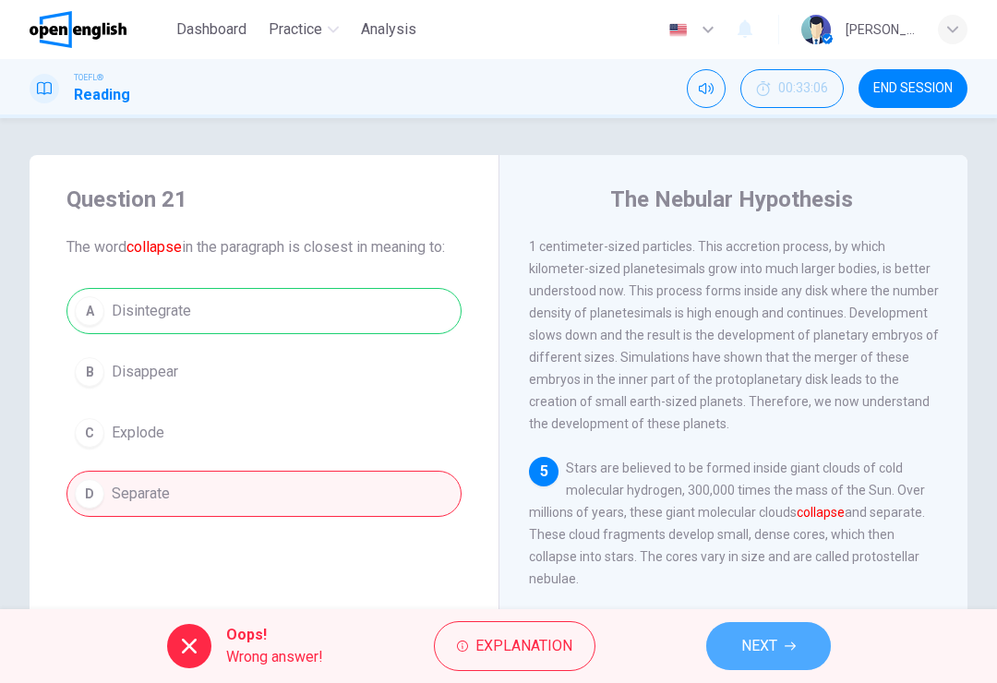
click at [772, 648] on span "NEXT" at bounding box center [759, 646] width 36 height 26
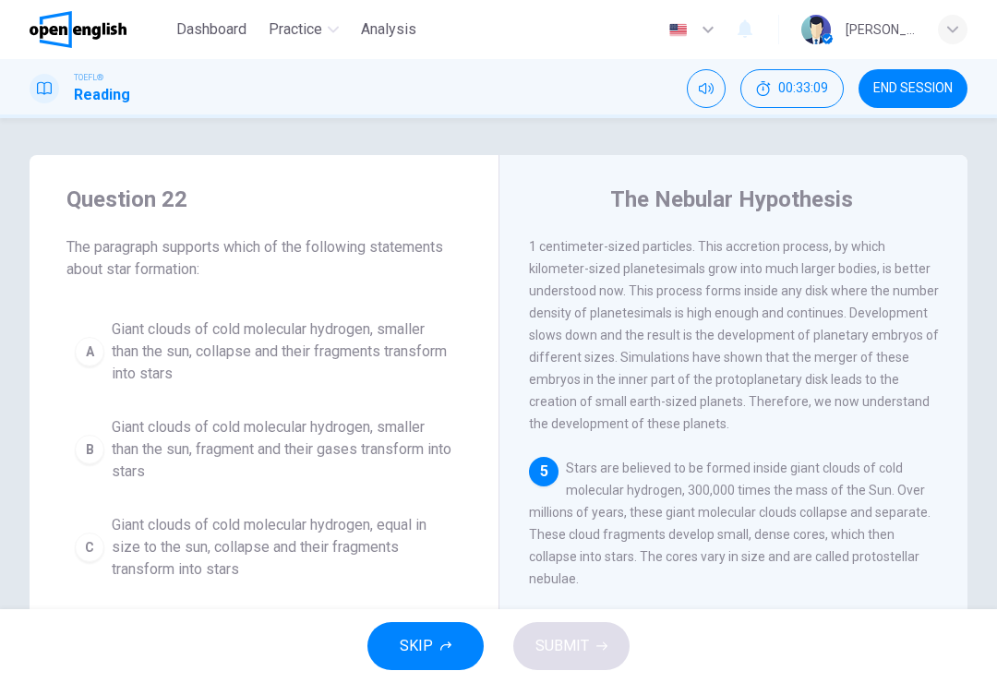
scroll to position [674, 0]
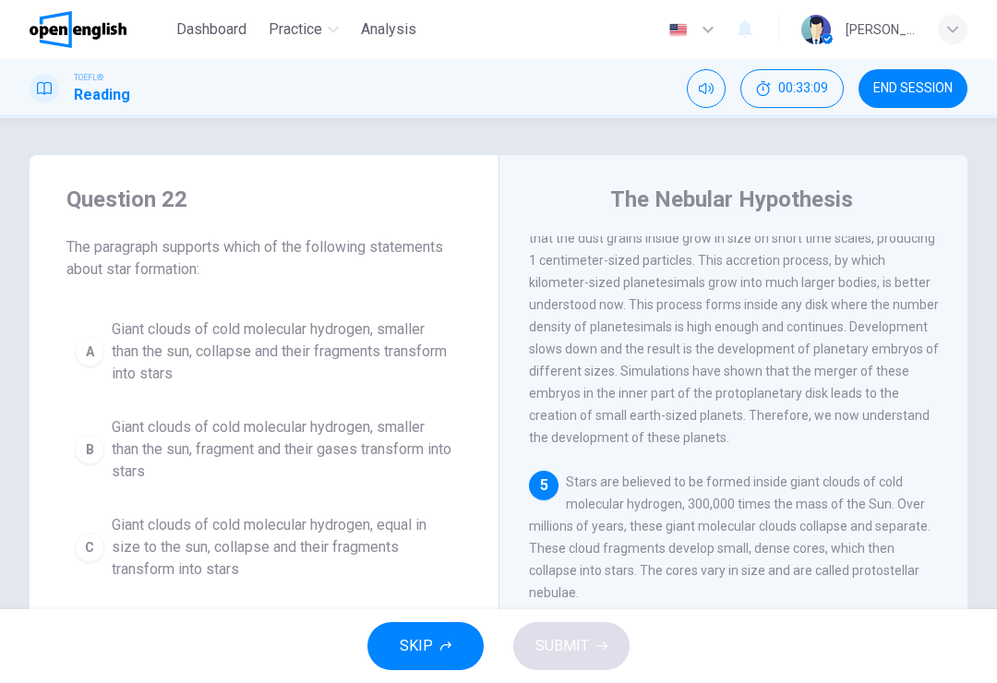
click at [928, 81] on span "END SESSION" at bounding box center [912, 88] width 79 height 15
